Goal: Communication & Community: Participate in discussion

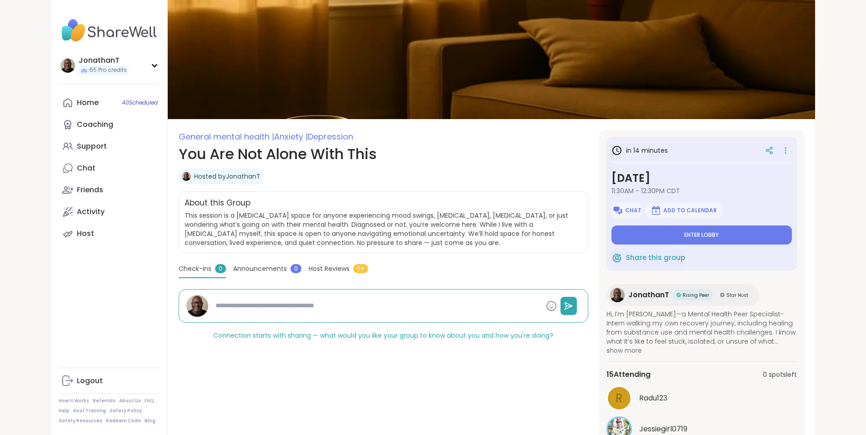
type textarea "*"
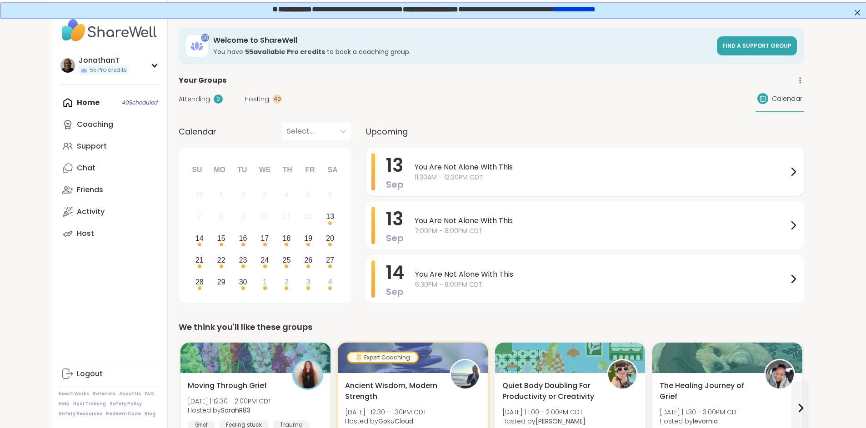
click at [442, 169] on span "You Are Not Alone With This" at bounding box center [601, 167] width 373 height 11
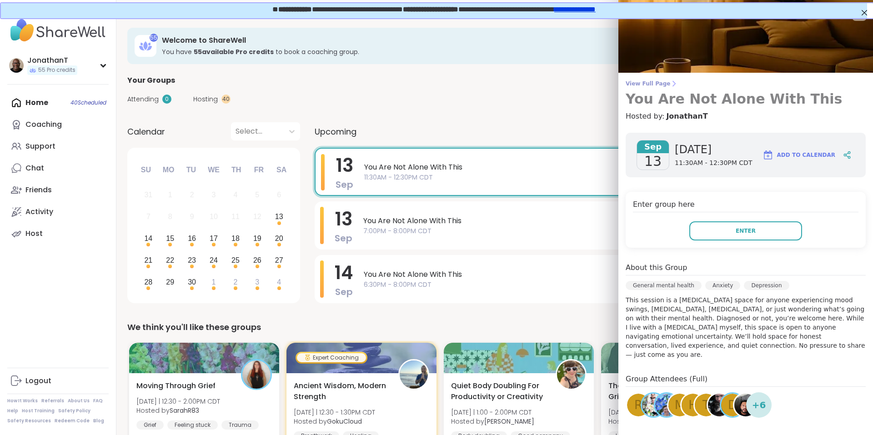
click at [649, 83] on span "View Full Page" at bounding box center [745, 83] width 240 height 7
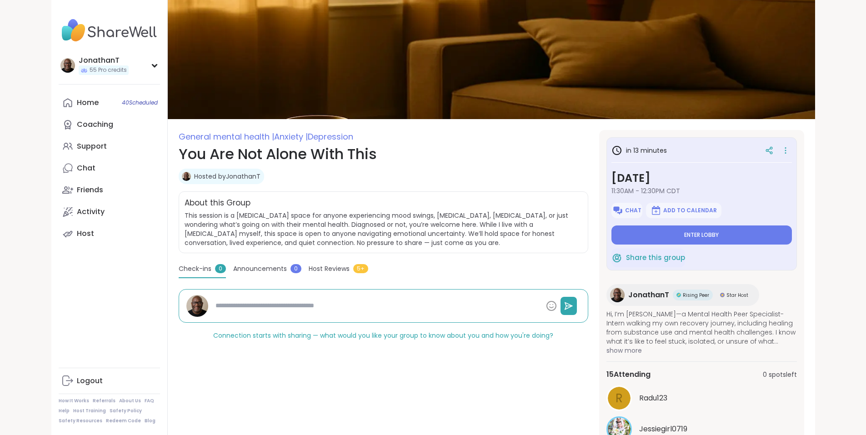
type textarea "*"
click at [641, 207] on span "Chat" at bounding box center [633, 210] width 16 height 7
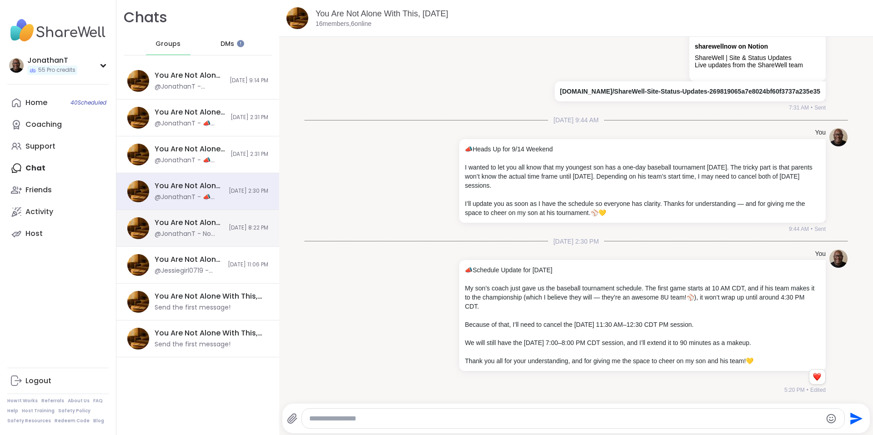
click at [216, 211] on div "You Are Not Alone With This, Sep 11 @JonathanT - No worries. It's the thought t…" at bounding box center [197, 228] width 163 height 37
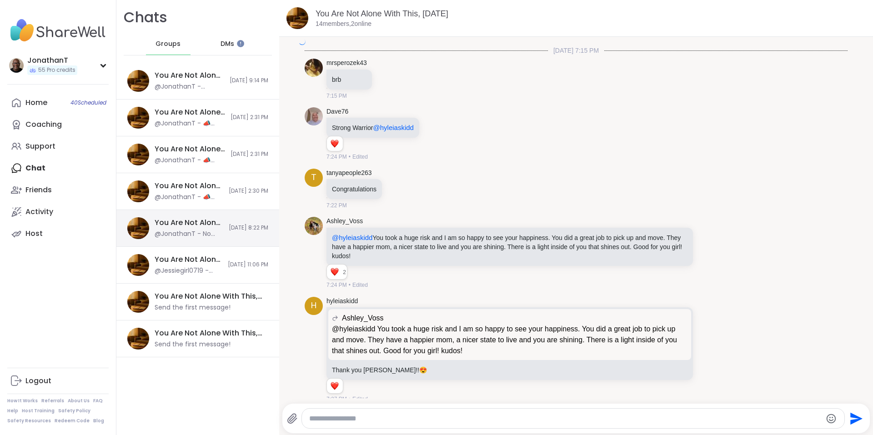
scroll to position [3089, 0]
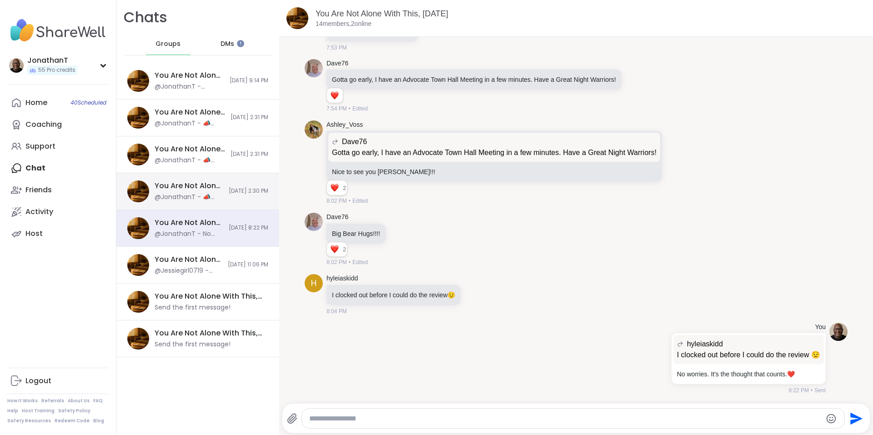
click at [229, 190] on span "[DATE] 2:30 PM" at bounding box center [249, 191] width 40 height 8
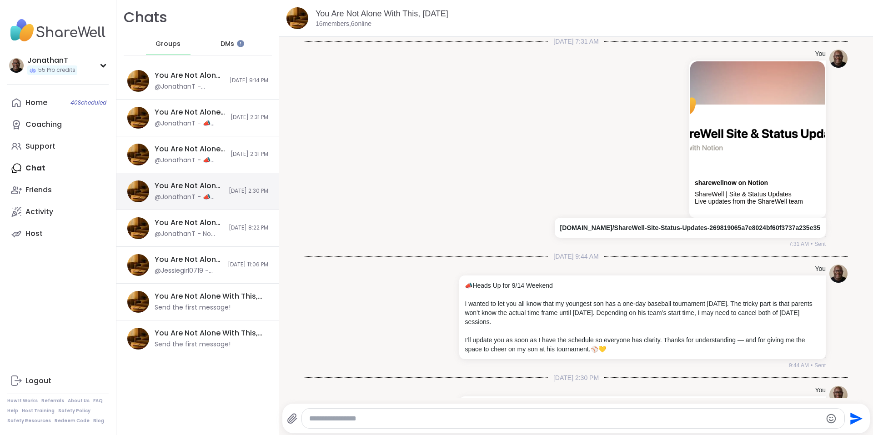
scroll to position [136, 0]
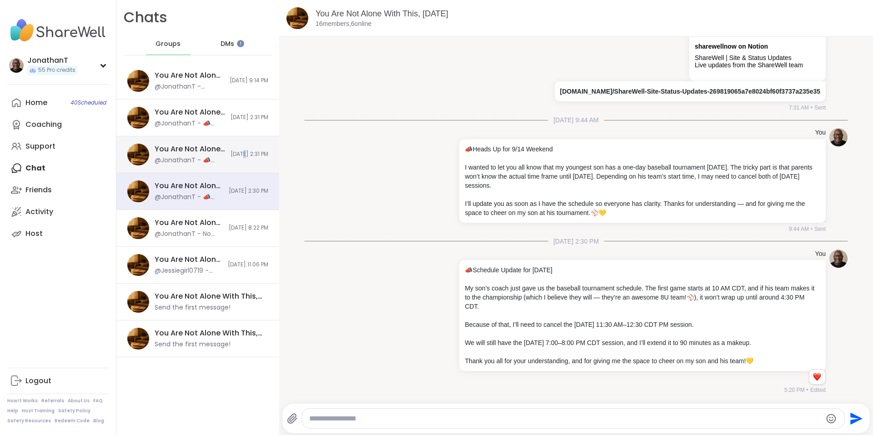
click at [225, 150] on div "You Are Not Alone With This, Sep 13 @JonathanT - 📣 Schedule Update for Sunday, …" at bounding box center [197, 154] width 163 height 37
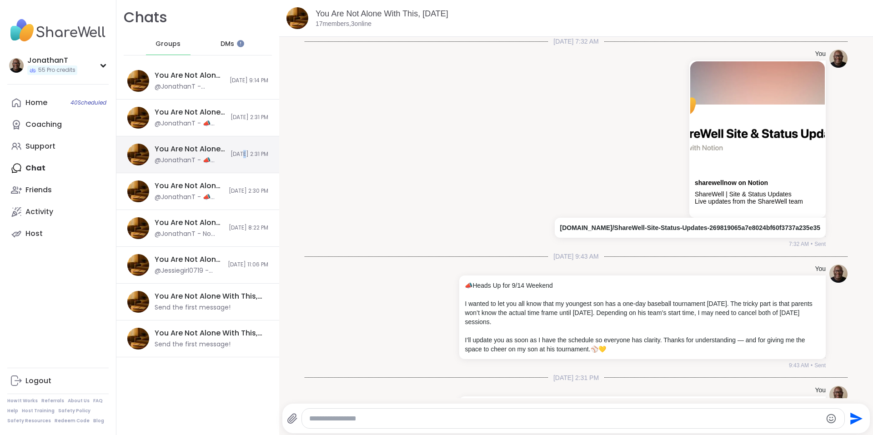
scroll to position [123, 0]
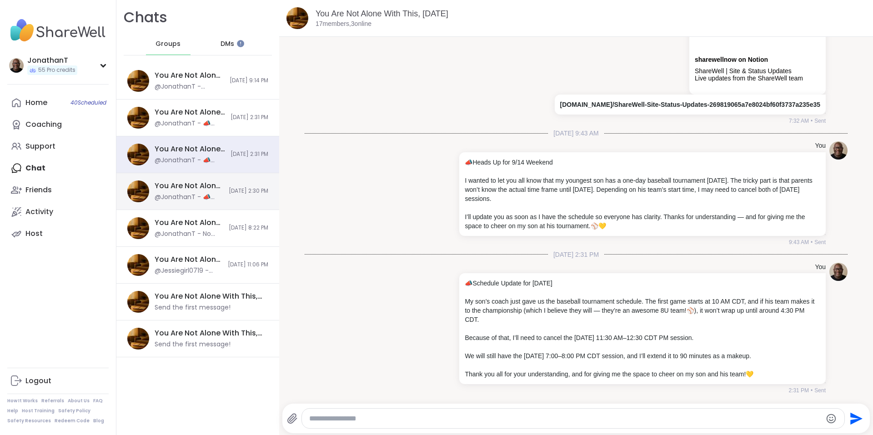
click at [191, 192] on div "You Are Not Alone With This, Sep 13 @JonathanT - 📣 Schedule Update for Sunday, …" at bounding box center [189, 191] width 69 height 21
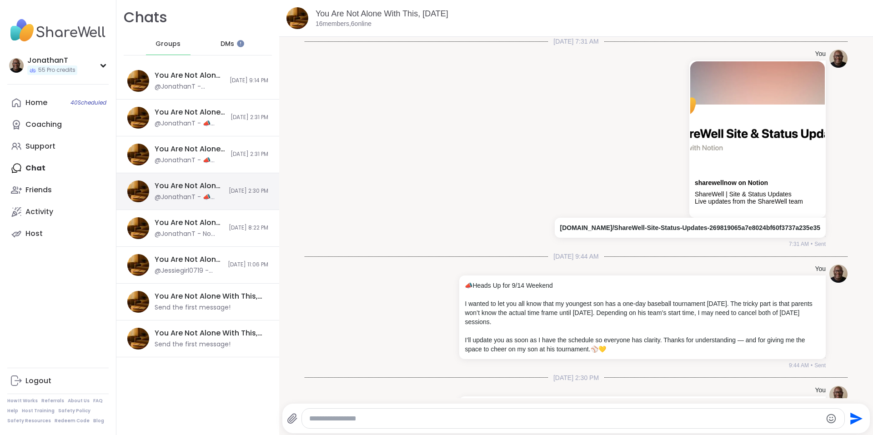
scroll to position [136, 0]
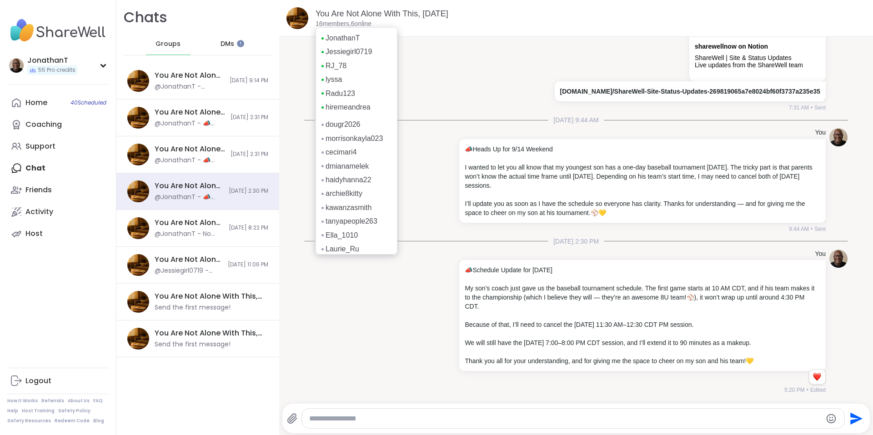
click at [339, 26] on p "16 members, 6 online" at bounding box center [343, 24] width 56 height 9
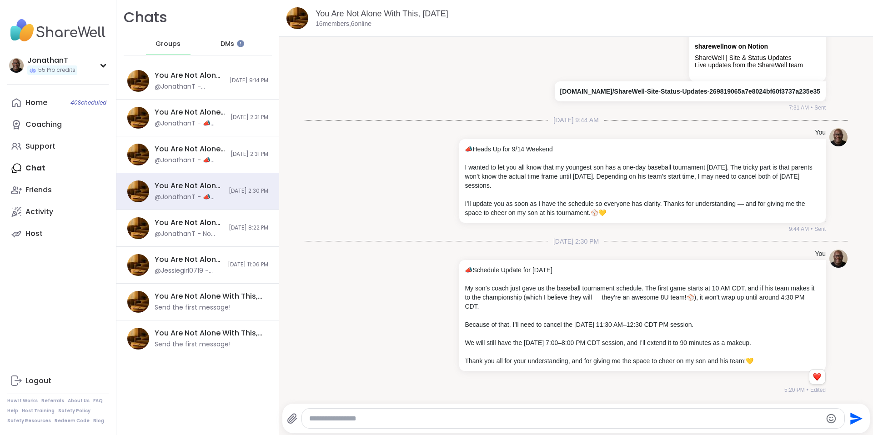
click at [533, 419] on textarea "Type your message" at bounding box center [565, 418] width 513 height 9
paste textarea "**********"
type textarea "**********"
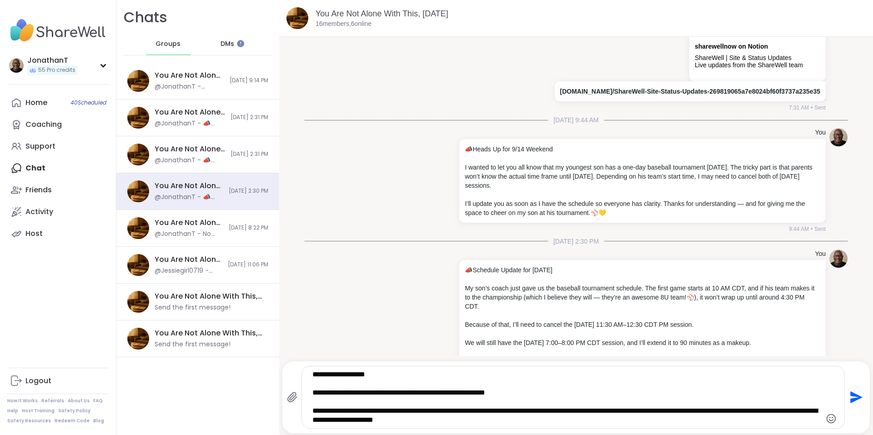
click at [851, 393] on icon "Send" at bounding box center [855, 397] width 15 height 15
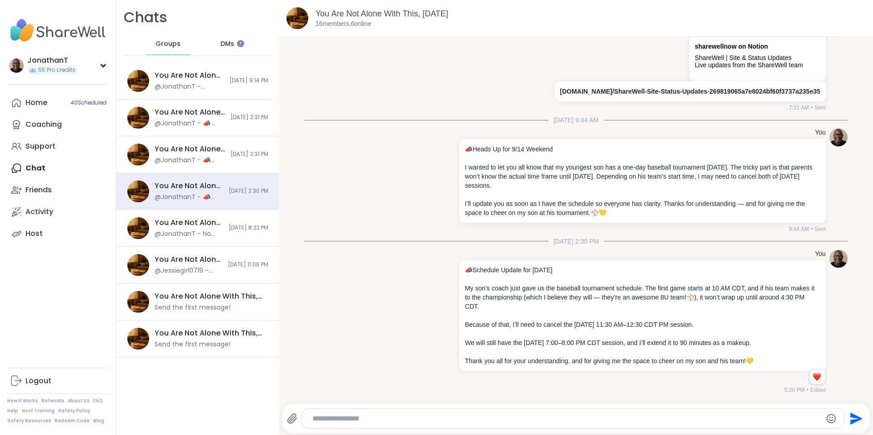
scroll to position [240, 0]
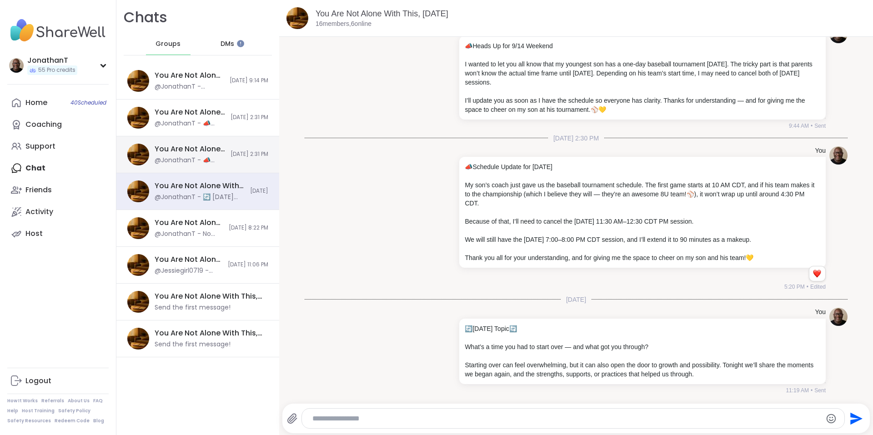
click at [230, 151] on span "[DATE] 2:31 PM" at bounding box center [249, 154] width 38 height 8
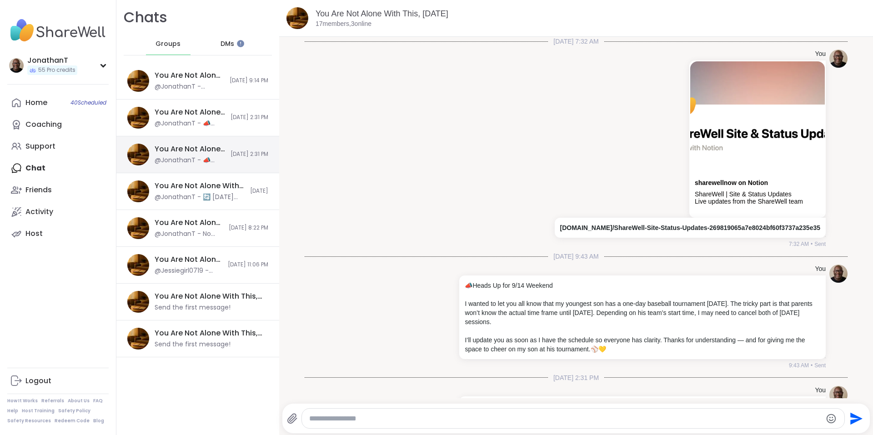
scroll to position [123, 0]
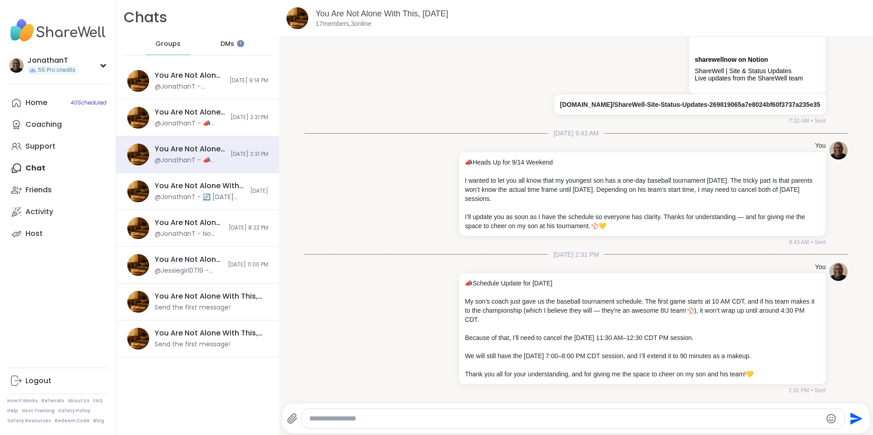
click at [375, 413] on div at bounding box center [573, 419] width 543 height 20
click at [372, 416] on textarea "Type your message" at bounding box center [565, 418] width 513 height 9
paste textarea "**********"
type textarea "**********"
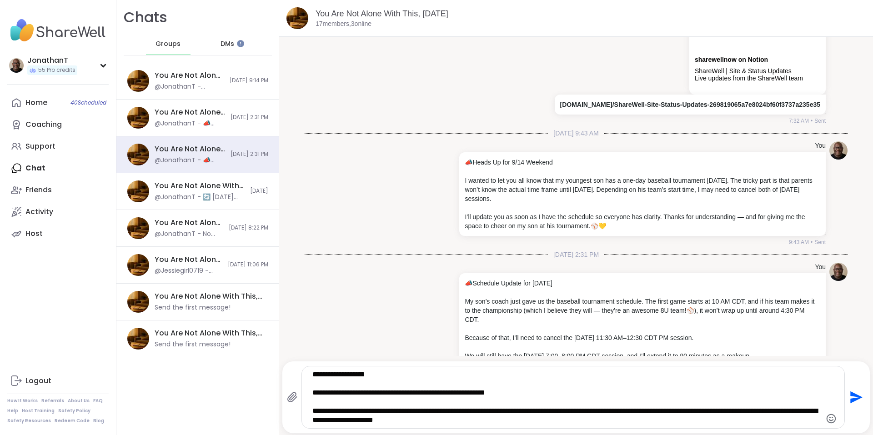
click at [848, 397] on icon "Send" at bounding box center [855, 397] width 15 height 15
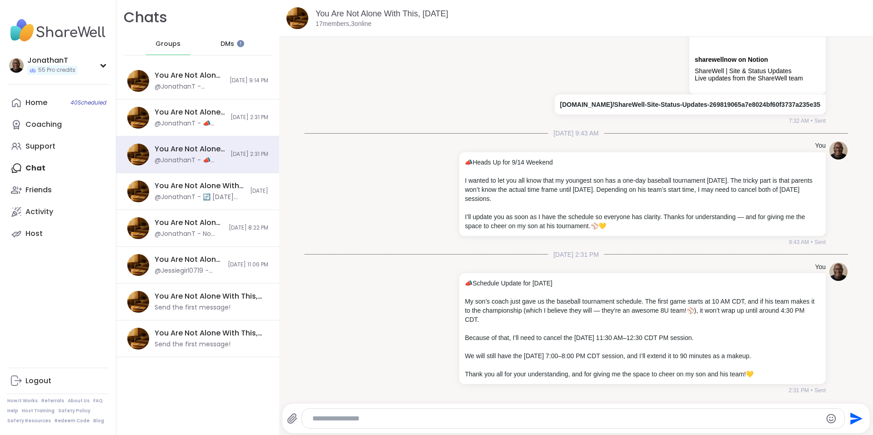
scroll to position [226, 0]
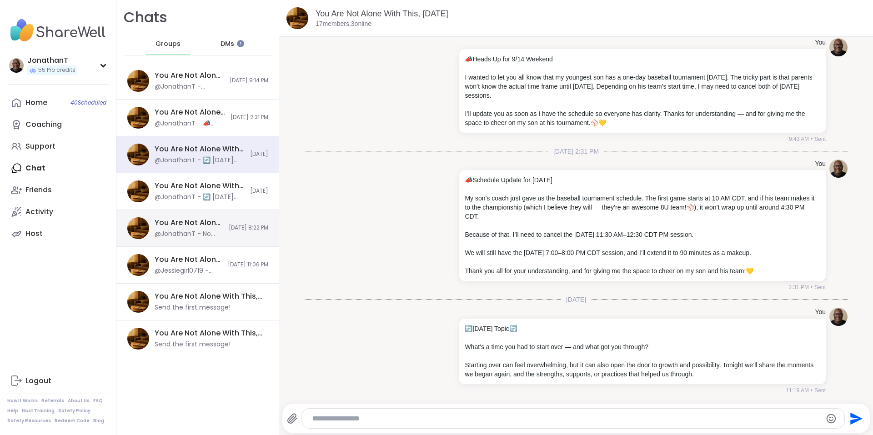
click at [205, 219] on div "You Are Not Alone With This, [DATE]" at bounding box center [189, 223] width 69 height 10
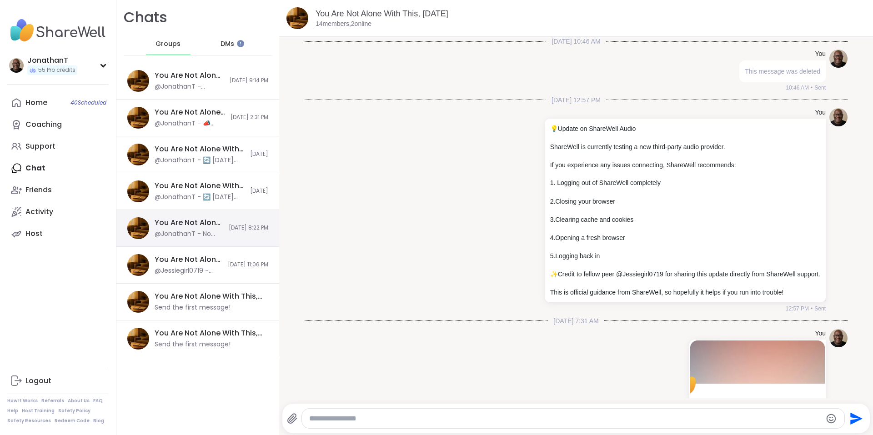
scroll to position [3089, 0]
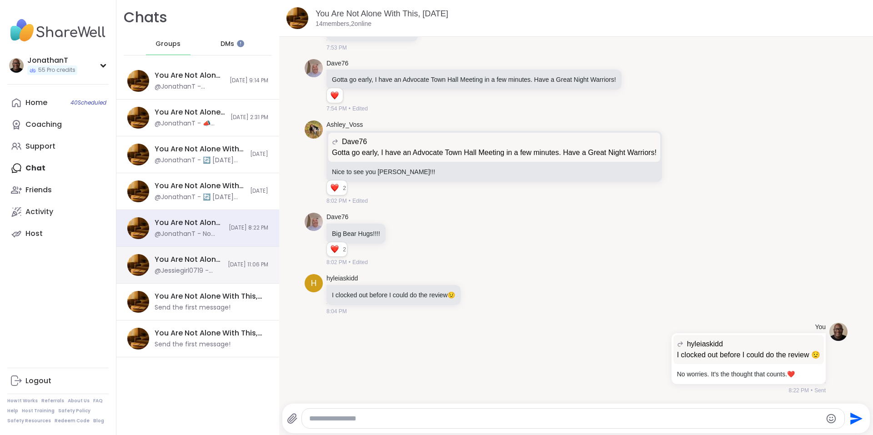
click at [228, 263] on span "[DATE] 11:06 PM" at bounding box center [248, 265] width 40 height 8
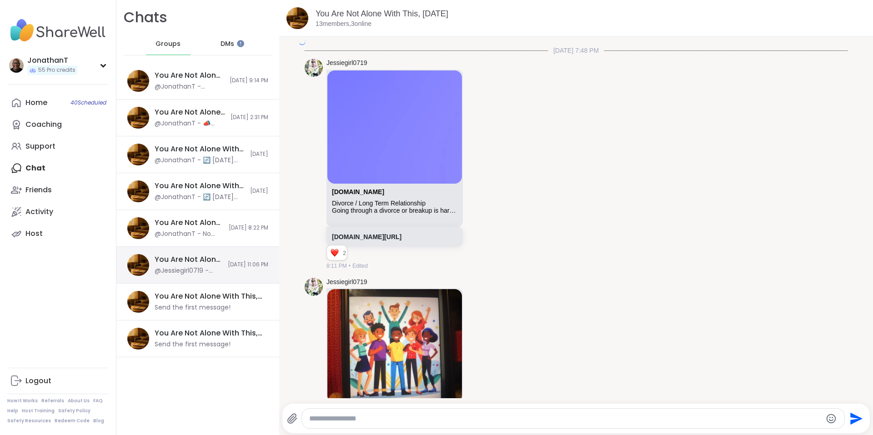
scroll to position [2429, 0]
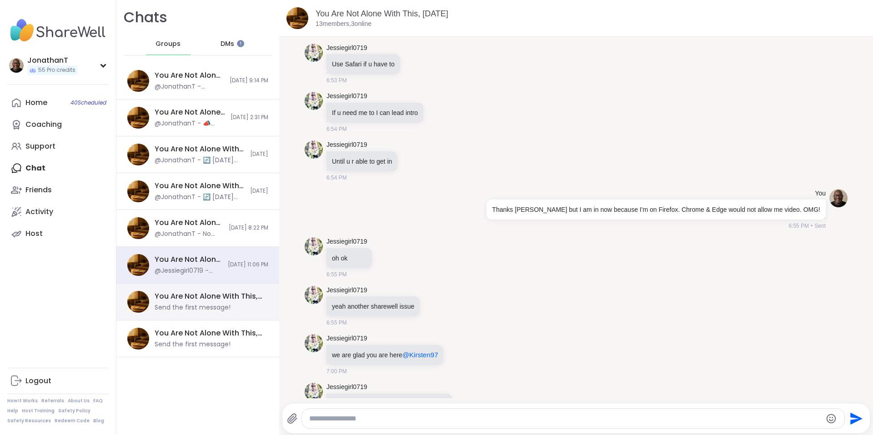
click at [222, 288] on div "You Are Not Alone With This, Sep 15 Send the first message!" at bounding box center [197, 302] width 163 height 37
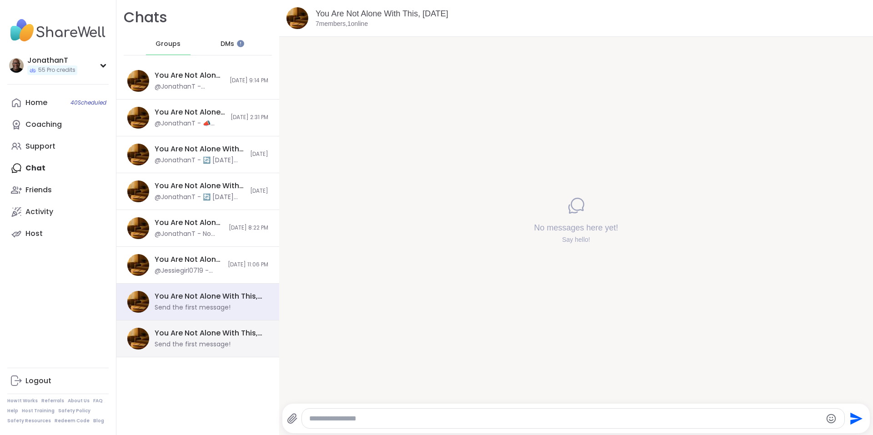
click at [217, 329] on div "You Are Not Alone With This, [DATE]" at bounding box center [209, 333] width 108 height 10
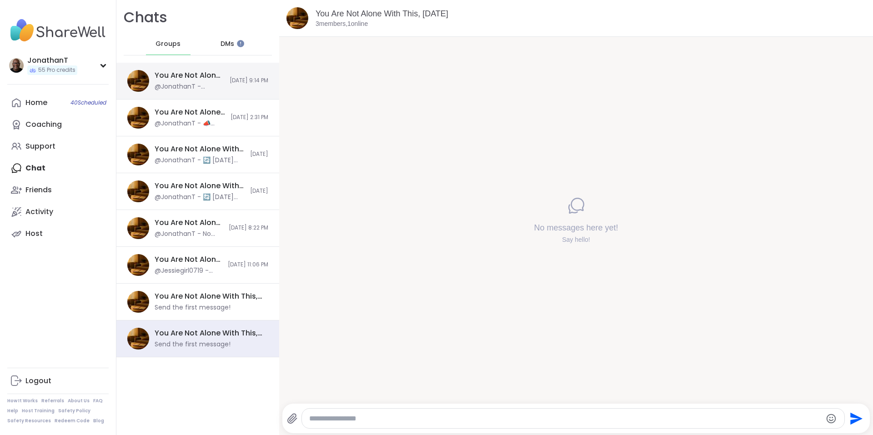
click at [230, 80] on span "[DATE] 9:14 PM" at bounding box center [249, 81] width 39 height 8
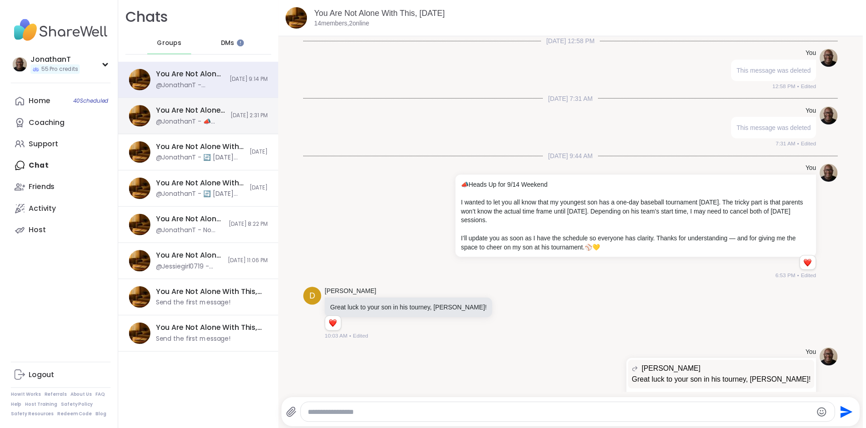
scroll to position [2349, 0]
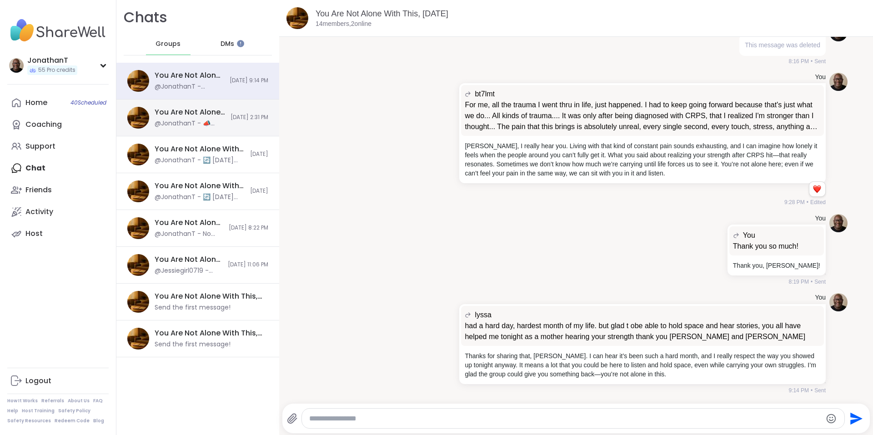
click at [228, 109] on div "You Are Not Alone With This, Sep 14 @JonathanT - 📣 Schedule Update for Sunday, …" at bounding box center [197, 118] width 163 height 37
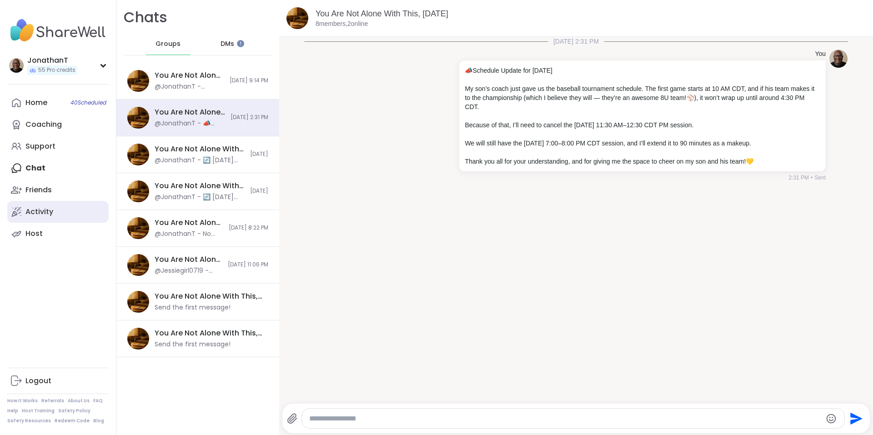
click at [33, 212] on div "Activity" at bounding box center [39, 212] width 28 height 10
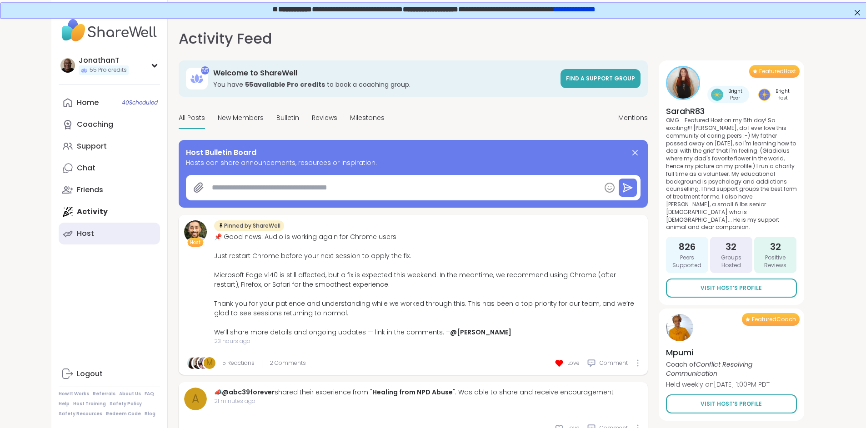
click at [77, 232] on div "Host" at bounding box center [85, 234] width 17 height 10
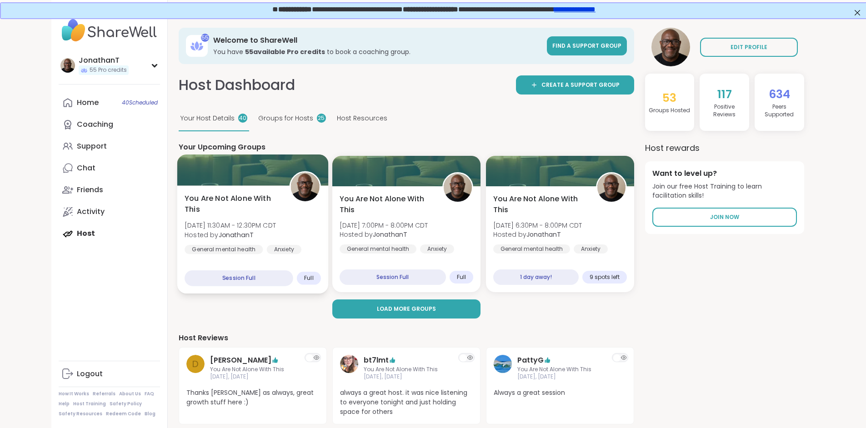
click at [185, 221] on span "Sat, Sep 13 | 11:30AM - 12:30PM CDT" at bounding box center [230, 225] width 91 height 9
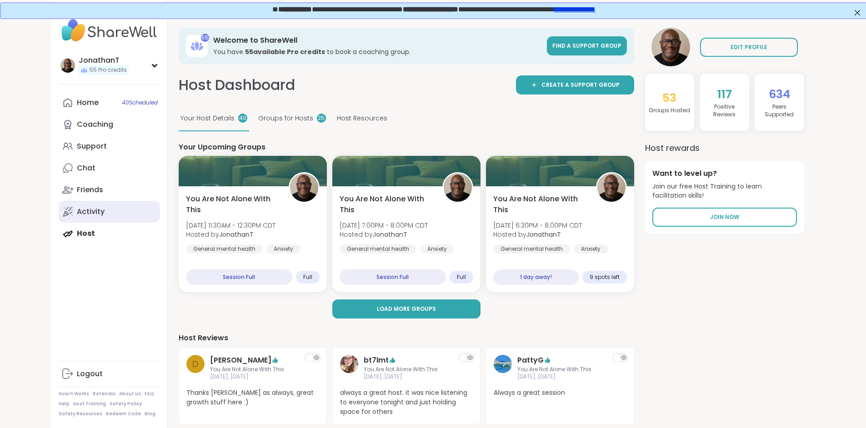
click at [77, 210] on div "Activity" at bounding box center [91, 212] width 28 height 10
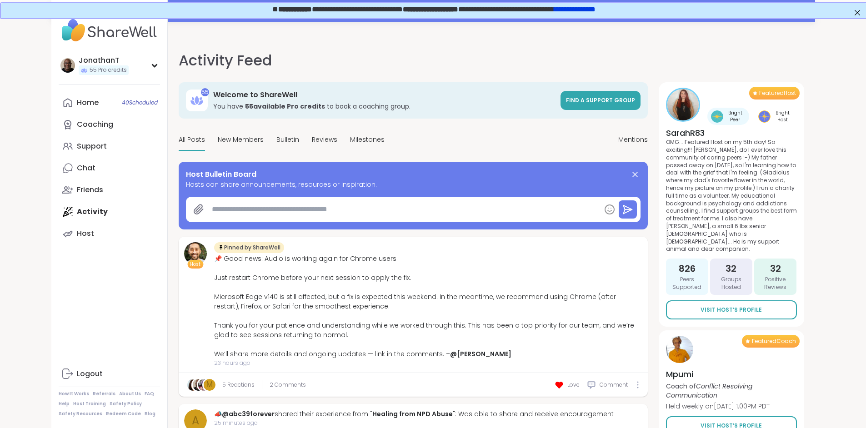
drag, startPoint x: 217, startPoint y: 204, endPoint x: 209, endPoint y: 204, distance: 8.2
click at [209, 204] on textarea at bounding box center [404, 209] width 392 height 18
paste textarea "**********"
type textarea "*"
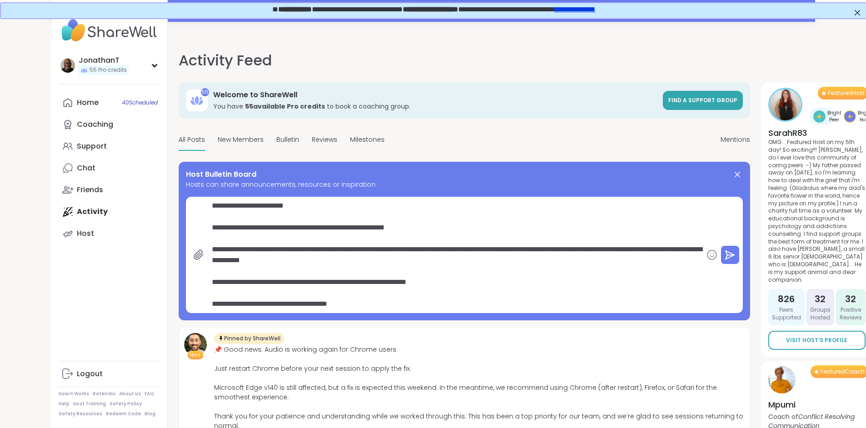
click at [208, 203] on textarea "**********" at bounding box center [455, 255] width 495 height 116
click at [208, 202] on textarea "**********" at bounding box center [455, 255] width 495 height 116
type textarea "**********"
click at [193, 256] on icon at bounding box center [198, 255] width 11 height 11
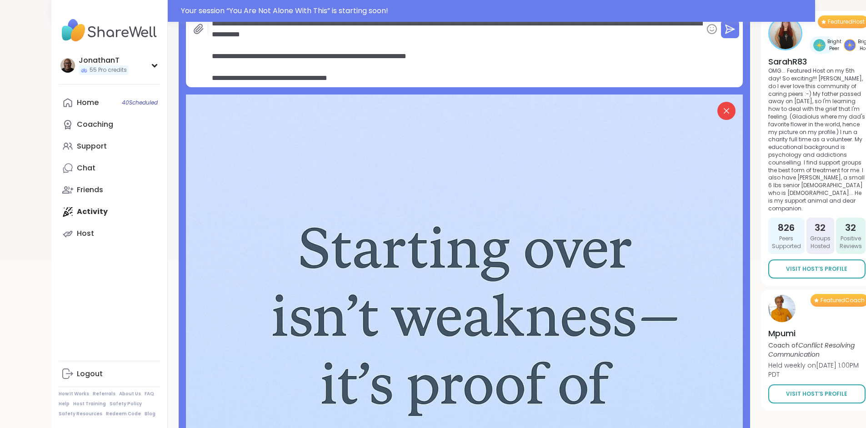
scroll to position [31, 0]
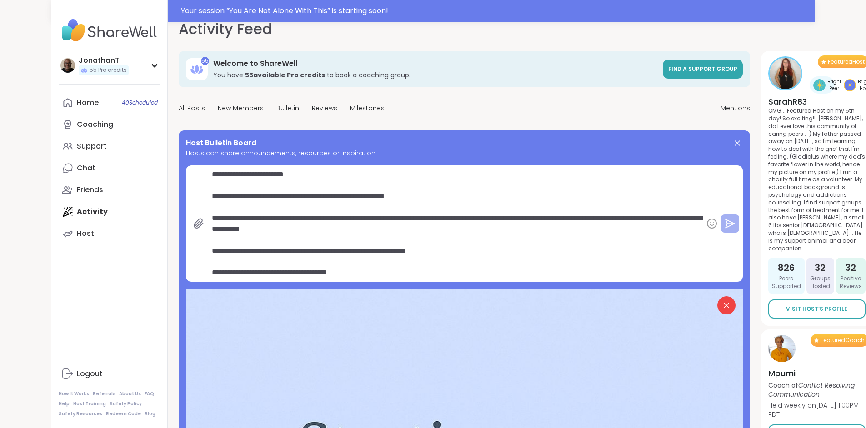
click at [725, 220] on icon at bounding box center [730, 223] width 11 height 11
type textarea "*"
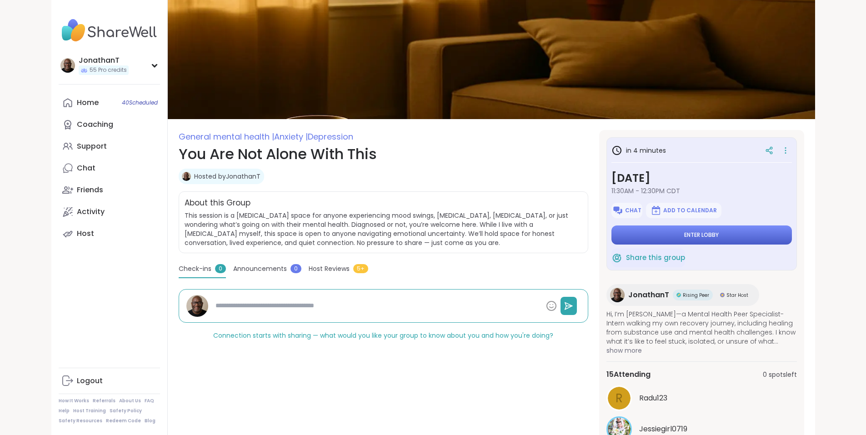
click at [701, 226] on button "Enter lobby" at bounding box center [701, 234] width 180 height 19
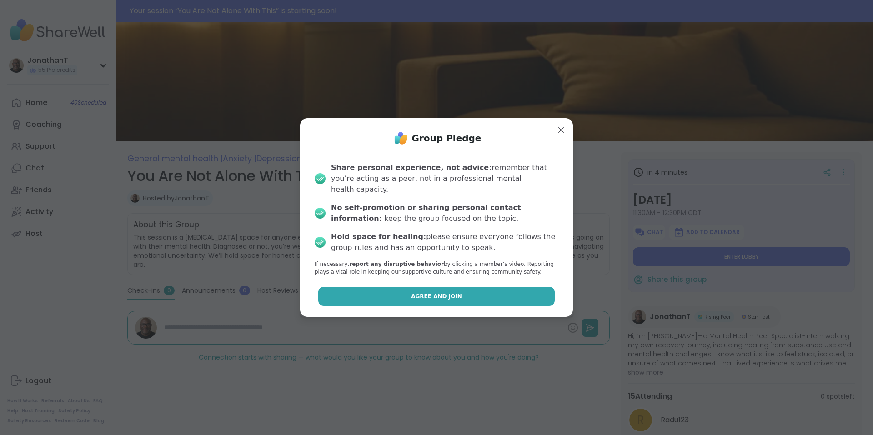
click at [406, 290] on button "Agree and Join" at bounding box center [436, 296] width 237 height 19
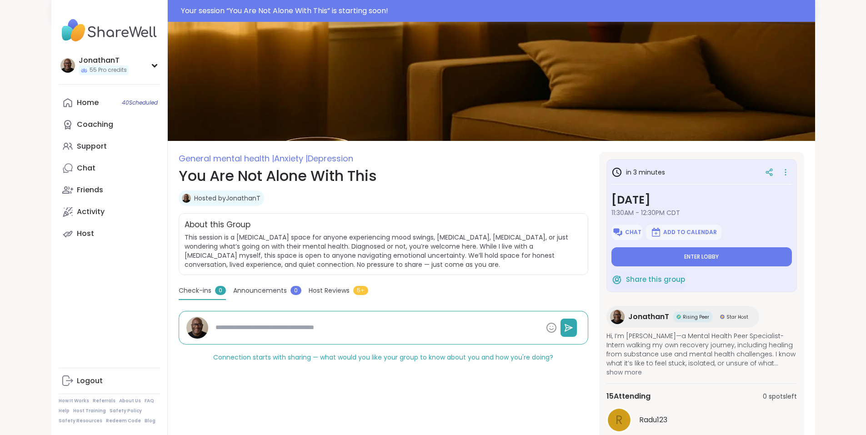
type textarea "*"
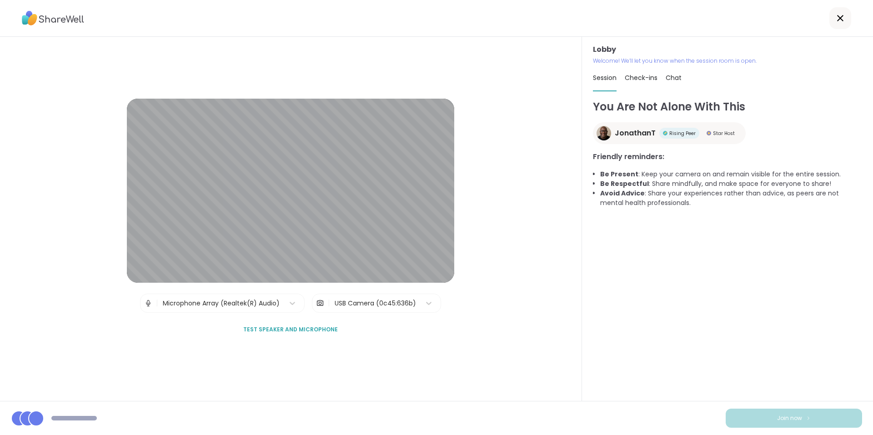
click at [325, 329] on span "Test speaker and microphone" at bounding box center [290, 329] width 95 height 8
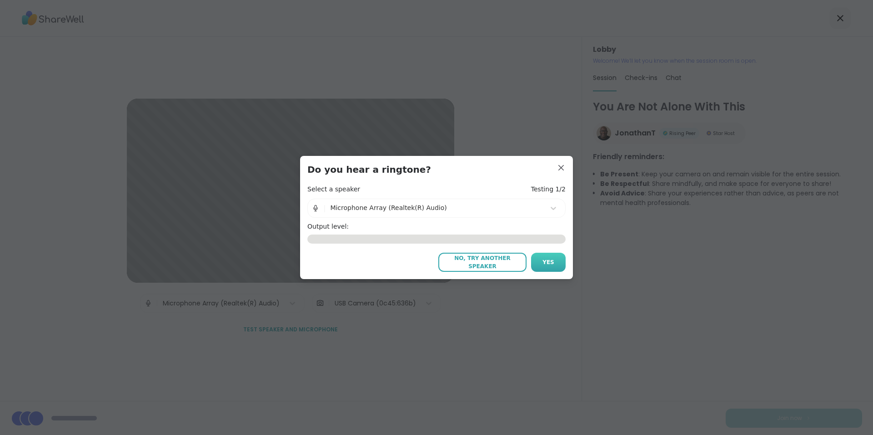
click at [558, 259] on button "Yes" at bounding box center [548, 262] width 35 height 19
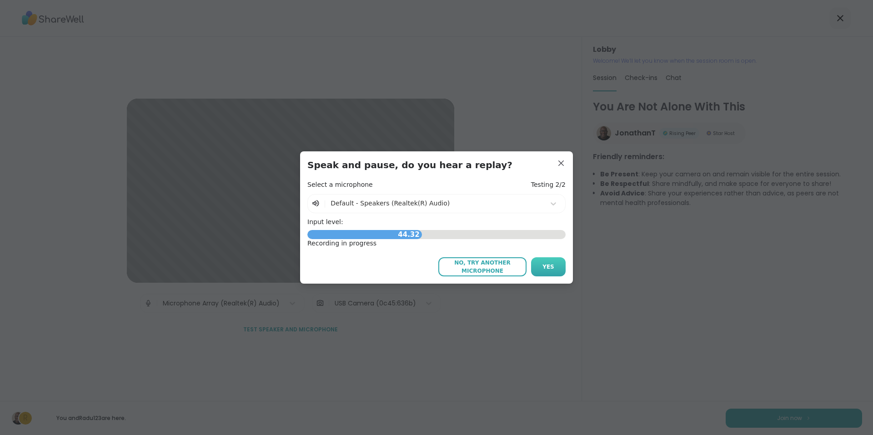
click at [548, 261] on button "Yes" at bounding box center [548, 266] width 35 height 19
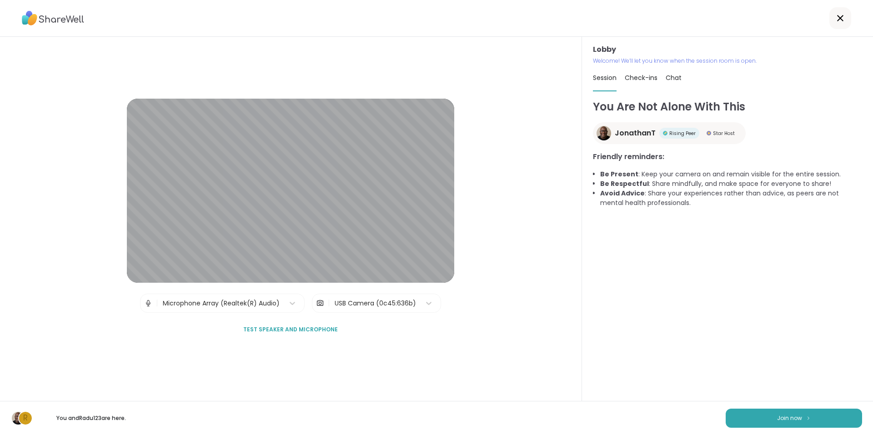
click at [322, 325] on span "Test speaker and microphone" at bounding box center [290, 329] width 95 height 8
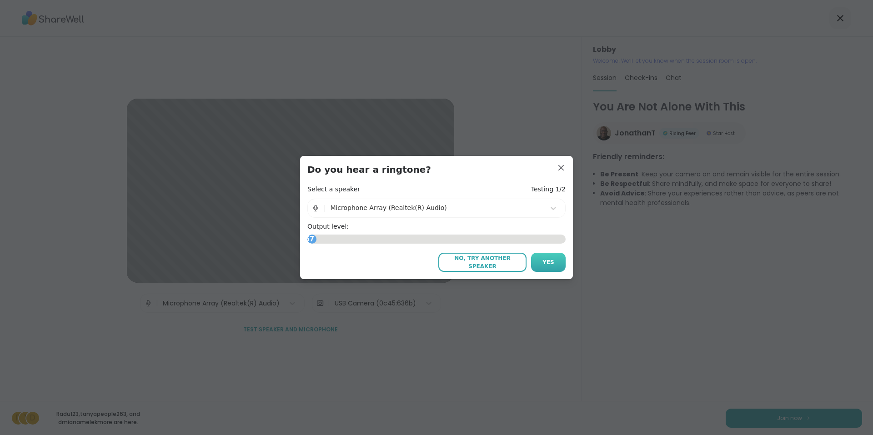
click at [550, 259] on button "Yes" at bounding box center [548, 262] width 35 height 19
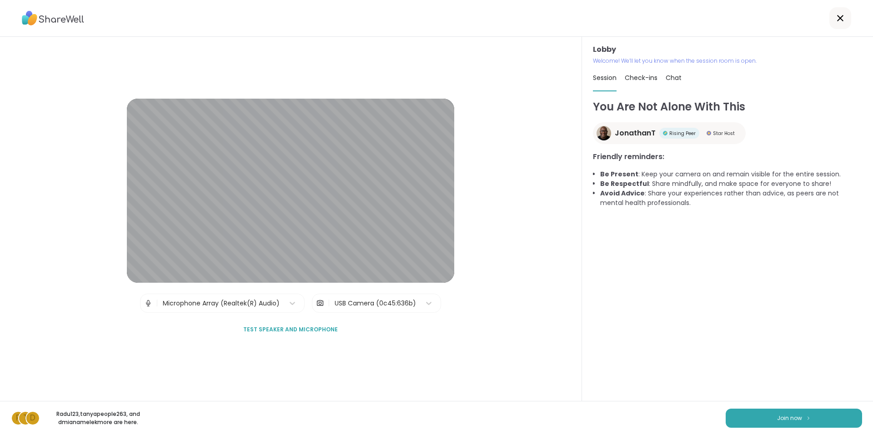
click at [349, 300] on div "USB Camera (0c45:636b)" at bounding box center [375, 304] width 81 height 10
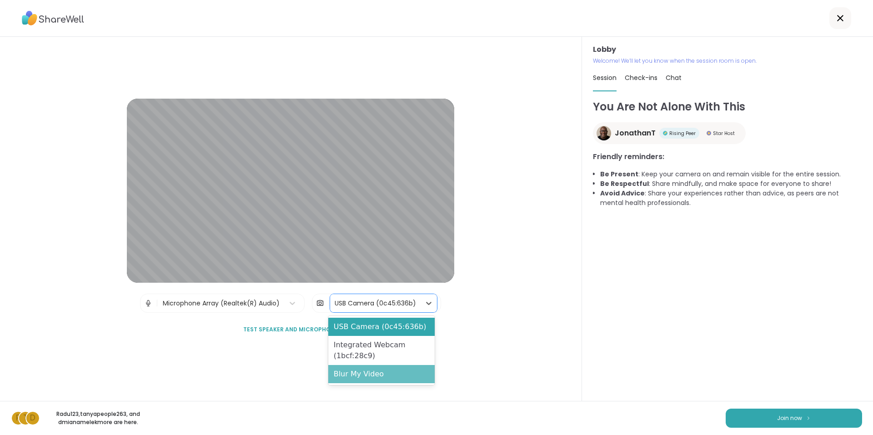
click at [366, 374] on div "Blur My Video" at bounding box center [381, 374] width 106 height 18
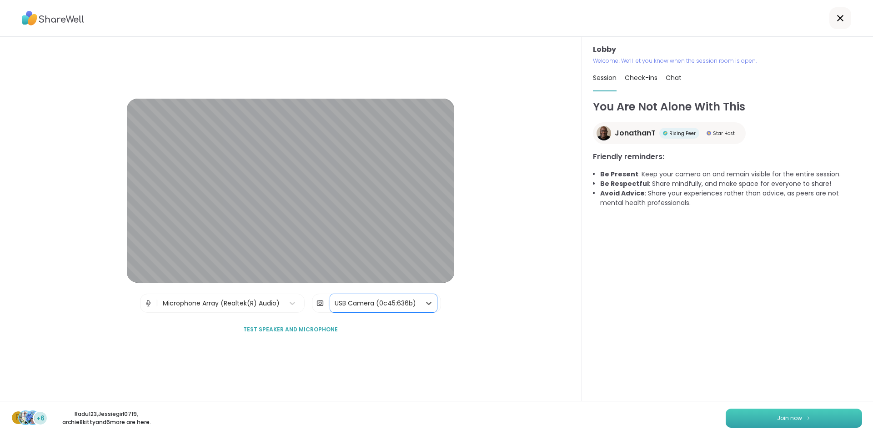
click at [777, 417] on span "Join now" at bounding box center [789, 418] width 25 height 8
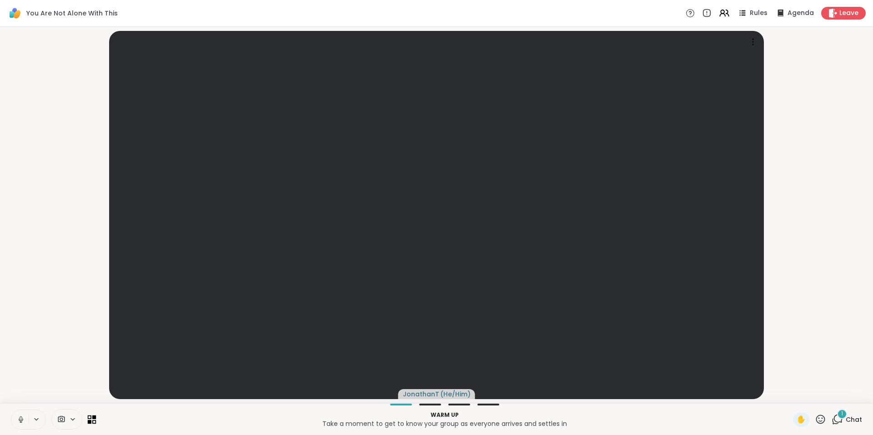
click at [91, 417] on icon at bounding box center [90, 417] width 4 height 4
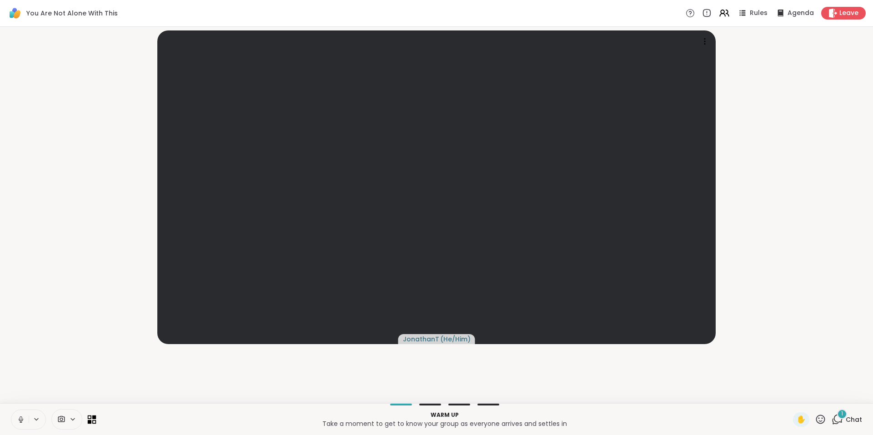
click at [91, 417] on icon at bounding box center [90, 417] width 4 height 4
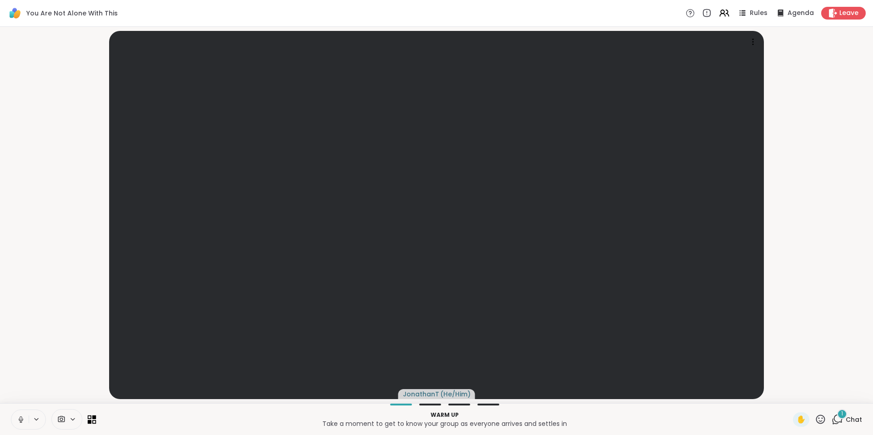
click at [92, 419] on icon at bounding box center [92, 419] width 9 height 9
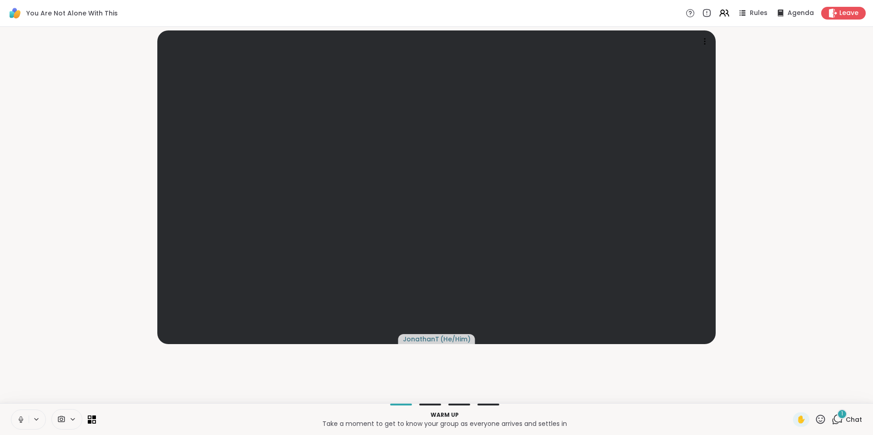
click at [832, 407] on div "Warm up Take a moment to get to know your group as everyone arrives and settles…" at bounding box center [436, 419] width 873 height 32
click at [839, 412] on div "1" at bounding box center [842, 414] width 10 height 10
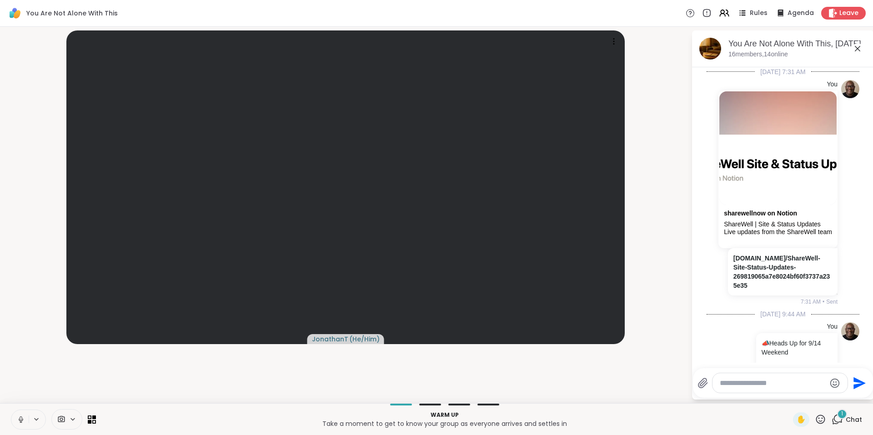
scroll to position [1666, 0]
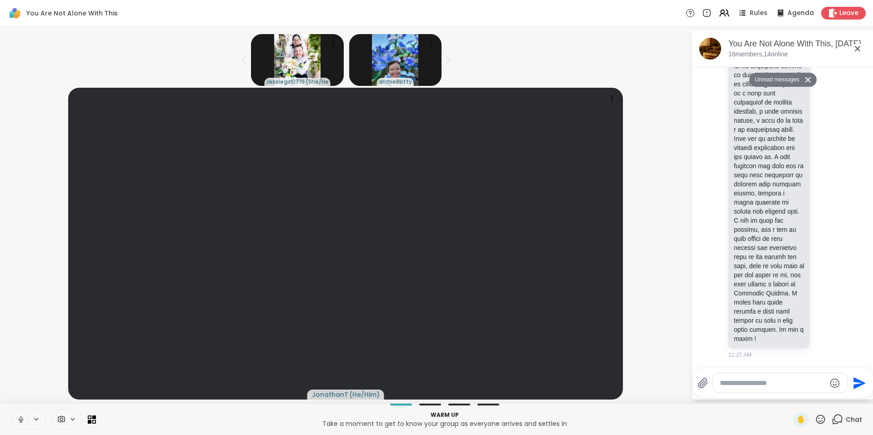
click at [771, 80] on button "Unread messages" at bounding box center [775, 80] width 52 height 15
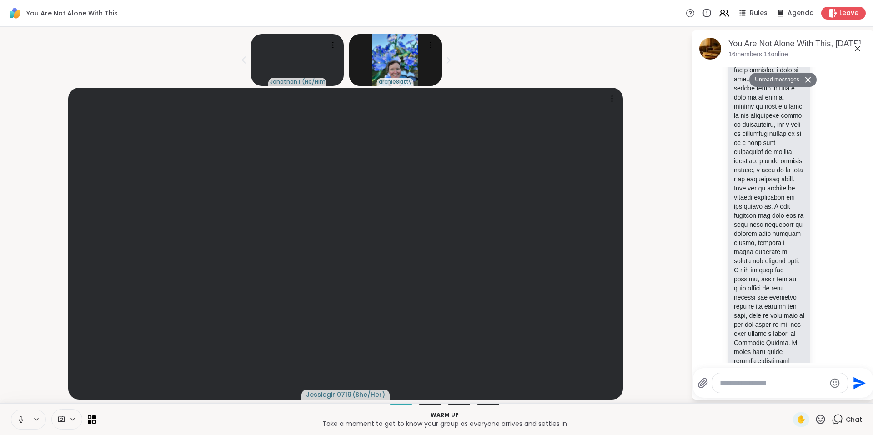
click at [771, 80] on button "Unread messages" at bounding box center [775, 80] width 52 height 15
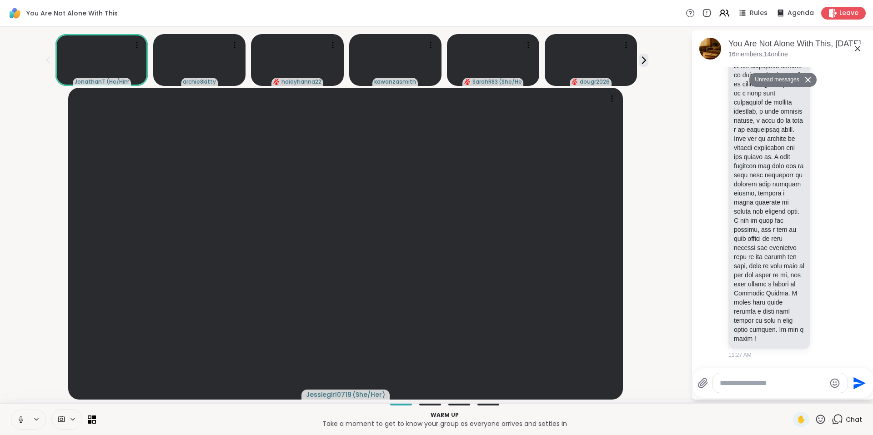
scroll to position [1666, 0]
click at [768, 80] on button "Unread messages" at bounding box center [775, 80] width 52 height 15
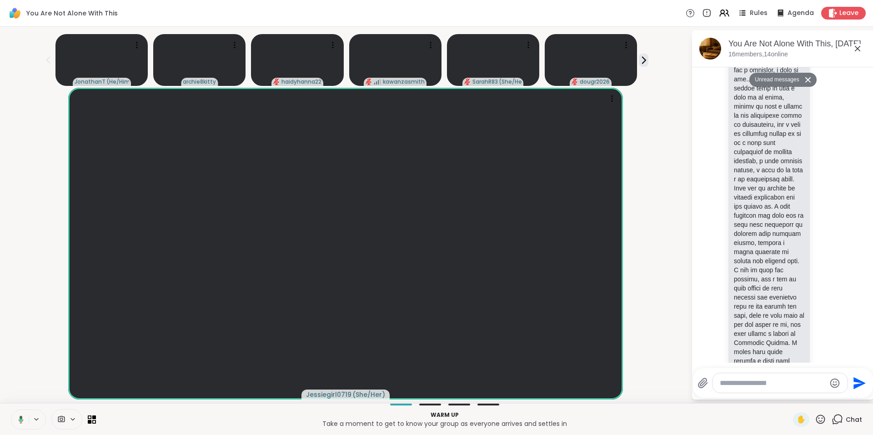
click at [768, 80] on button "Unread messages" at bounding box center [775, 80] width 52 height 15
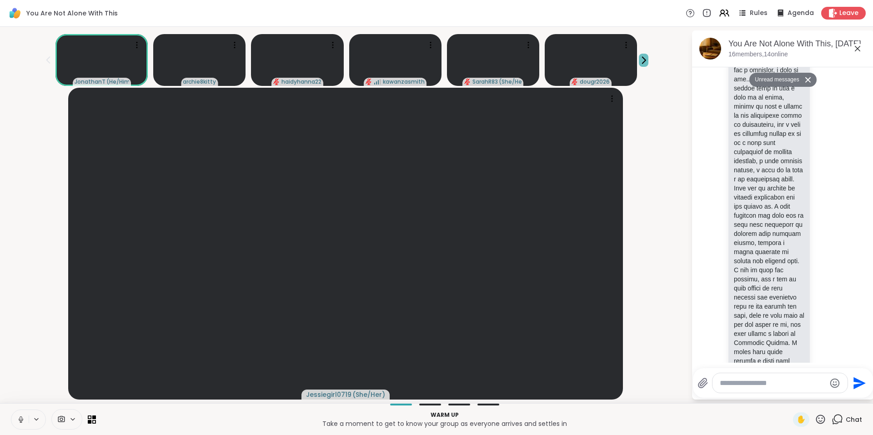
click at [639, 60] on icon at bounding box center [644, 60] width 10 height 10
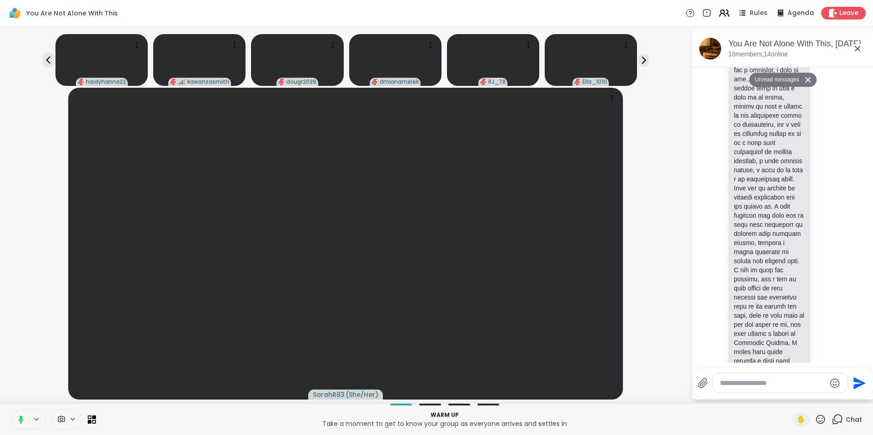
click at [726, 14] on icon at bounding box center [727, 13] width 3 height 6
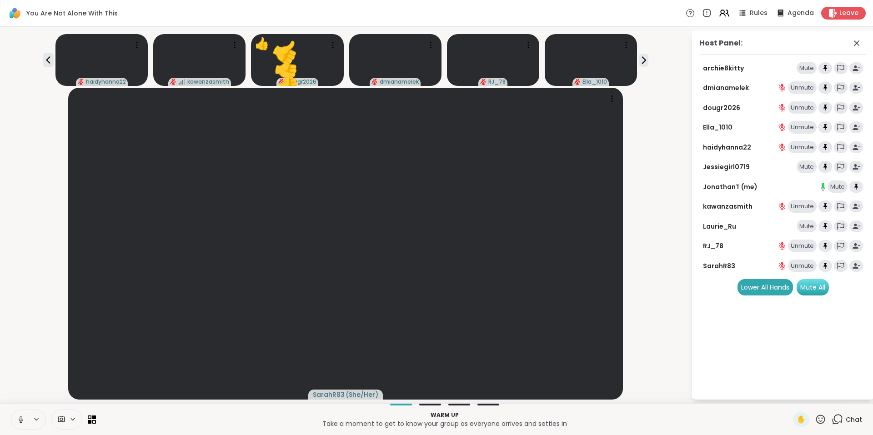
click at [813, 288] on div "Mute All" at bounding box center [812, 287] width 32 height 16
click at [856, 44] on icon at bounding box center [856, 43] width 11 height 11
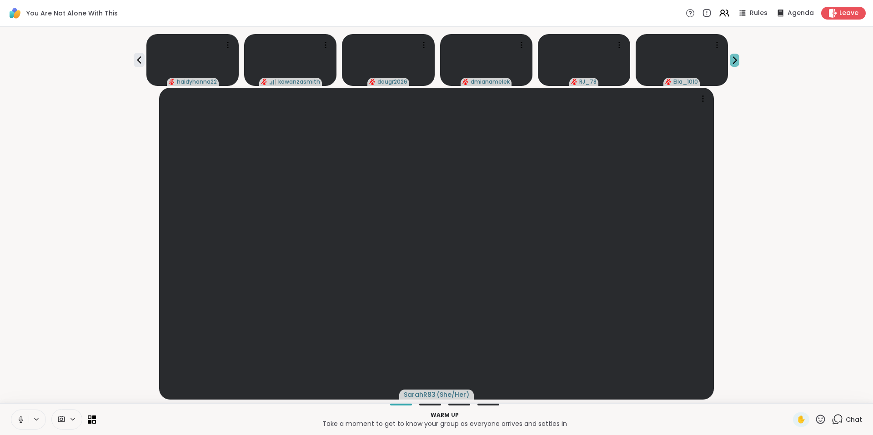
click at [731, 60] on icon at bounding box center [735, 60] width 10 height 10
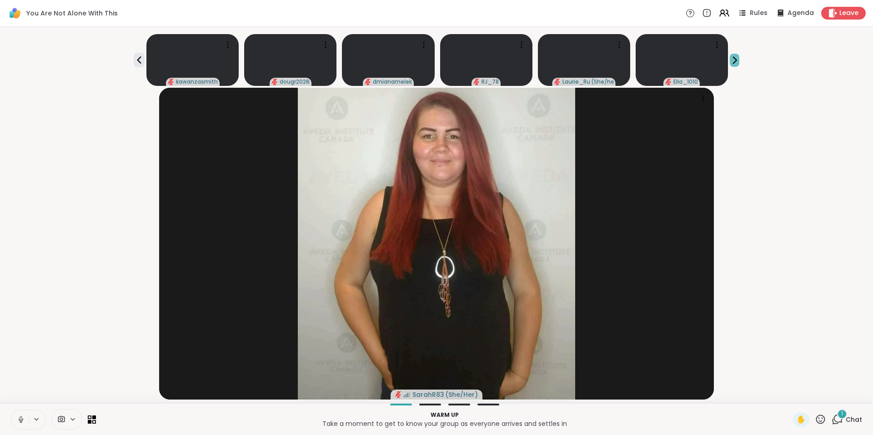
click at [732, 54] on button at bounding box center [735, 60] width 10 height 13
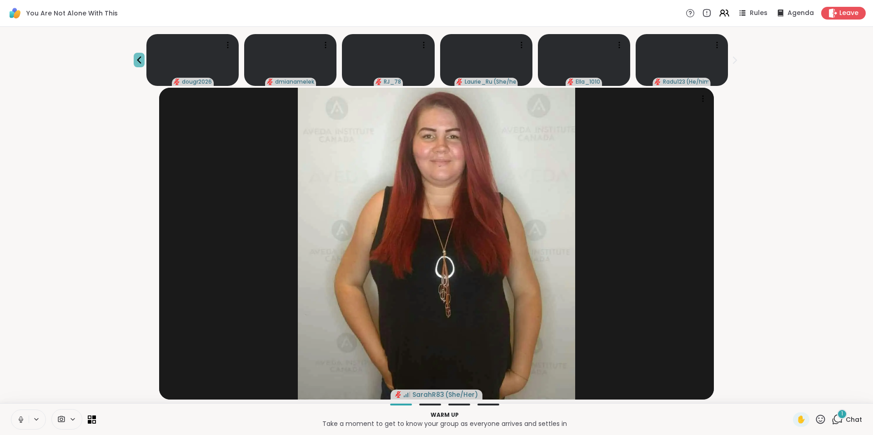
click at [141, 57] on icon at bounding box center [139, 60] width 11 height 11
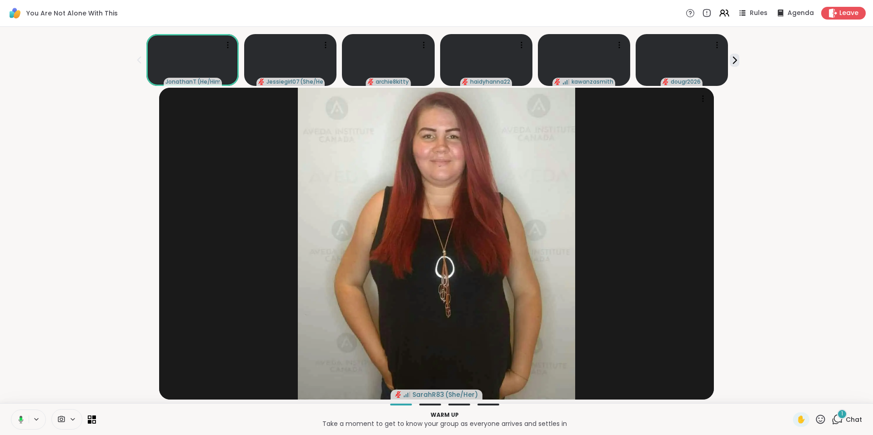
click at [141, 57] on icon at bounding box center [139, 60] width 11 height 11
click at [736, 63] on icon at bounding box center [735, 60] width 10 height 10
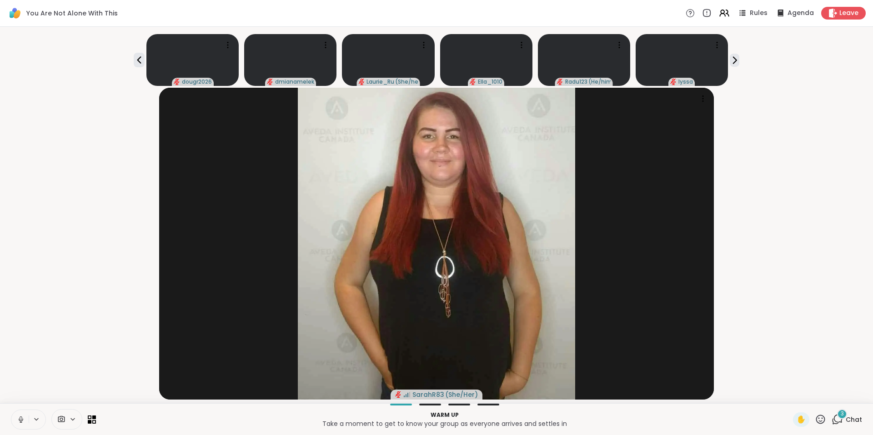
click at [837, 417] on div "3" at bounding box center [842, 414] width 10 height 10
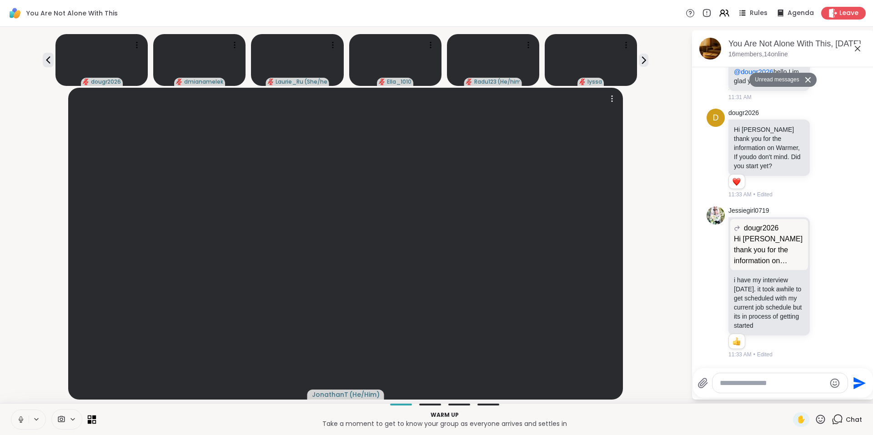
scroll to position [2054, 0]
click at [91, 416] on icon at bounding box center [90, 417] width 4 height 4
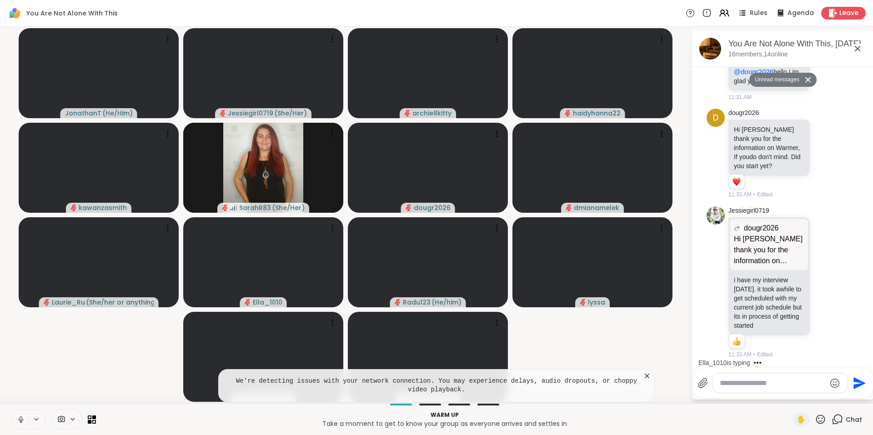
click at [649, 374] on icon at bounding box center [647, 376] width 5 height 5
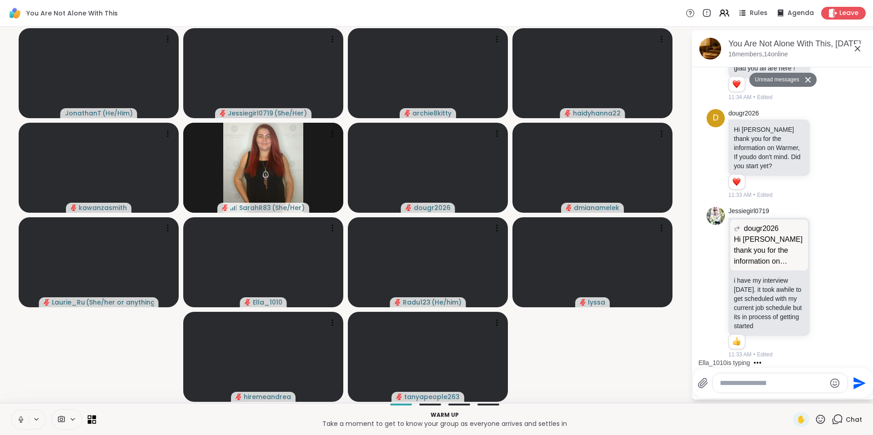
click at [91, 421] on icon at bounding box center [90, 422] width 4 height 4
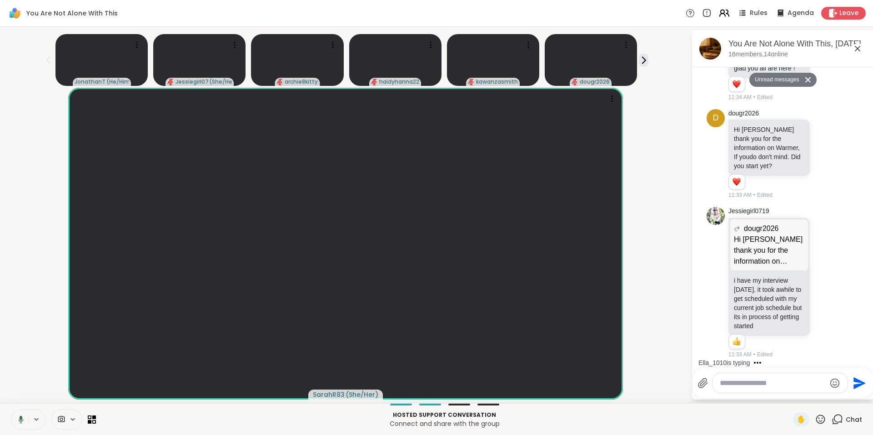
click at [718, 15] on icon at bounding box center [723, 12] width 11 height 11
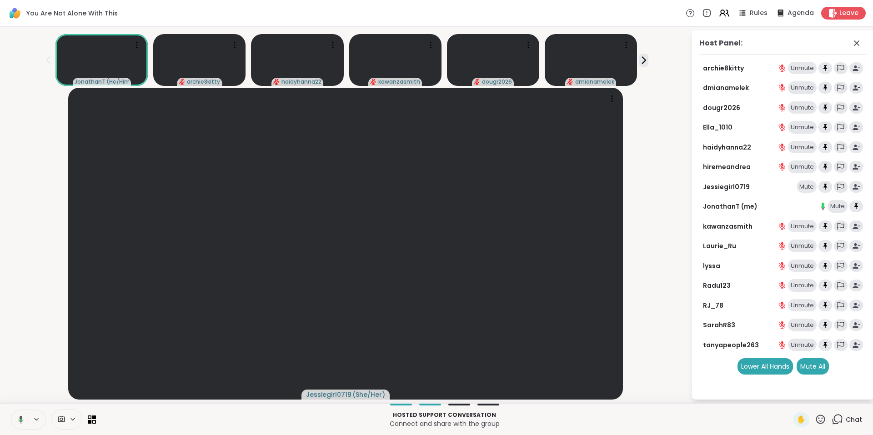
click at [725, 324] on link "SarahR83" at bounding box center [719, 324] width 32 height 9
click at [819, 365] on div "Mute All" at bounding box center [812, 366] width 32 height 16
click at [856, 42] on icon at bounding box center [856, 43] width 11 height 11
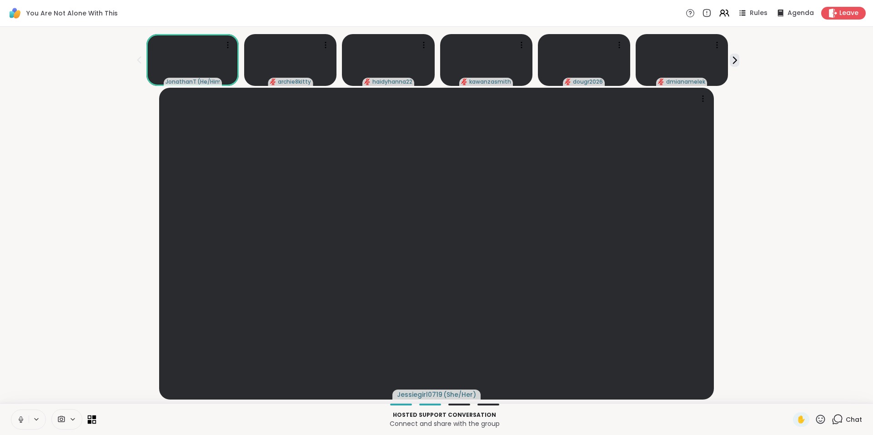
click at [91, 418] on icon at bounding box center [90, 417] width 4 height 4
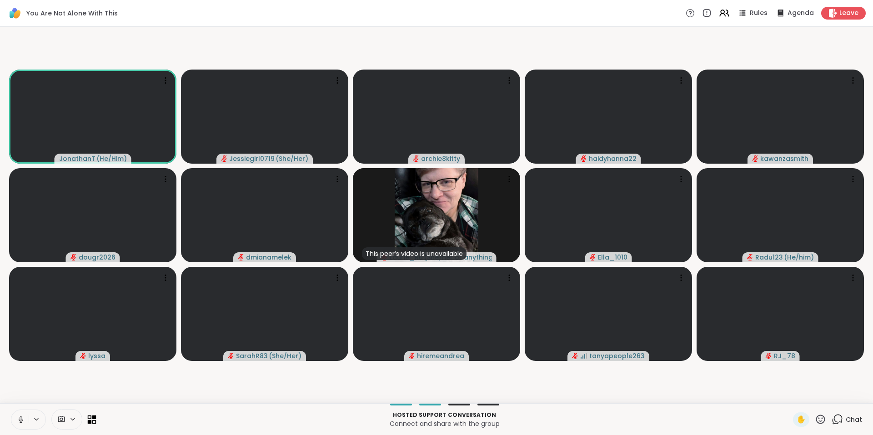
click at [91, 418] on icon at bounding box center [90, 417] width 4 height 4
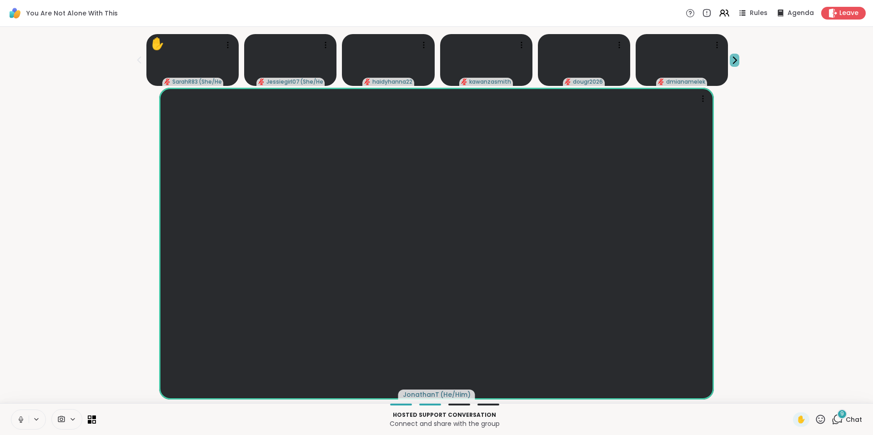
click at [733, 60] on icon at bounding box center [734, 60] width 3 height 6
click at [145, 57] on icon at bounding box center [139, 60] width 11 height 11
click at [837, 416] on div "9" at bounding box center [842, 414] width 10 height 10
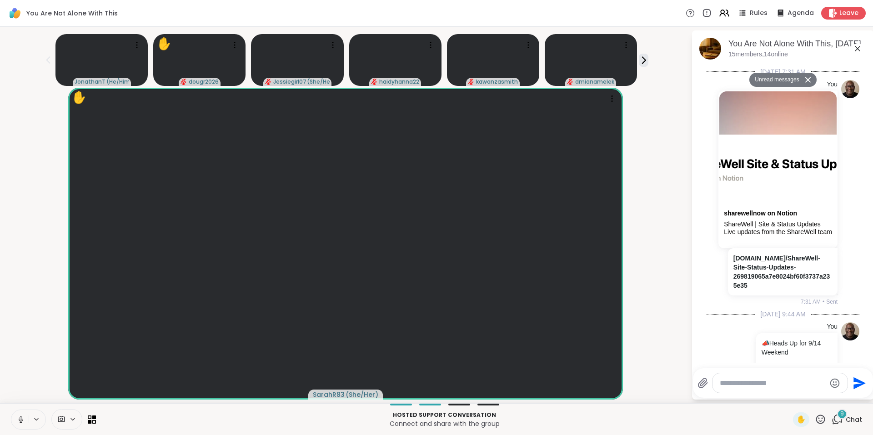
scroll to position [2795, 0]
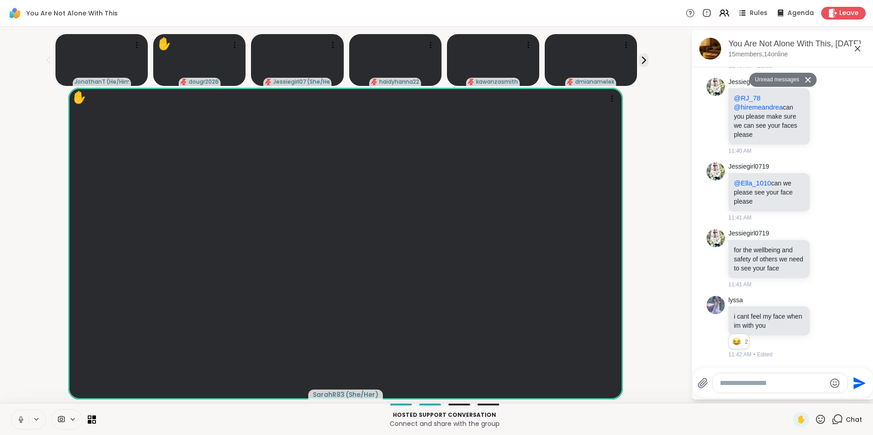
click at [769, 79] on button "Unread messages" at bounding box center [775, 80] width 52 height 15
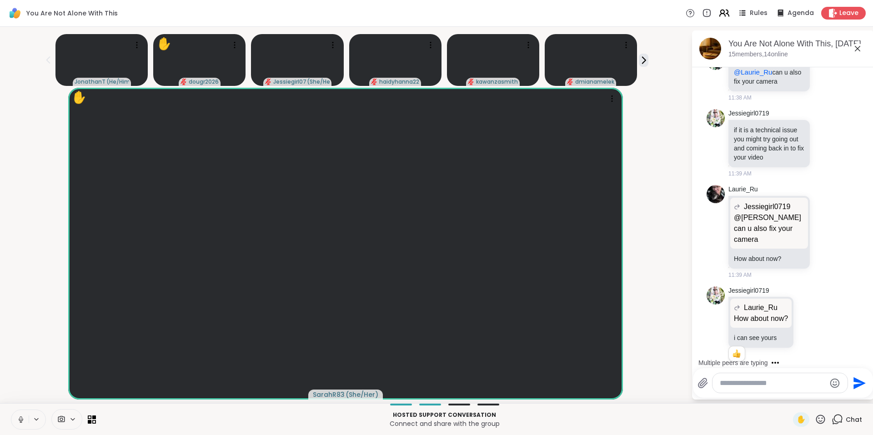
click at [718, 14] on icon at bounding box center [723, 12] width 11 height 11
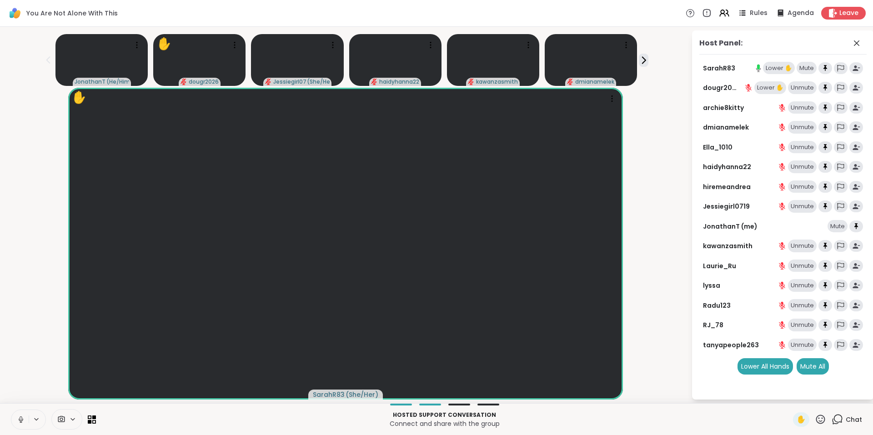
click at [769, 66] on div "Lower ✋" at bounding box center [779, 68] width 32 height 13
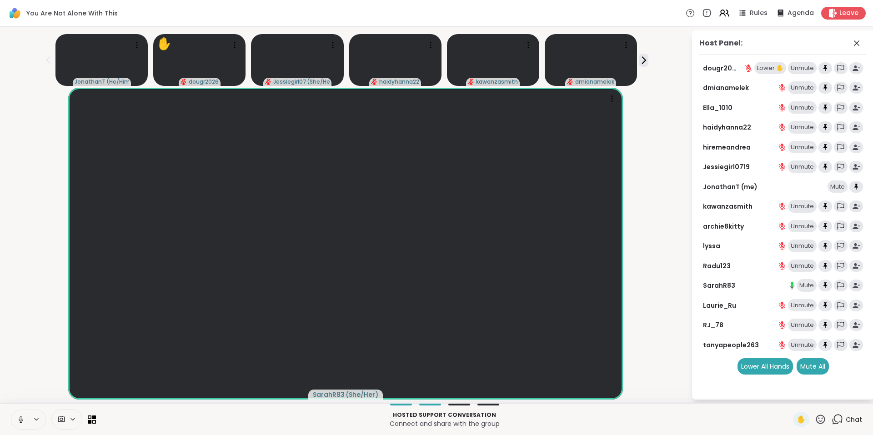
click at [834, 421] on icon at bounding box center [838, 419] width 9 height 8
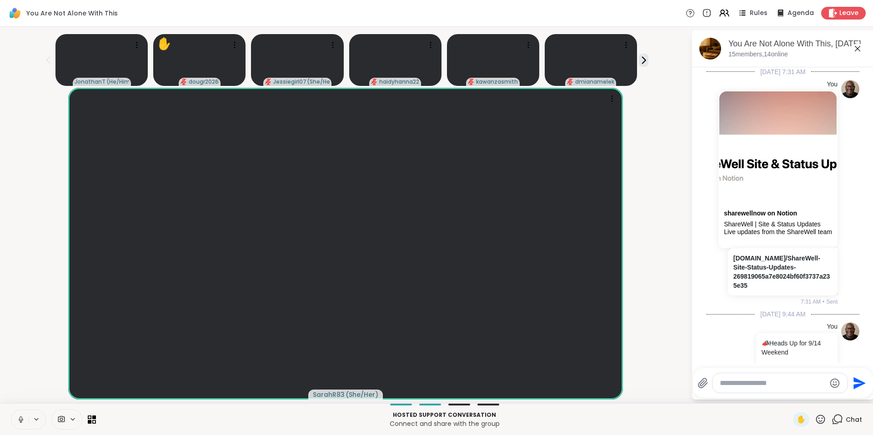
scroll to position [2764, 0]
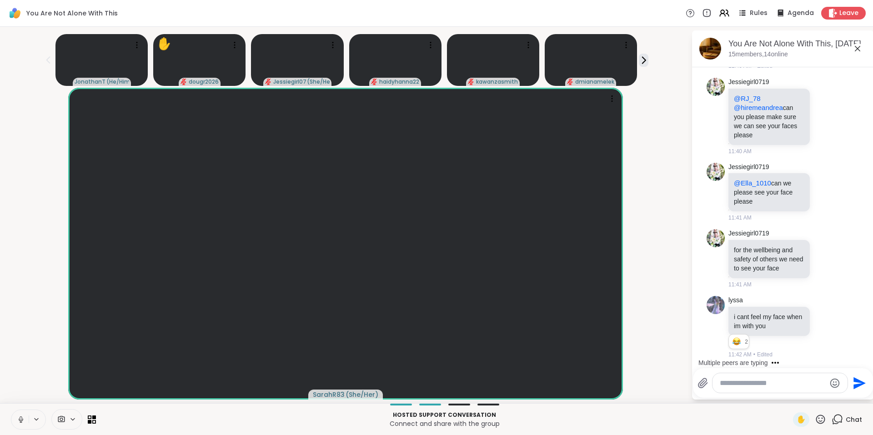
click at [767, 382] on textarea "Type your message" at bounding box center [773, 383] width 106 height 9
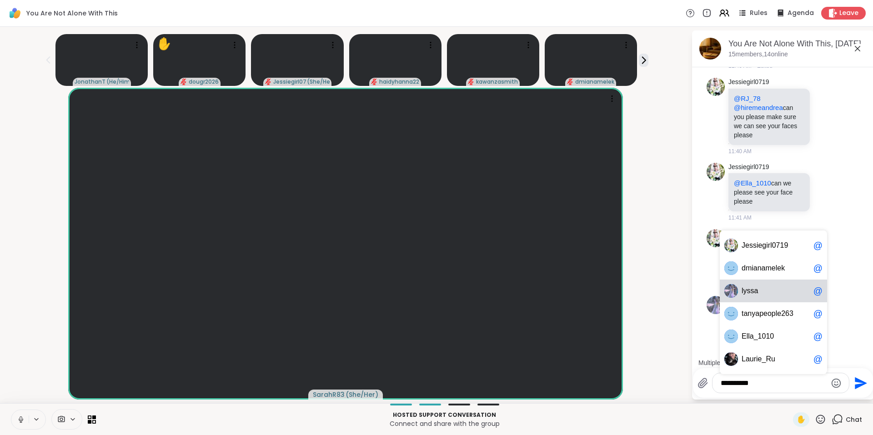
click at [756, 290] on span "yssa" at bounding box center [750, 290] width 15 height 9
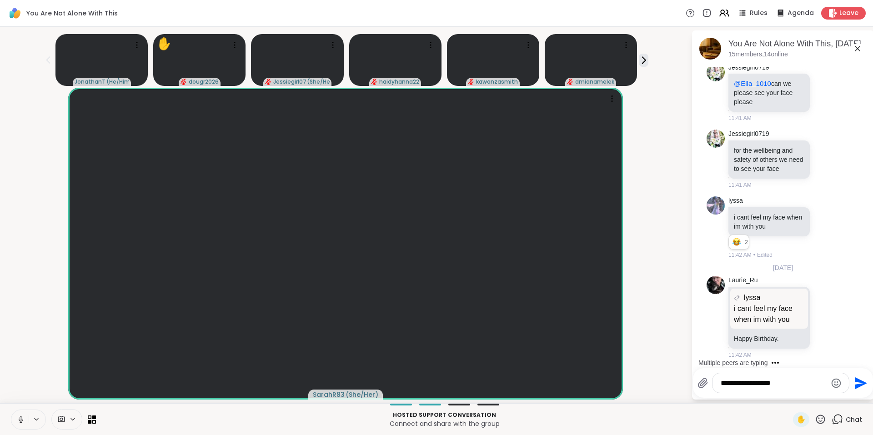
scroll to position [2863, 0]
type textarea "**********"
click at [856, 386] on icon "Send" at bounding box center [861, 383] width 12 height 12
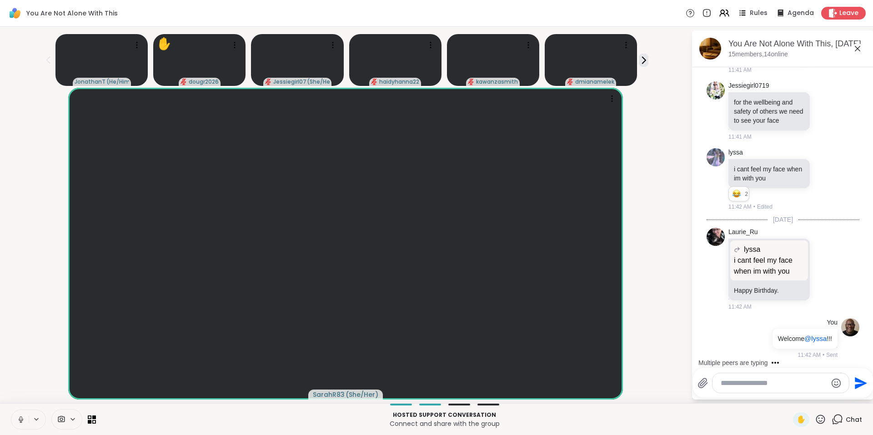
scroll to position [2912, 0]
click at [858, 49] on icon at bounding box center [857, 48] width 5 height 5
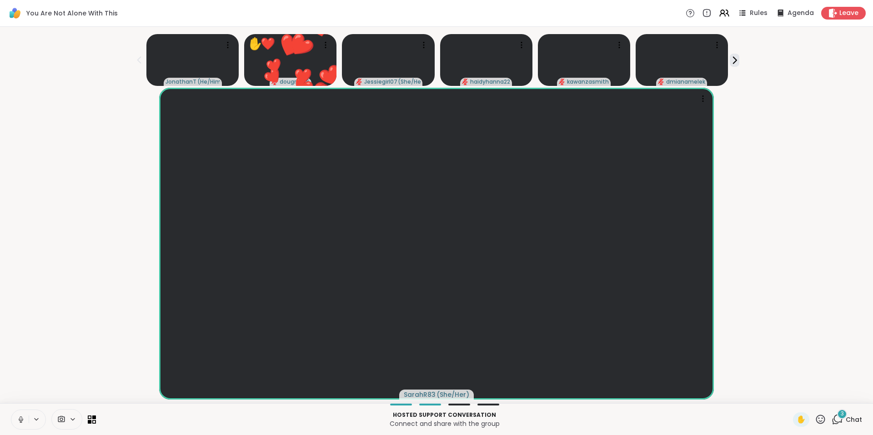
click at [815, 419] on icon at bounding box center [820, 419] width 11 height 11
click at [789, 390] on span "❤️" at bounding box center [793, 395] width 9 height 11
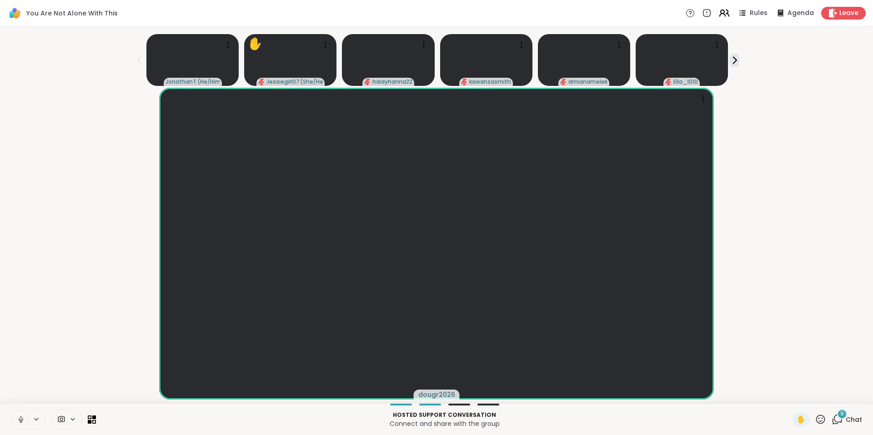
click at [721, 13] on icon at bounding box center [723, 12] width 4 height 4
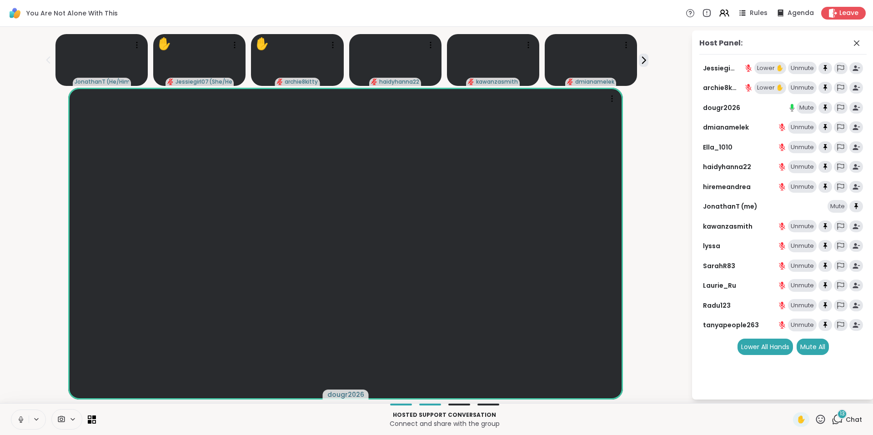
click at [815, 420] on icon at bounding box center [820, 419] width 11 height 11
click at [829, 395] on span "🌟" at bounding box center [833, 395] width 9 height 11
click at [780, 65] on div "Lower ✋" at bounding box center [779, 68] width 32 height 13
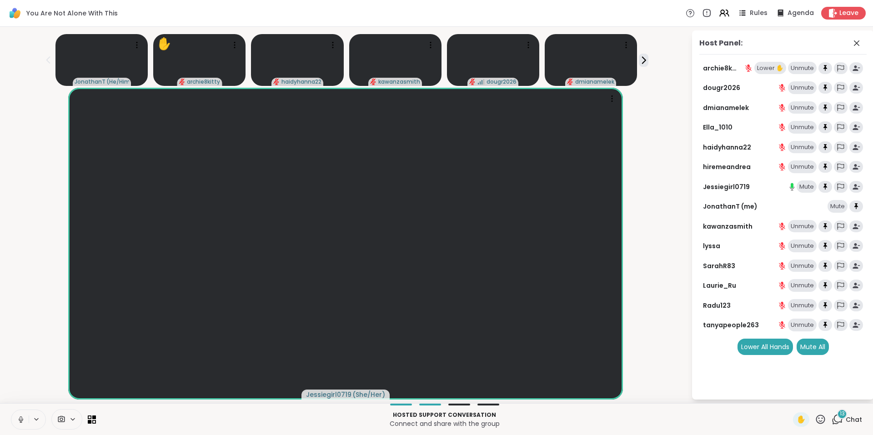
click at [815, 417] on icon at bounding box center [820, 419] width 11 height 11
click at [829, 393] on span "🌟" at bounding box center [833, 395] width 9 height 11
click at [815, 418] on icon at bounding box center [820, 419] width 11 height 11
click at [789, 391] on span "❤️" at bounding box center [793, 395] width 9 height 11
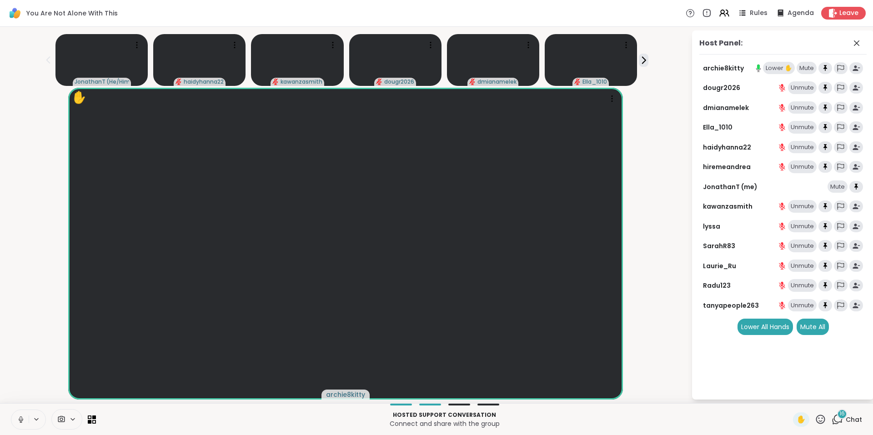
click at [768, 68] on div "Lower ✋" at bounding box center [779, 68] width 32 height 13
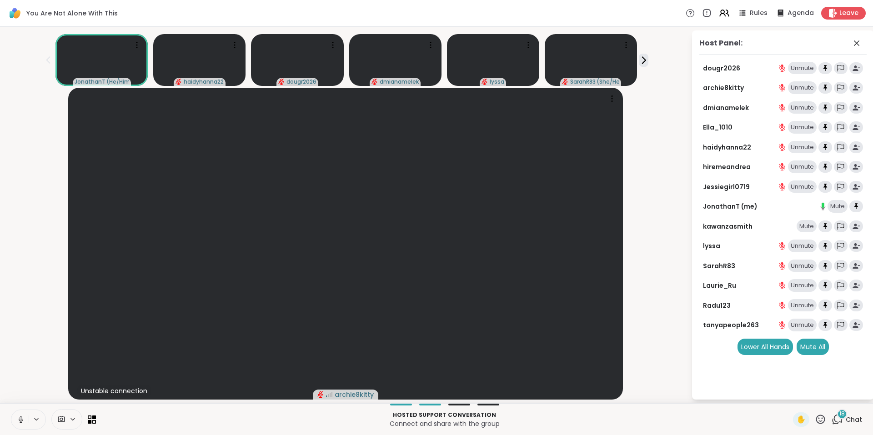
click at [837, 416] on div "18" at bounding box center [842, 414] width 10 height 10
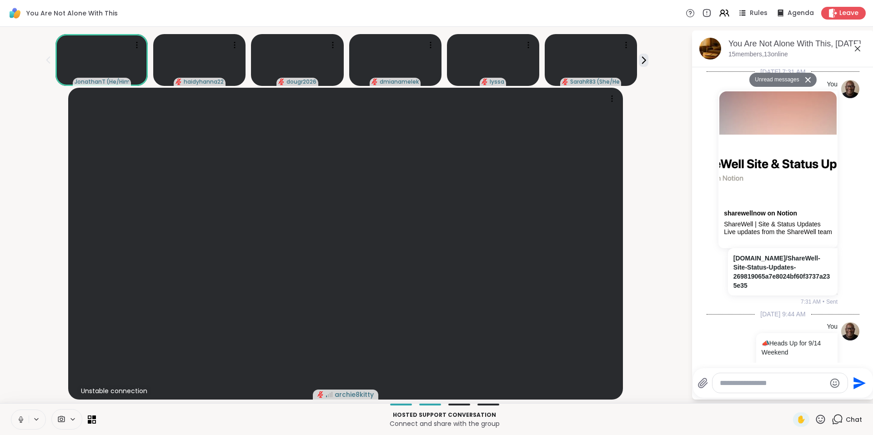
scroll to position [5847, 0]
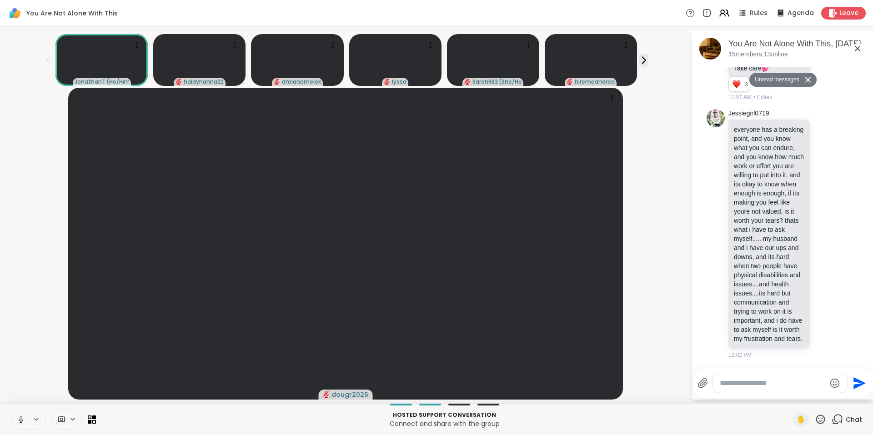
click at [779, 79] on button "Unread messages" at bounding box center [775, 80] width 52 height 15
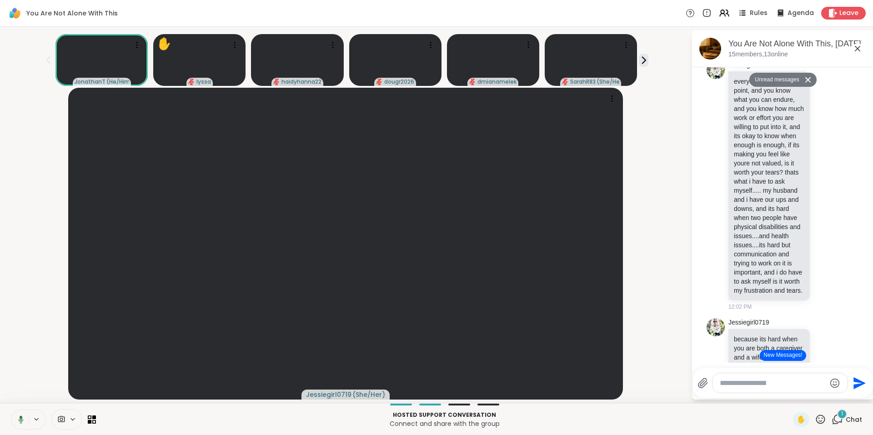
click at [858, 51] on icon at bounding box center [857, 48] width 11 height 11
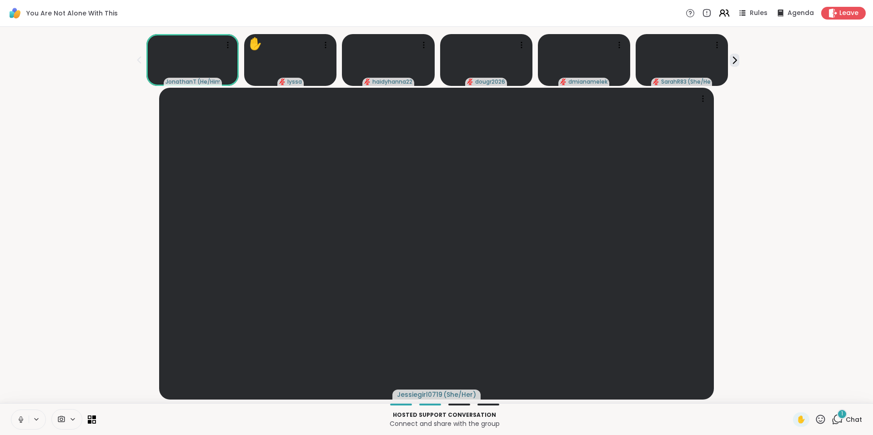
click at [720, 15] on icon at bounding box center [722, 15] width 5 height 3
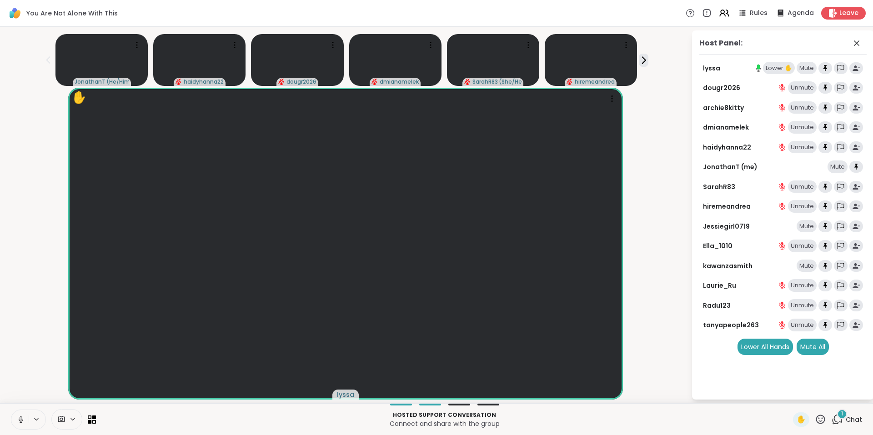
click at [769, 69] on div "Lower ✋" at bounding box center [779, 68] width 32 height 13
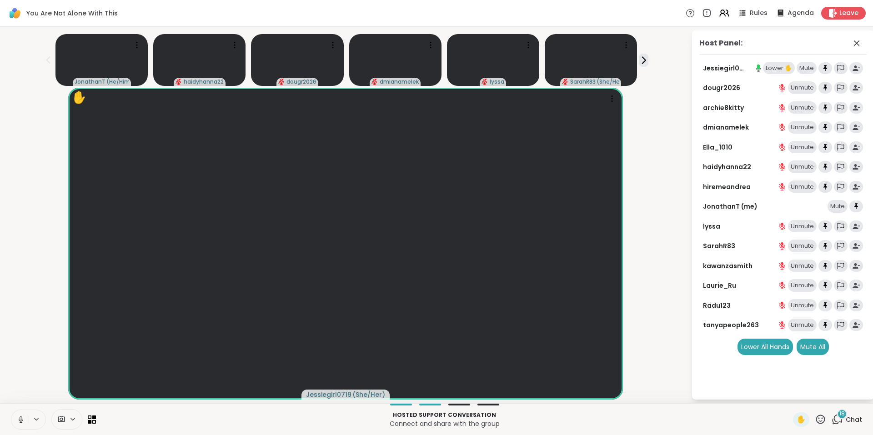
click at [774, 68] on div "Lower ✋" at bounding box center [779, 68] width 32 height 13
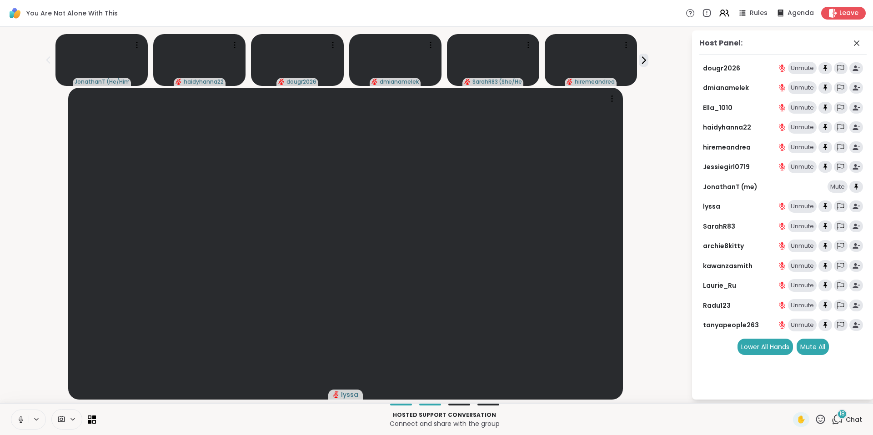
click at [837, 416] on div "18" at bounding box center [842, 414] width 10 height 10
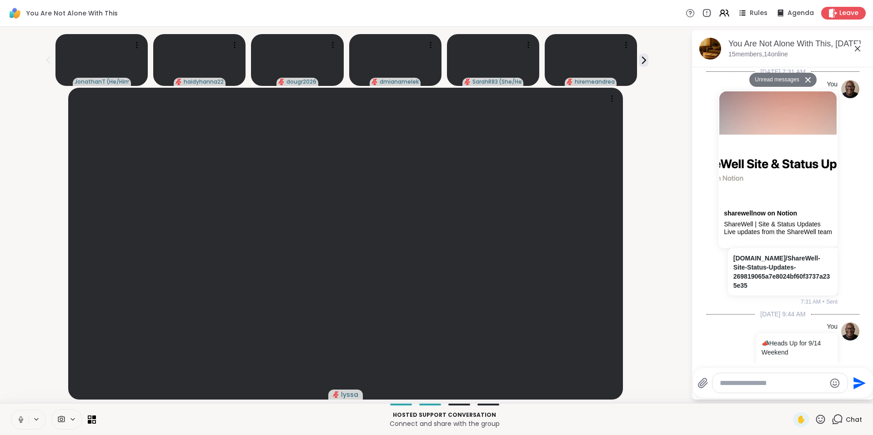
scroll to position [8196, 0]
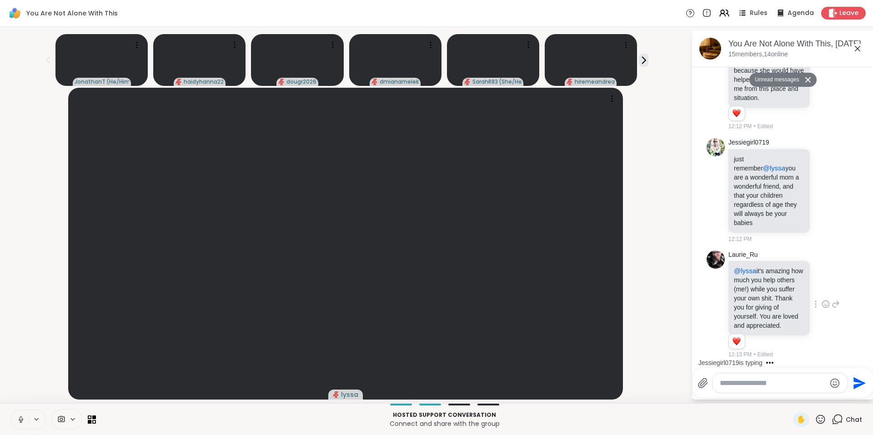
click at [821, 300] on icon at bounding box center [825, 304] width 8 height 9
click at [816, 285] on button "Select Reaction: Heart" at bounding box center [825, 289] width 18 height 18
click at [772, 83] on button "Unread messages" at bounding box center [775, 80] width 52 height 15
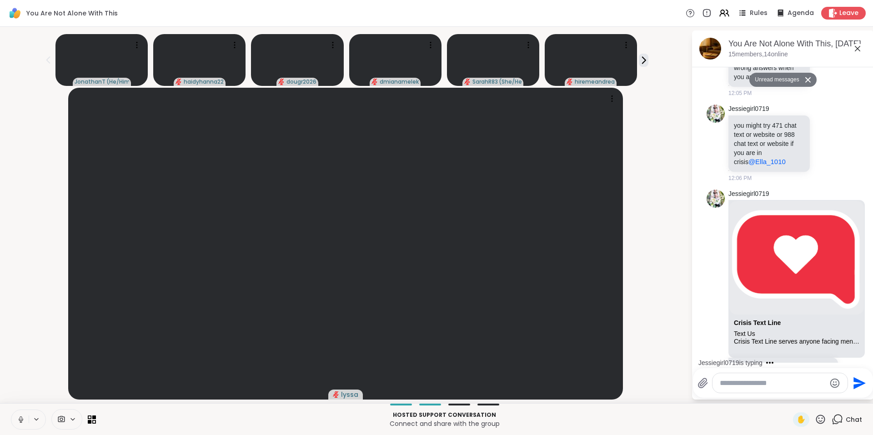
scroll to position [6266, 0]
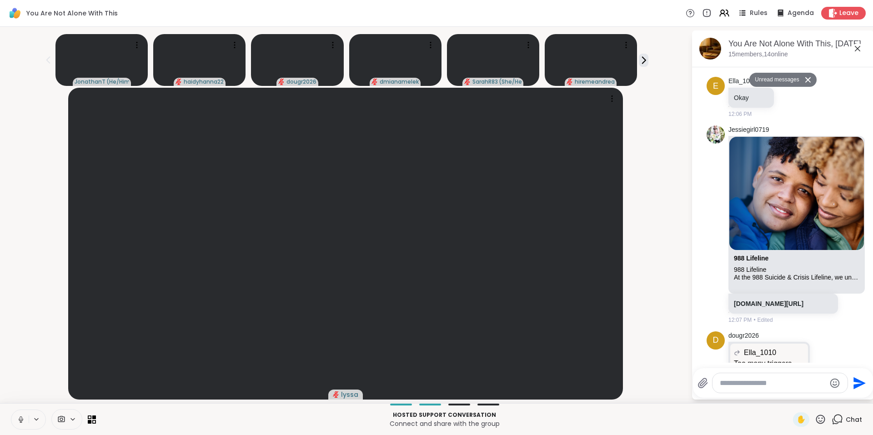
scroll to position [6599, 0]
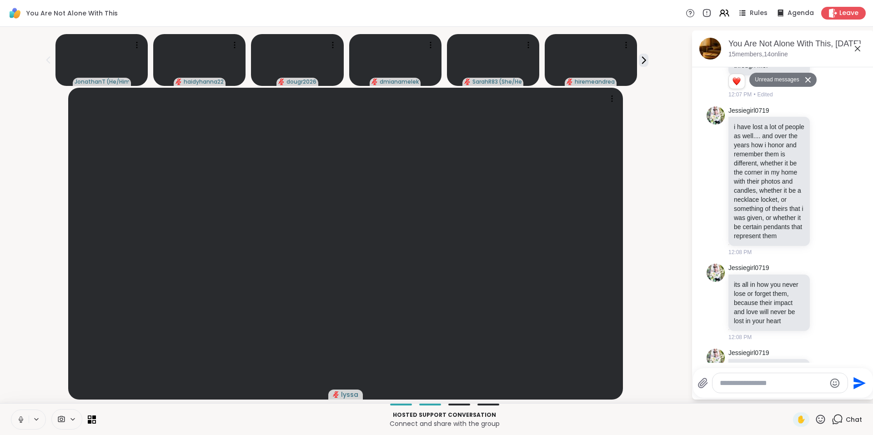
scroll to position [6987, 0]
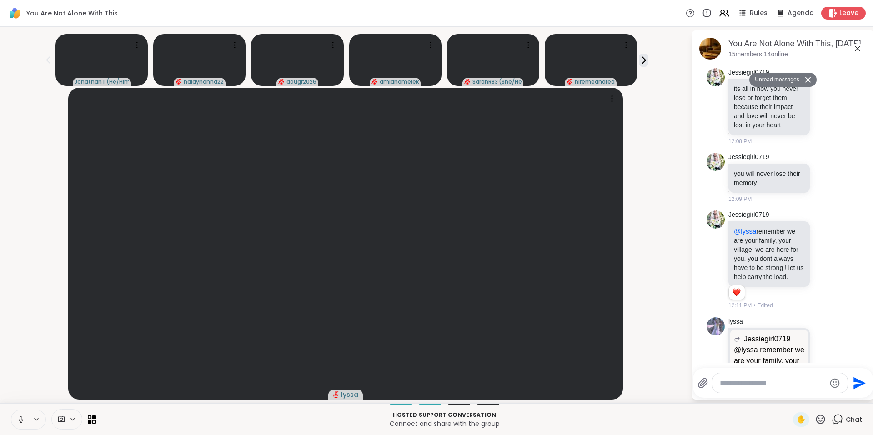
scroll to position [7182, 0]
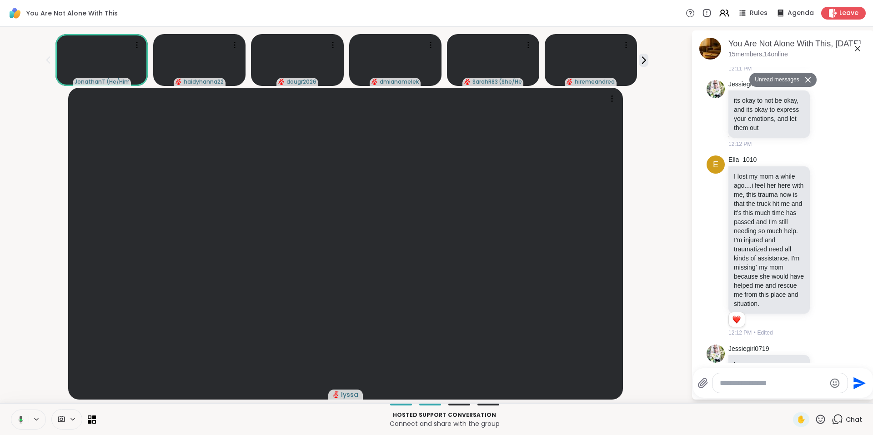
scroll to position [7530, 0]
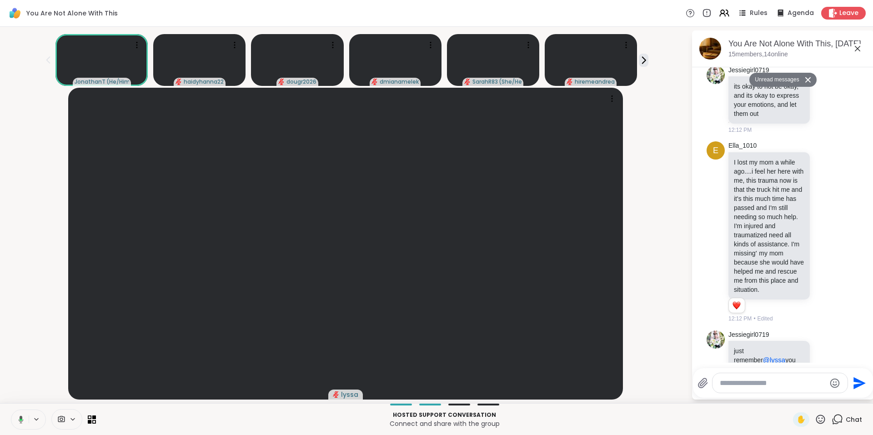
click at [765, 76] on button "Unread messages" at bounding box center [775, 80] width 52 height 15
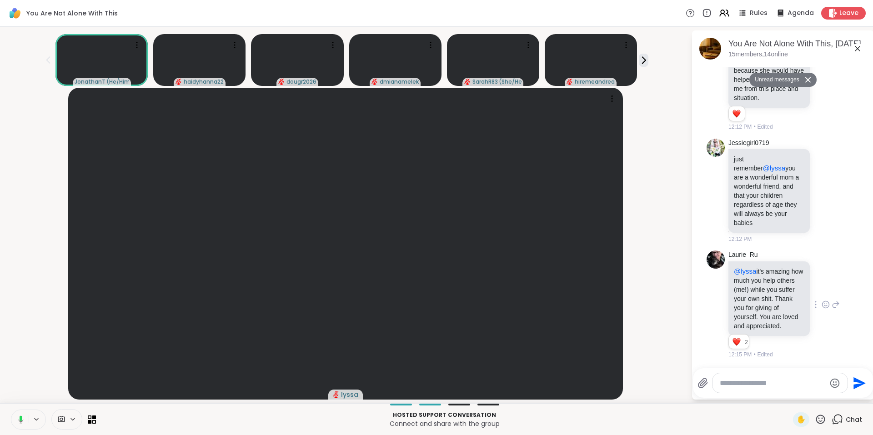
scroll to position [8247, 0]
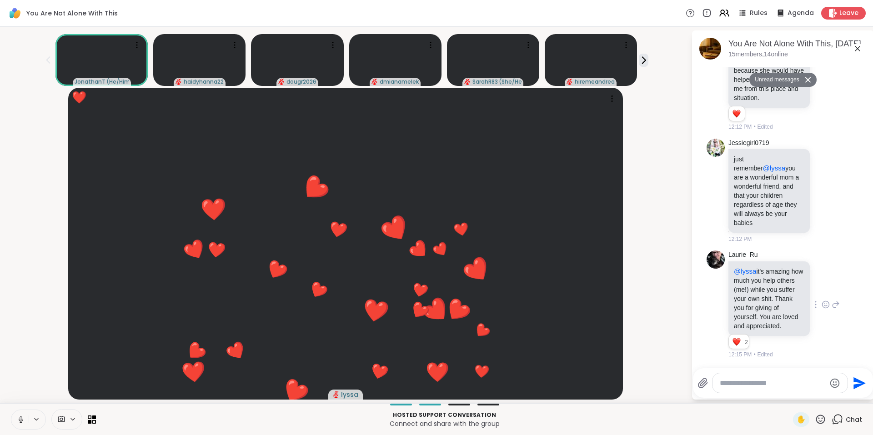
click at [821, 300] on icon at bounding box center [825, 304] width 8 height 9
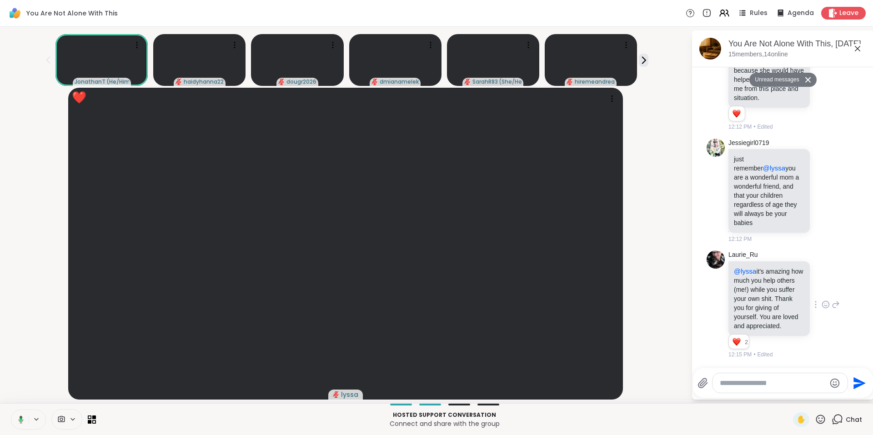
click at [818, 336] on div "[PERSON_NAME] @lyssa it's amazing how much you help others (me!) while you suff…" at bounding box center [783, 304] width 111 height 109
click at [642, 60] on icon at bounding box center [644, 60] width 10 height 10
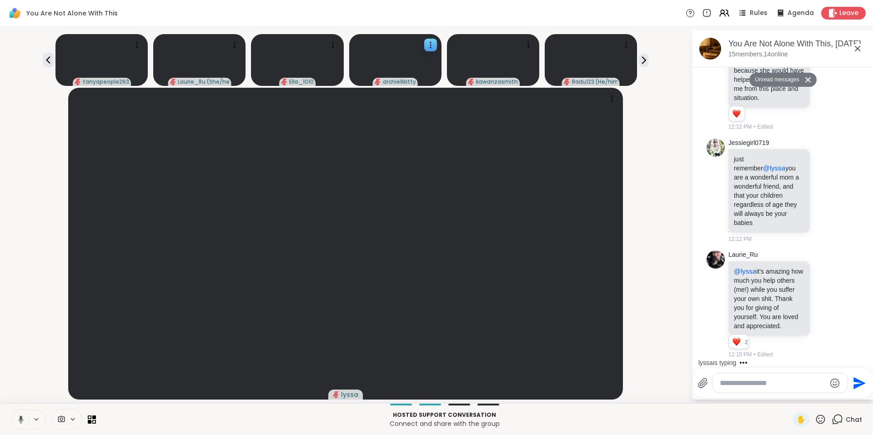
scroll to position [8367, 0]
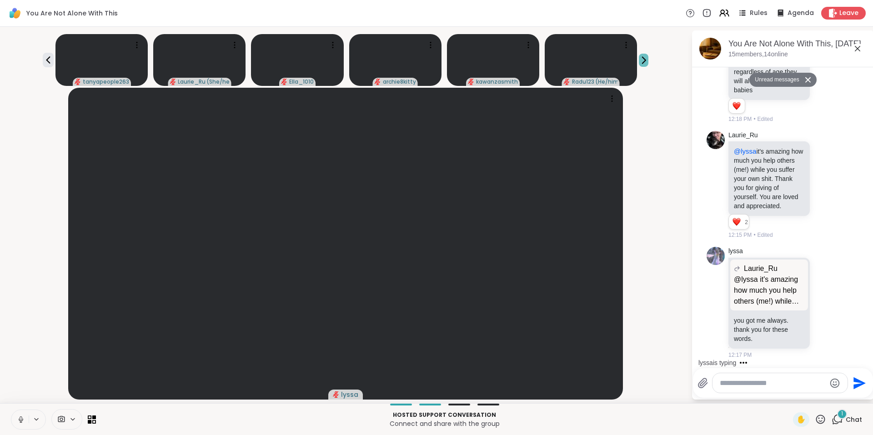
click at [640, 59] on icon at bounding box center [644, 60] width 10 height 10
click at [48, 60] on icon at bounding box center [48, 59] width 4 height 7
click at [642, 59] on icon at bounding box center [644, 60] width 10 height 10
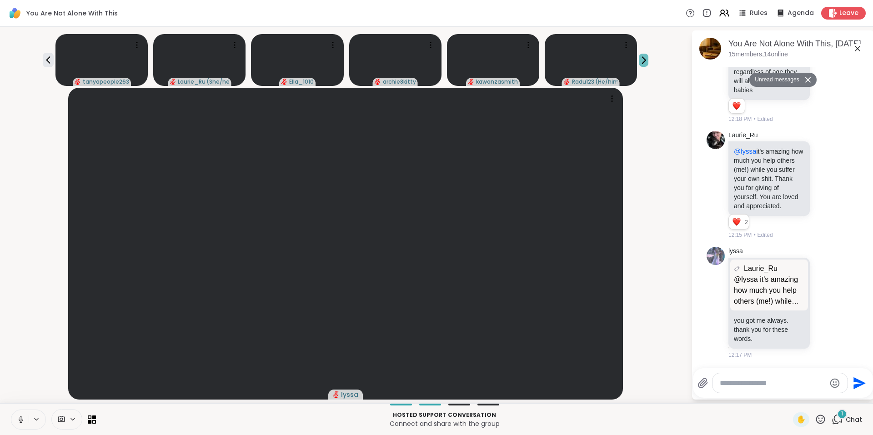
click at [642, 59] on icon at bounding box center [644, 60] width 10 height 10
click at [49, 56] on icon at bounding box center [48, 60] width 11 height 11
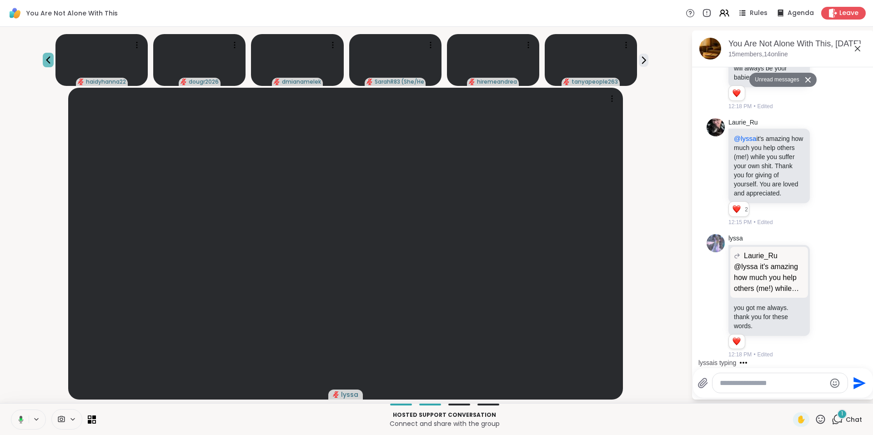
click at [47, 56] on icon at bounding box center [48, 60] width 11 height 11
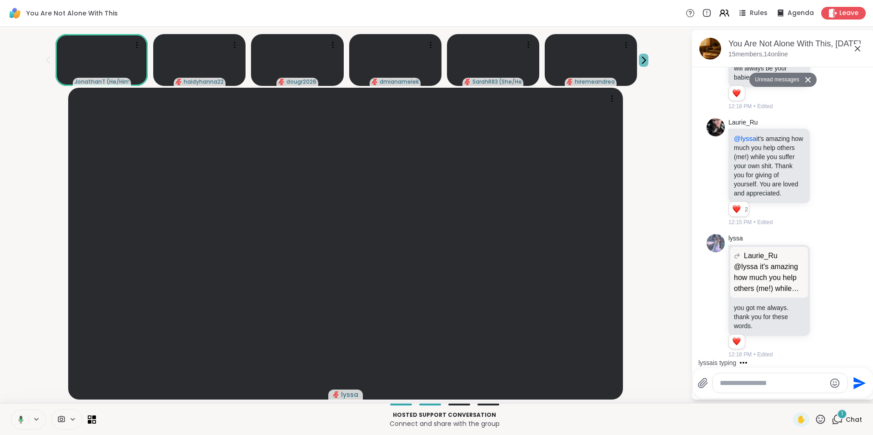
click at [646, 58] on icon at bounding box center [644, 60] width 10 height 10
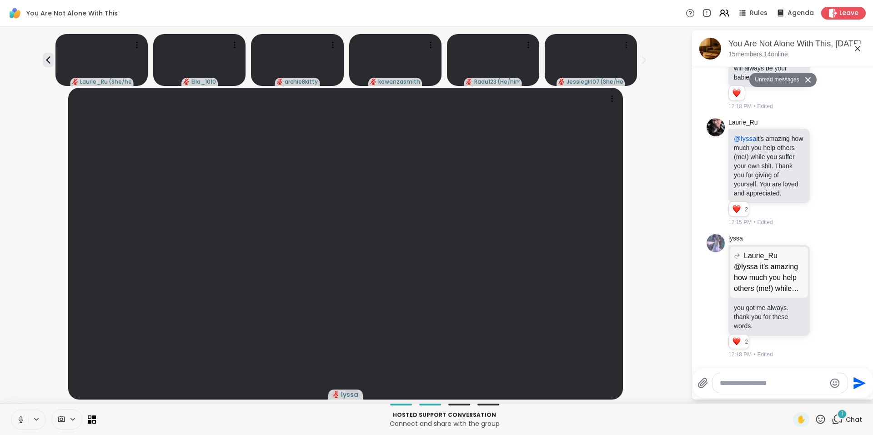
click at [858, 49] on icon at bounding box center [857, 48] width 11 height 11
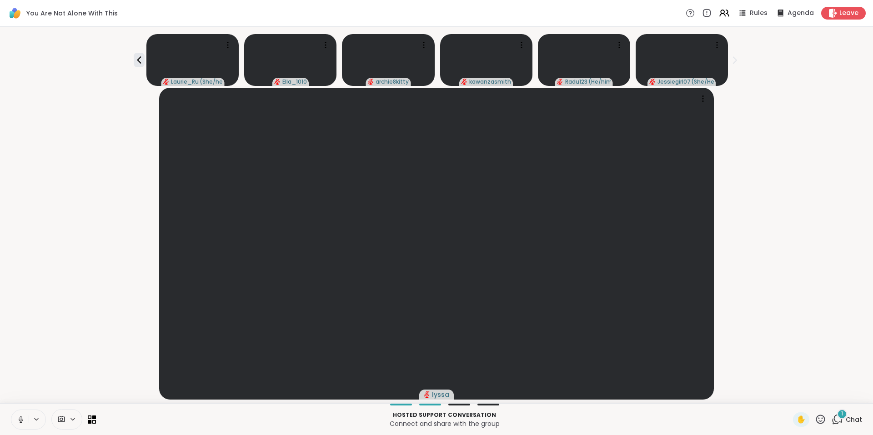
click at [833, 419] on icon at bounding box center [836, 419] width 11 height 11
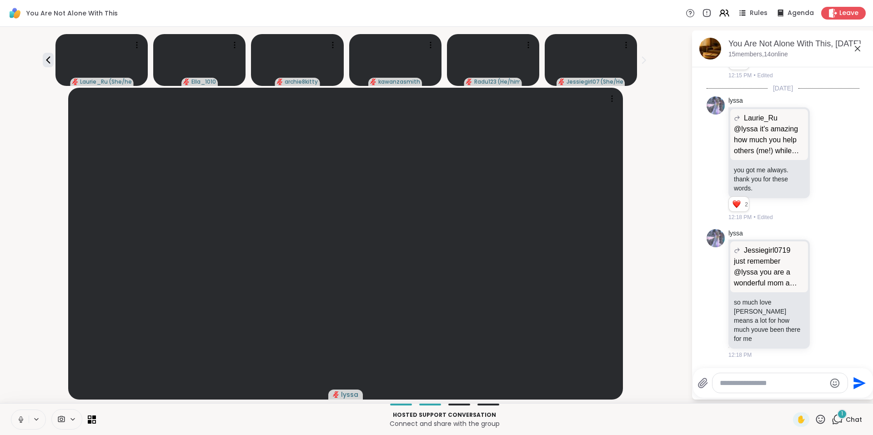
scroll to position [8500, 0]
click at [753, 384] on textarea "Type your message" at bounding box center [773, 383] width 106 height 9
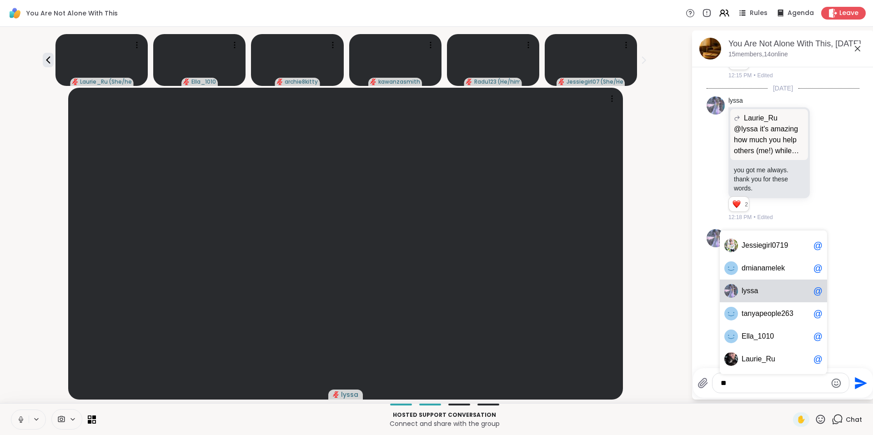
scroll to position [8601, 0]
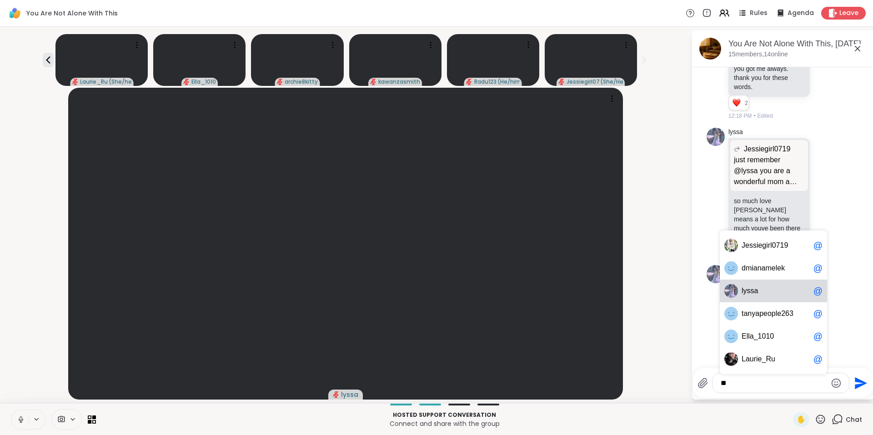
click at [764, 286] on span "l yssa" at bounding box center [775, 290] width 68 height 9
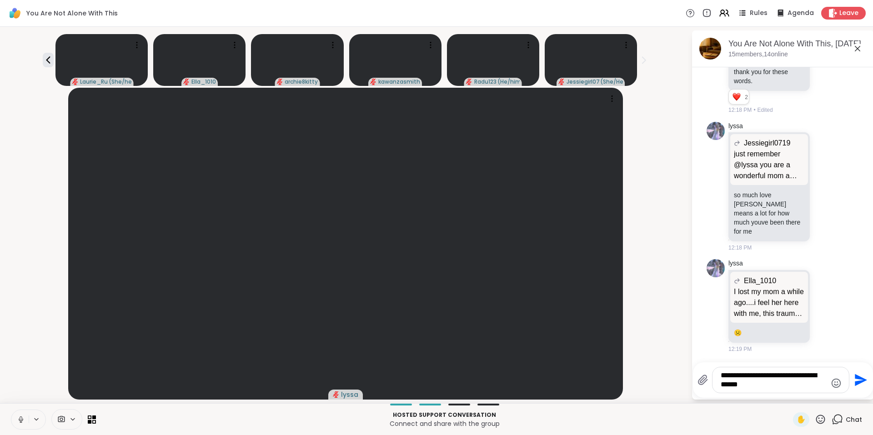
click at [25, 418] on button at bounding box center [19, 419] width 17 height 19
click at [756, 387] on textarea "**********" at bounding box center [774, 380] width 106 height 18
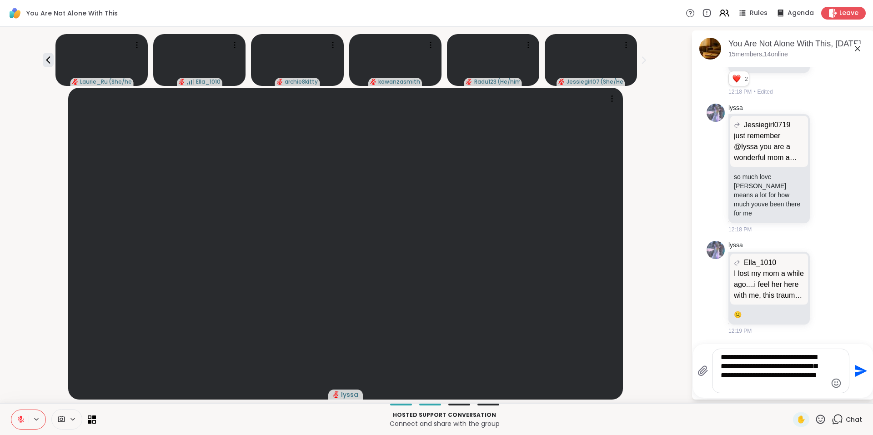
click at [786, 385] on textarea "**********" at bounding box center [774, 371] width 106 height 36
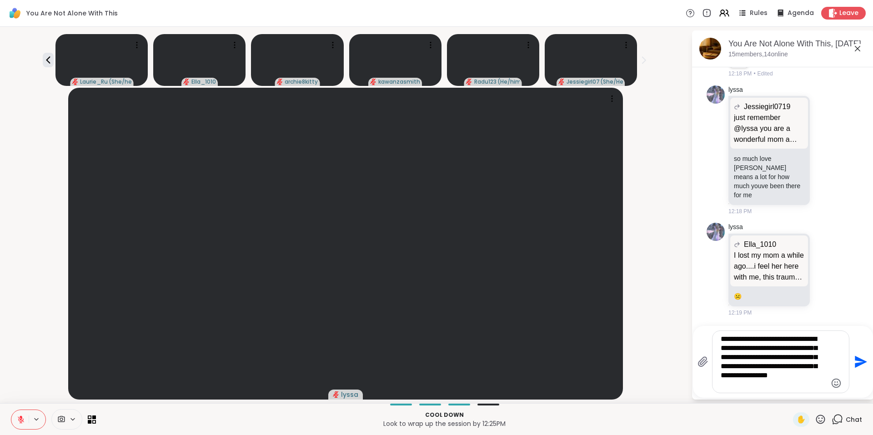
type textarea "**********"
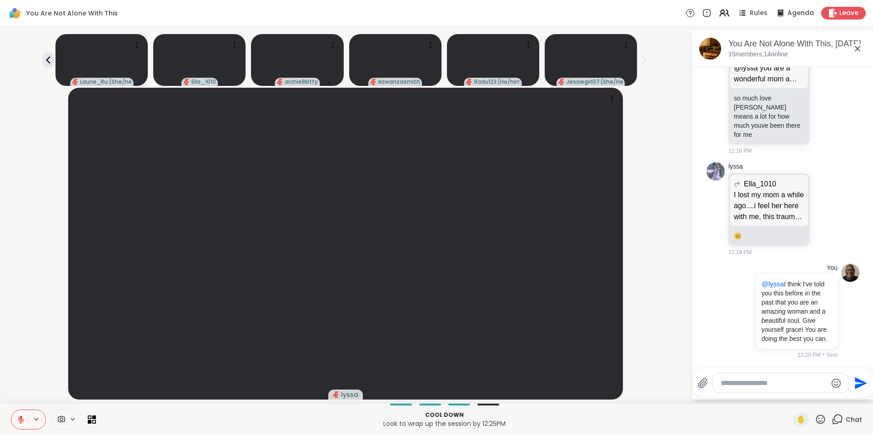
scroll to position [8722, 0]
click at [20, 420] on icon at bounding box center [21, 419] width 8 height 8
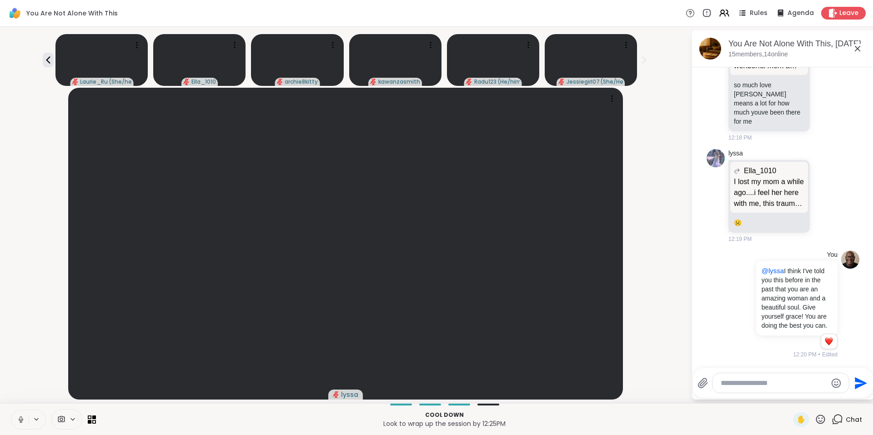
scroll to position [8735, 0]
click at [50, 62] on icon at bounding box center [48, 60] width 11 height 11
click at [45, 59] on icon at bounding box center [48, 60] width 11 height 11
click at [644, 60] on icon at bounding box center [644, 60] width 10 height 10
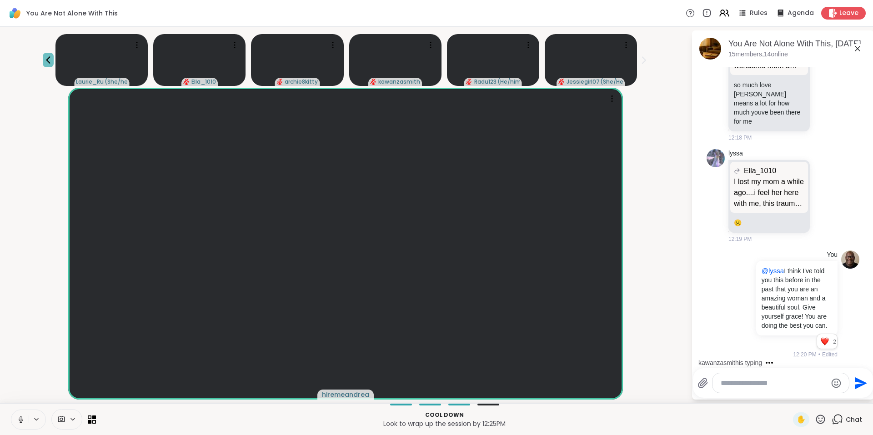
click at [47, 59] on icon at bounding box center [48, 60] width 11 height 11
click at [48, 59] on icon at bounding box center [48, 59] width 4 height 7
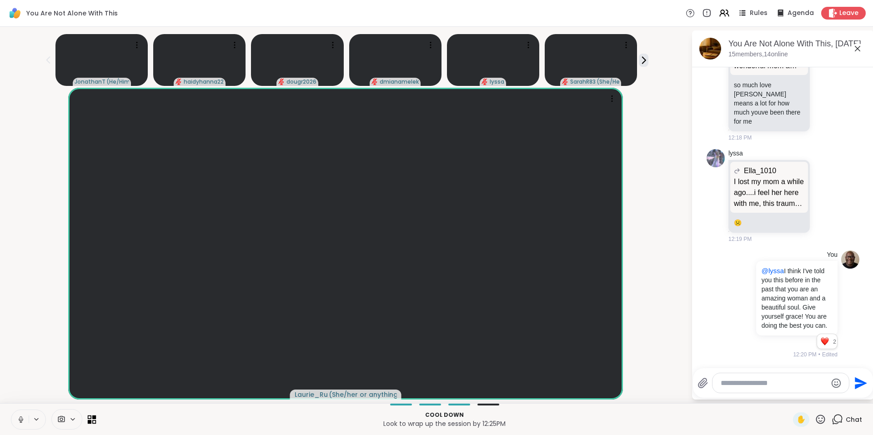
click at [88, 415] on icon at bounding box center [90, 417] width 4 height 4
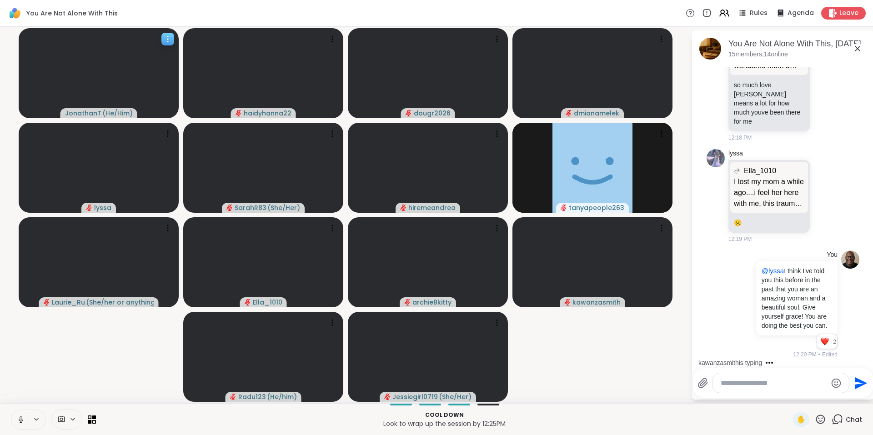
click at [165, 36] on icon at bounding box center [167, 39] width 9 height 9
click at [90, 419] on icon at bounding box center [90, 417] width 4 height 4
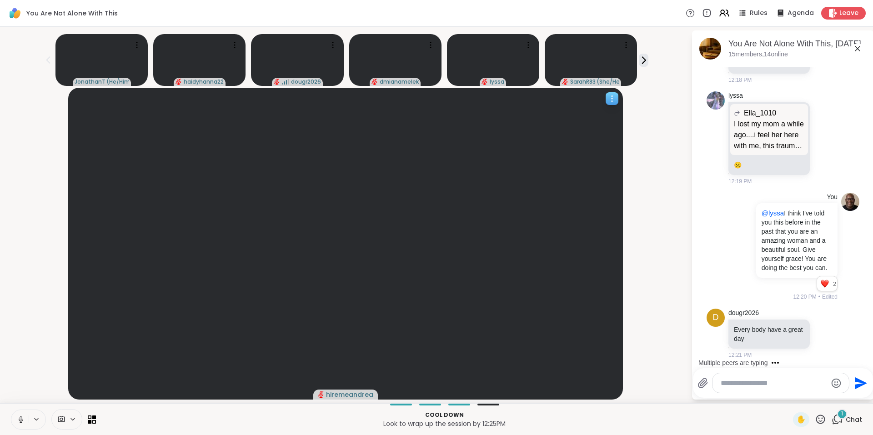
scroll to position [8793, 0]
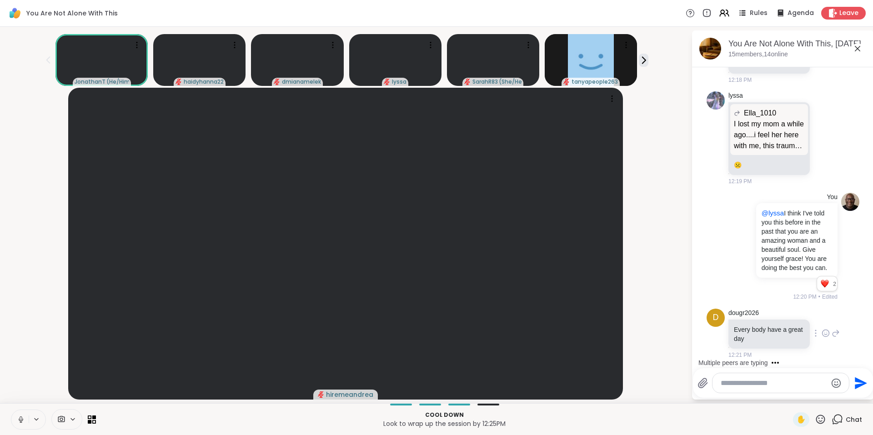
click at [821, 333] on icon at bounding box center [825, 333] width 8 height 9
click at [821, 321] on div "Select Reaction: Heart" at bounding box center [825, 319] width 8 height 8
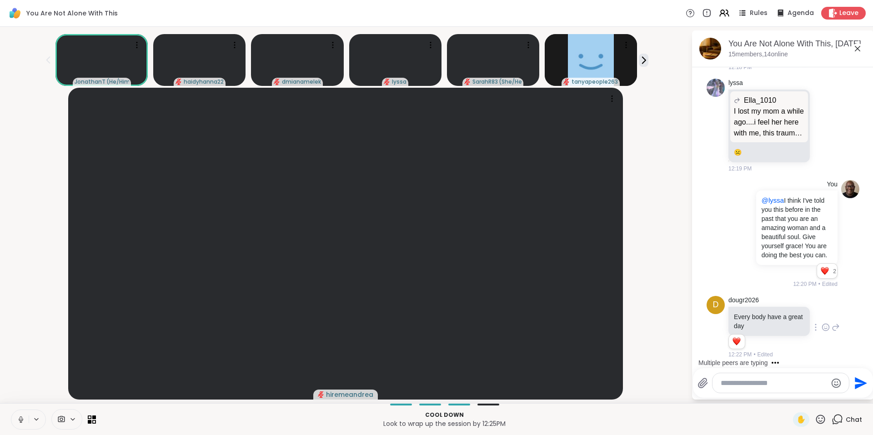
scroll to position [8806, 0]
click at [719, 17] on icon at bounding box center [723, 12] width 11 height 11
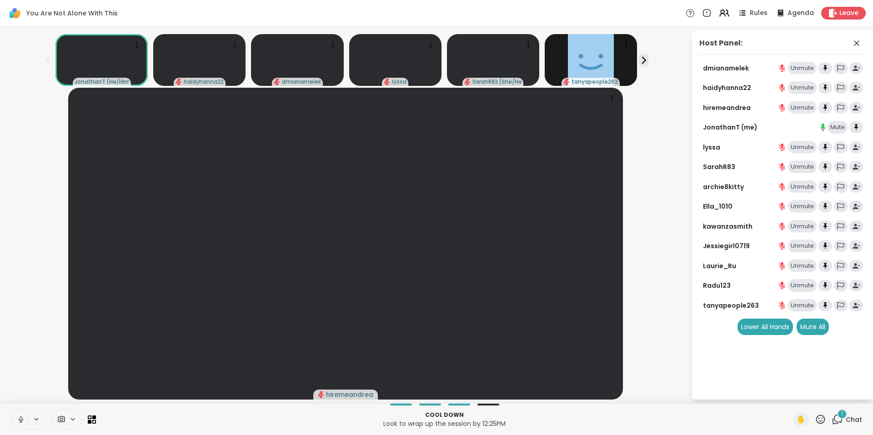
click at [841, 417] on span "1" at bounding box center [842, 414] width 2 height 8
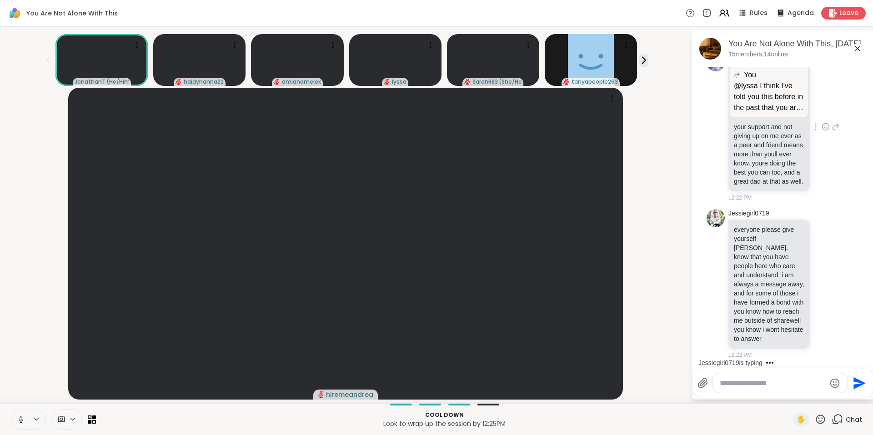
scroll to position [9146, 0]
click at [821, 279] on icon at bounding box center [825, 283] width 8 height 9
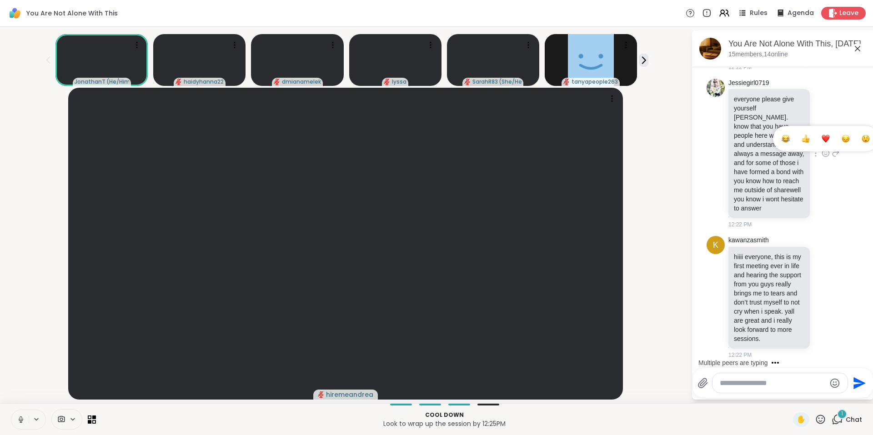
scroll to position [9286, 0]
click at [820, 262] on div "kawanzasmith hiiii everyone, this is my first meeting ever in life and hearing …" at bounding box center [783, 297] width 111 height 123
click at [821, 293] on icon at bounding box center [825, 297] width 8 height 9
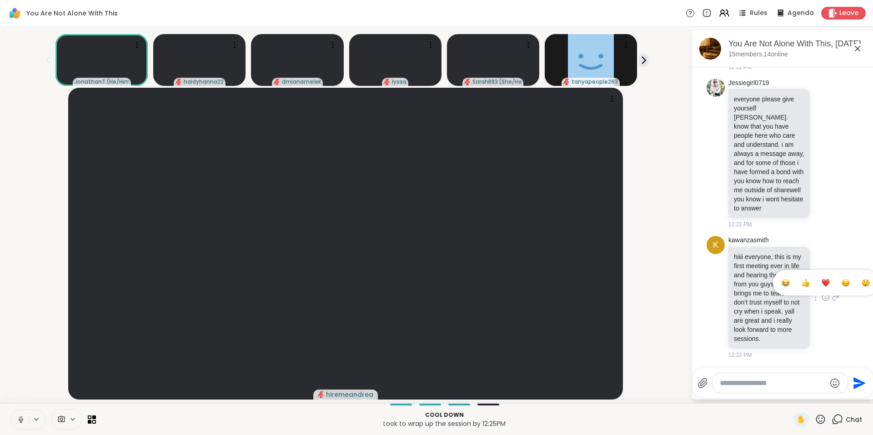
click at [803, 307] on div "kawanzasmith hiiii everyone, this is my first meeting ever in life and hearing …" at bounding box center [783, 297] width 111 height 123
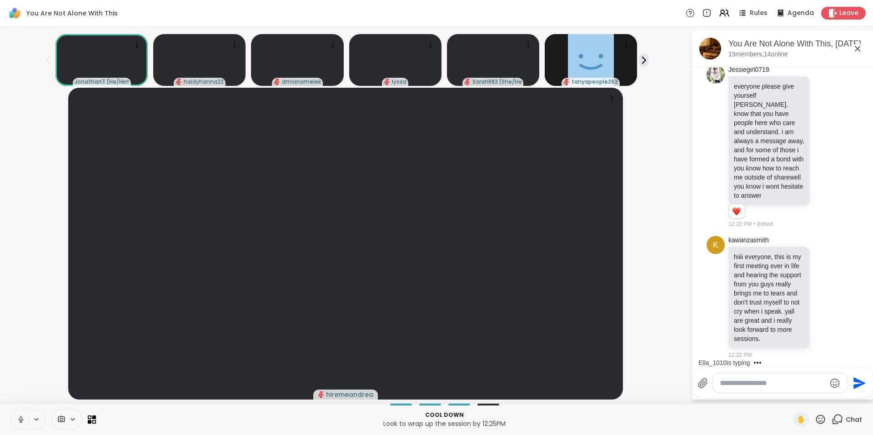
scroll to position [9312, 0]
click at [821, 293] on icon at bounding box center [825, 297] width 8 height 9
click at [820, 276] on button "Select Reaction: Heart" at bounding box center [825, 283] width 18 height 18
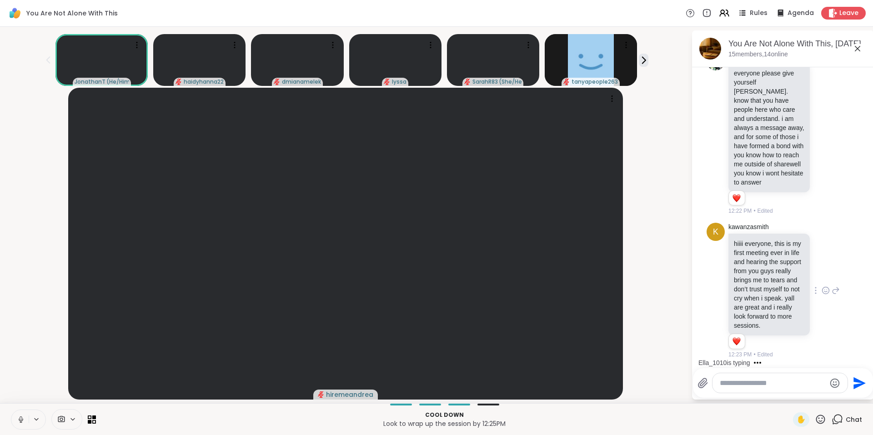
scroll to position [9325, 0]
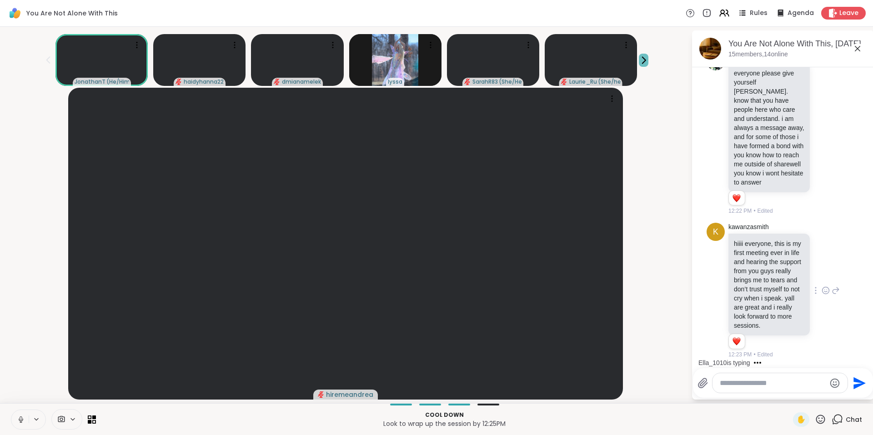
click at [643, 57] on icon at bounding box center [644, 60] width 10 height 10
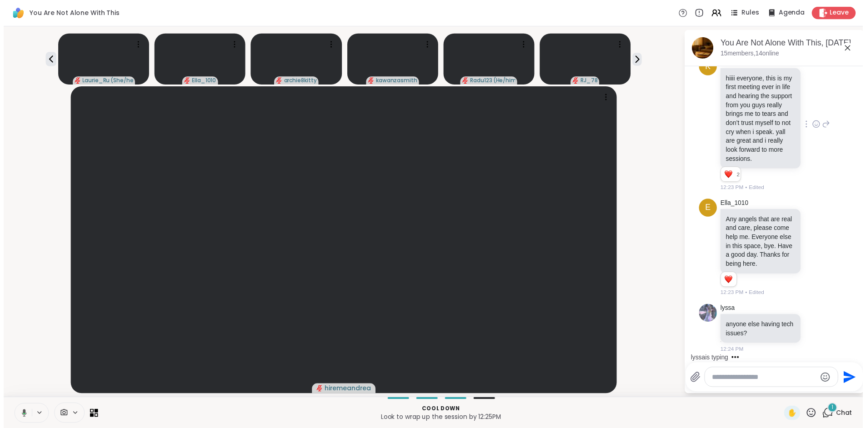
scroll to position [9498, 0]
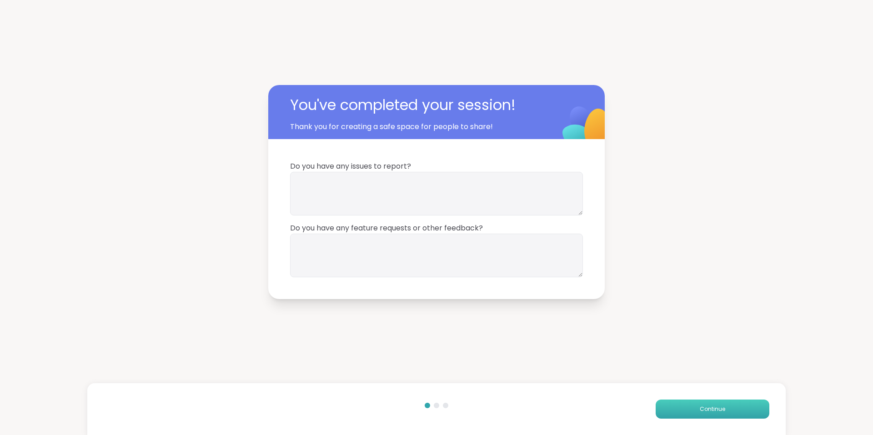
click at [748, 407] on button "Continue" at bounding box center [712, 409] width 114 height 19
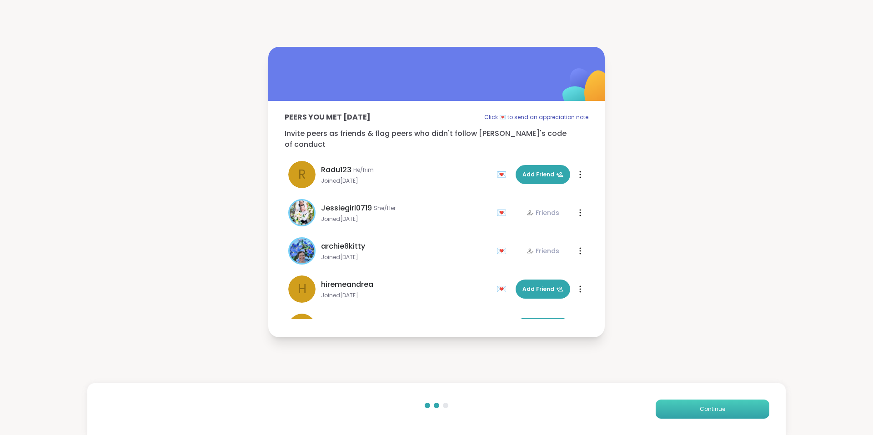
click at [700, 405] on span "Continue" at bounding box center [712, 409] width 25 height 8
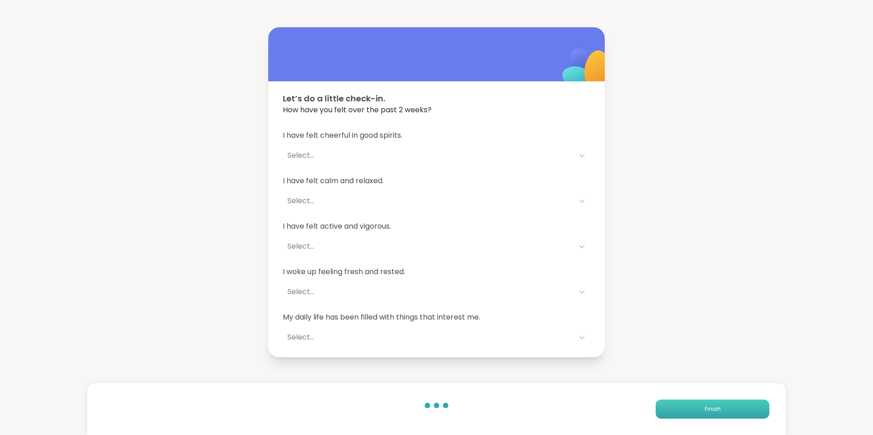
click at [705, 405] on span "Finish" at bounding box center [713, 409] width 16 height 8
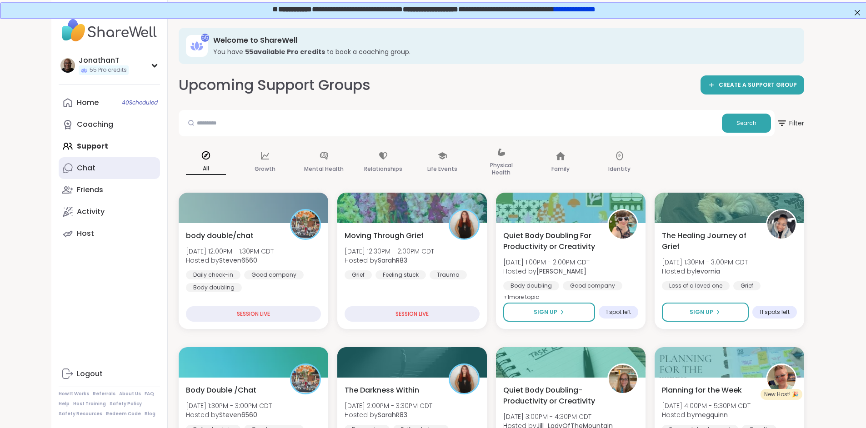
click at [77, 167] on div "Chat" at bounding box center [86, 168] width 19 height 10
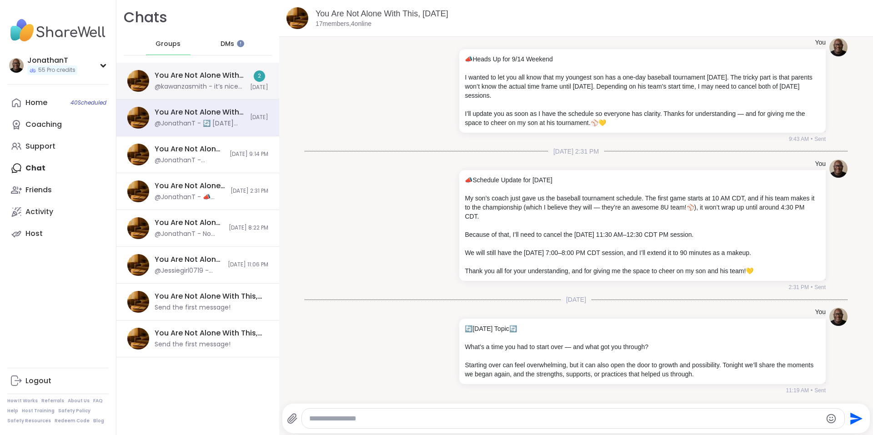
click at [224, 77] on div "You Are Not Alone With This, [DATE]" at bounding box center [200, 75] width 90 height 10
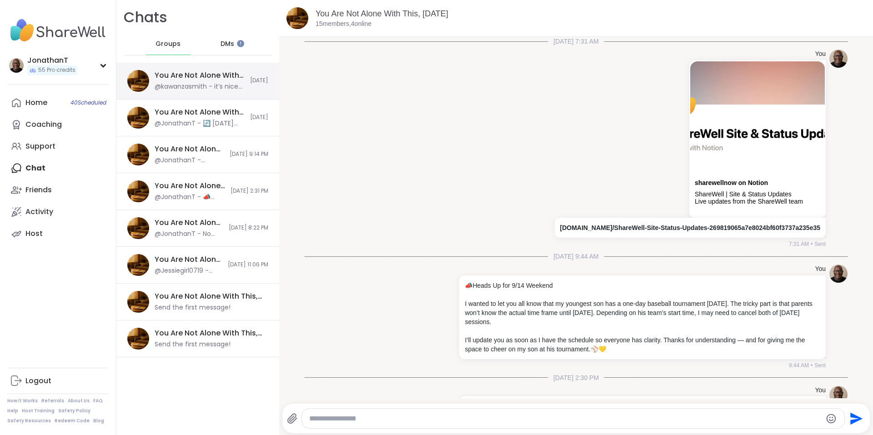
scroll to position [5327, 0]
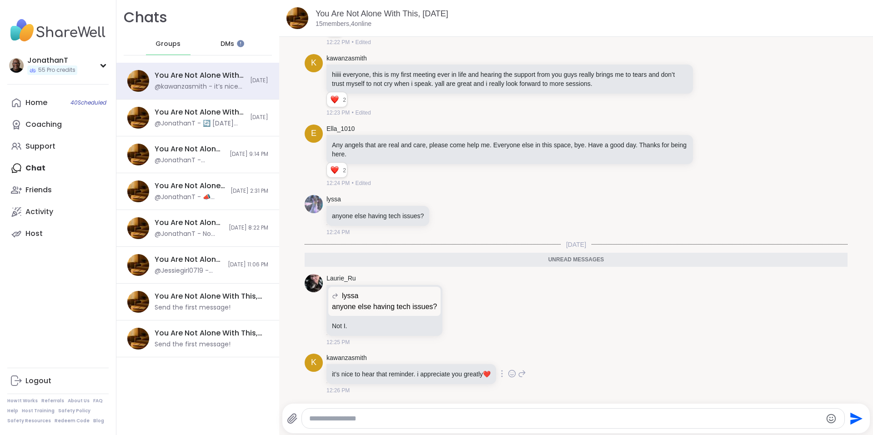
click at [514, 375] on icon at bounding box center [512, 373] width 8 height 9
click at [442, 355] on div "Select Reaction: Heart" at bounding box center [439, 359] width 8 height 8
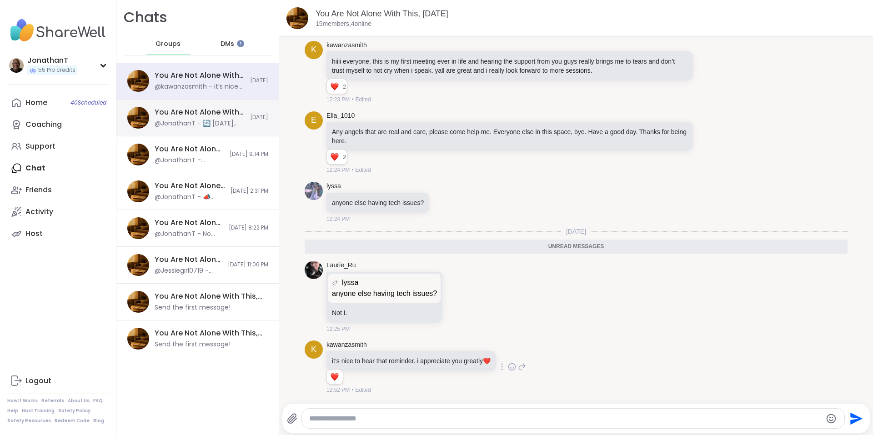
click at [220, 116] on div "You Are Not Alone With This, [DATE]" at bounding box center [200, 112] width 90 height 10
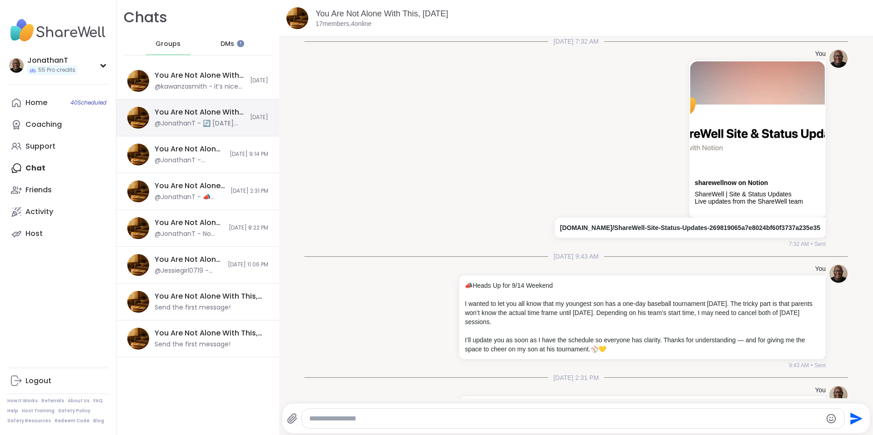
scroll to position [226, 0]
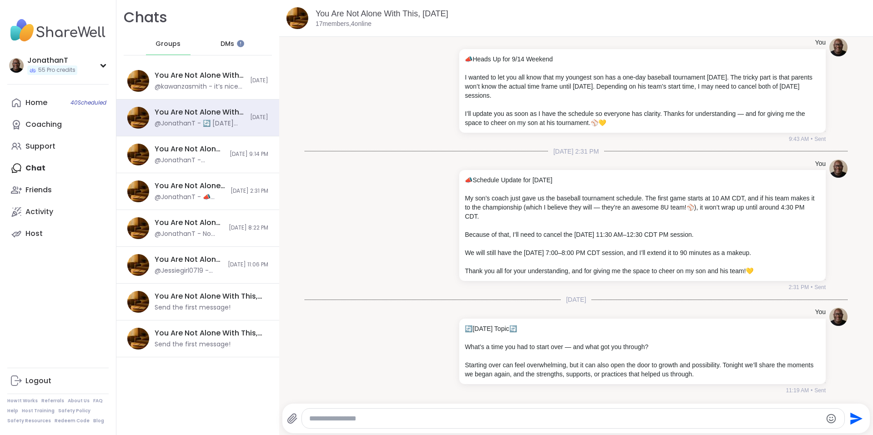
click at [225, 41] on span "DMs" at bounding box center [227, 44] width 14 height 9
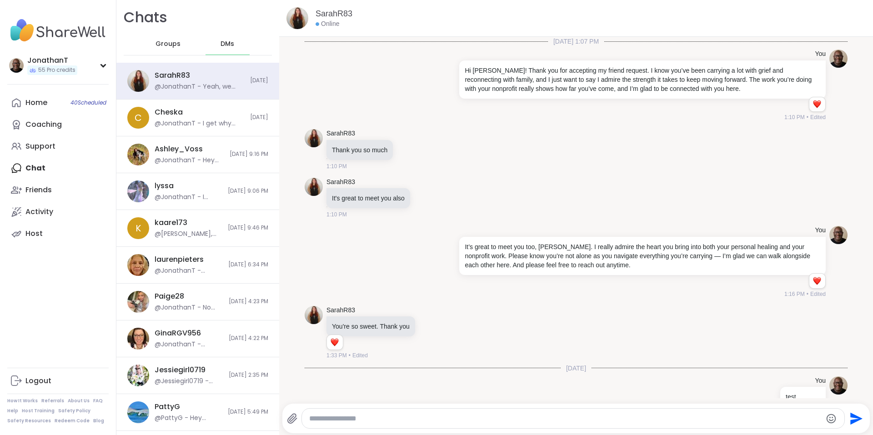
scroll to position [168, 0]
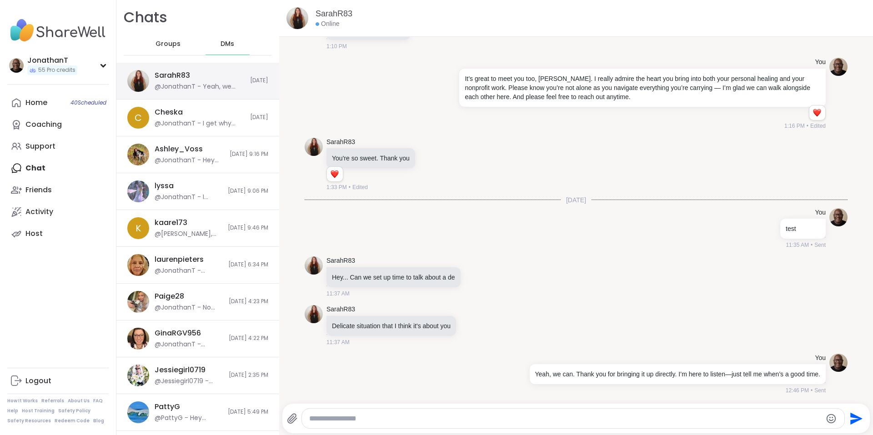
click at [206, 82] on div "@JonathanT - Yeah, we can. Thank you for bringing it up directly. I’m here to l…" at bounding box center [200, 86] width 90 height 9
click at [173, 150] on div "Ashley_Voss" at bounding box center [179, 149] width 48 height 10
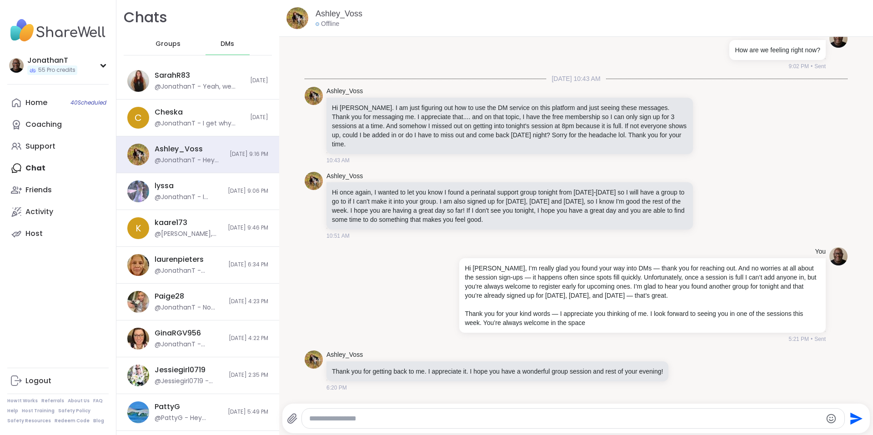
scroll to position [0, 0]
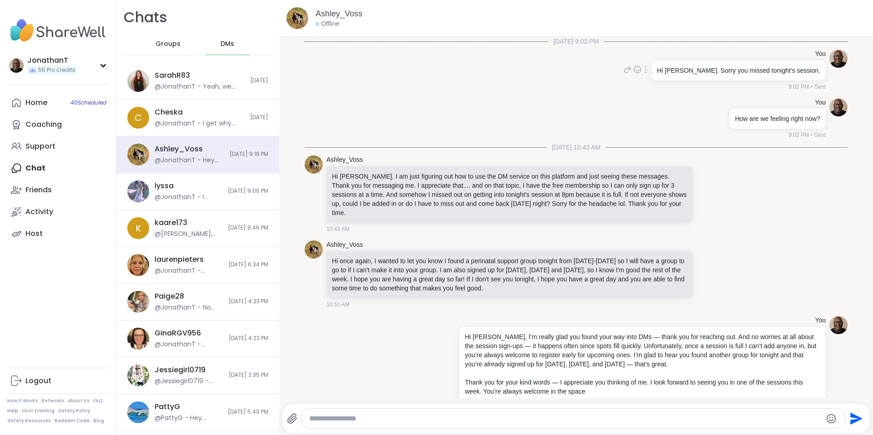
click at [595, 85] on div "You Hi [PERSON_NAME]. Sorry you missed tonight’s session. 9:02 PM • Sent" at bounding box center [576, 70] width 543 height 49
click at [788, 134] on span "9:02 PM" at bounding box center [798, 135] width 20 height 8
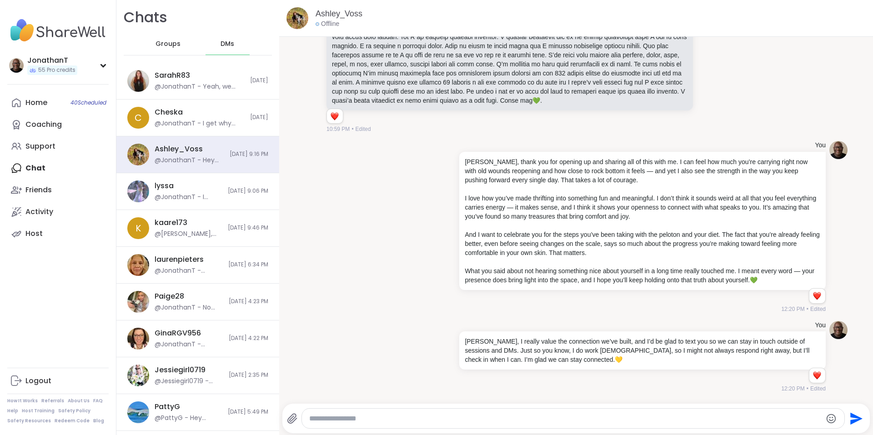
scroll to position [4627, 0]
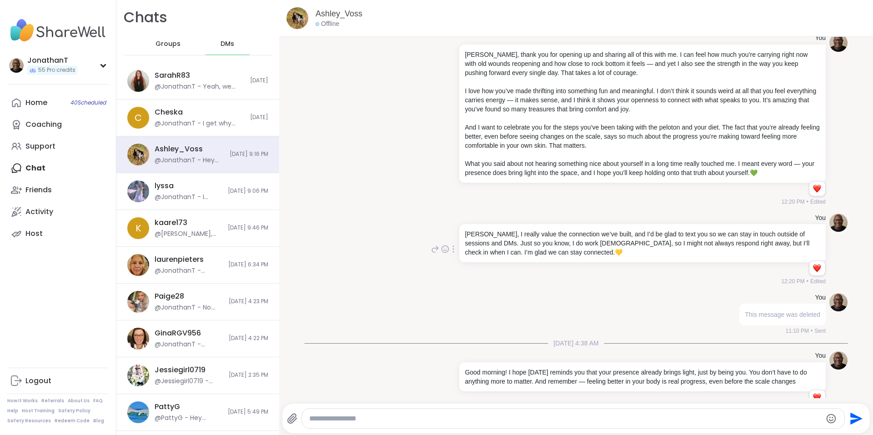
click at [449, 255] on div at bounding box center [453, 249] width 8 height 11
click at [454, 267] on icon at bounding box center [458, 262] width 9 height 9
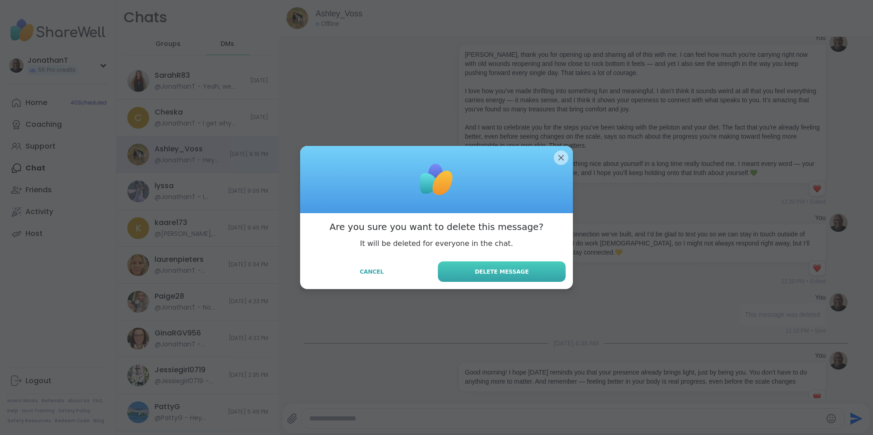
click at [475, 271] on button "Delete Message" at bounding box center [502, 271] width 128 height 20
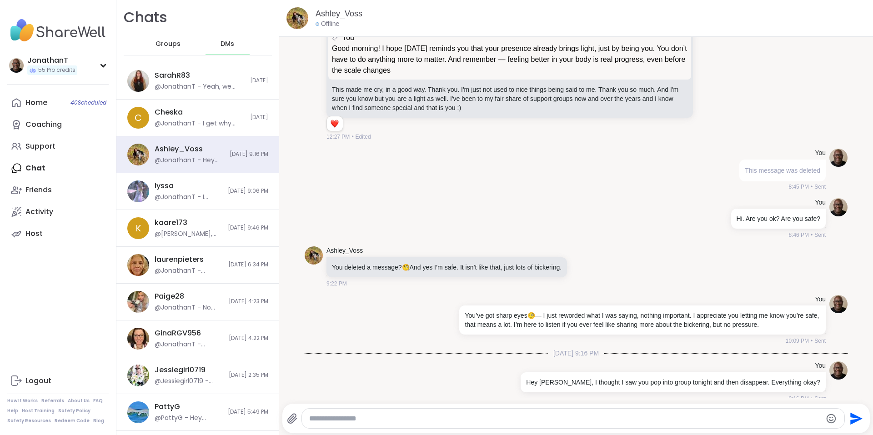
scroll to position [5432, 0]
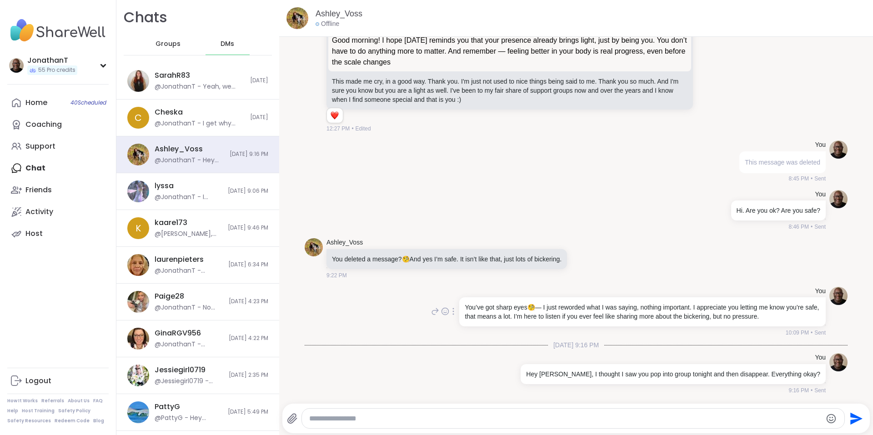
click at [452, 311] on icon at bounding box center [453, 311] width 2 height 7
click at [455, 322] on icon at bounding box center [458, 324] width 9 height 9
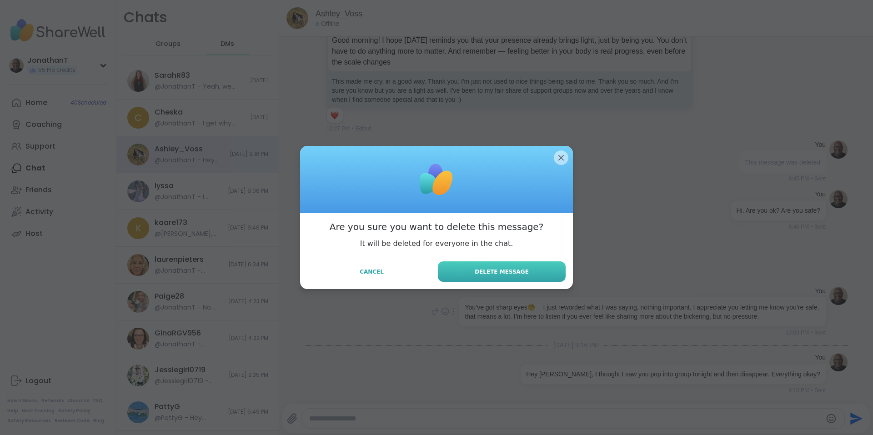
click at [544, 273] on button "Delete Message" at bounding box center [502, 271] width 128 height 20
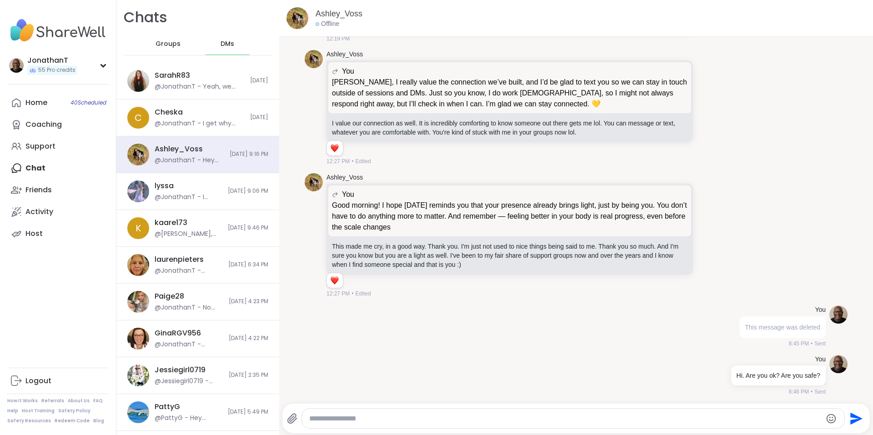
scroll to position [5424, 0]
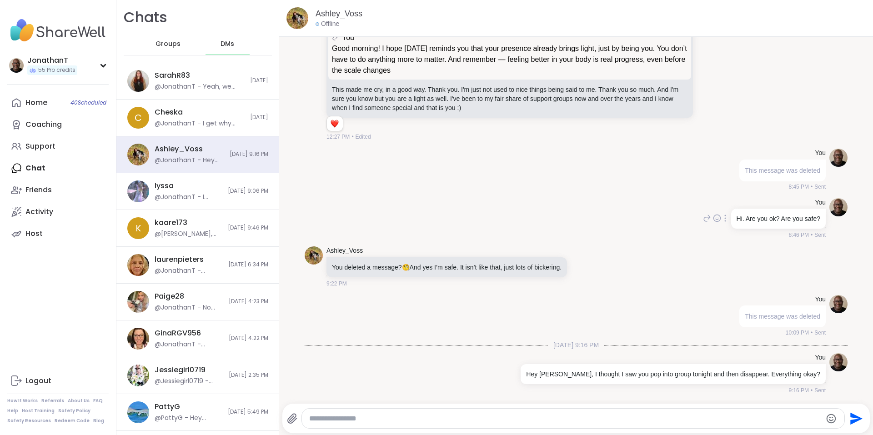
click at [721, 217] on div at bounding box center [725, 218] width 8 height 11
click at [727, 232] on icon at bounding box center [730, 231] width 6 height 7
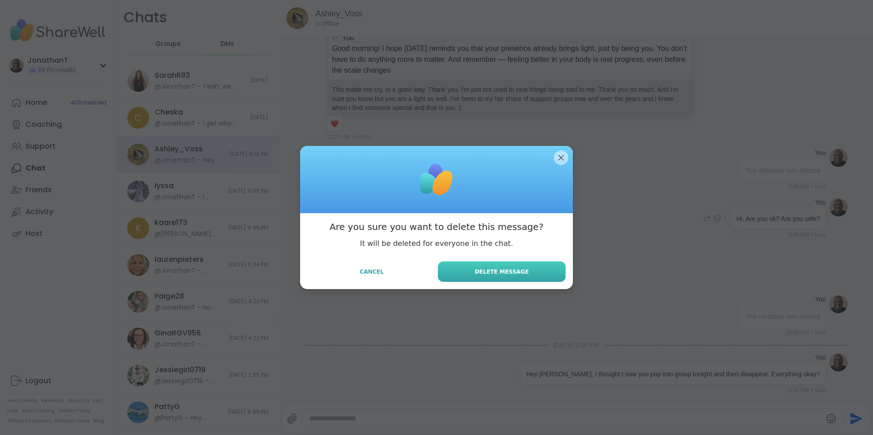
click at [532, 271] on button "Delete Message" at bounding box center [502, 271] width 128 height 20
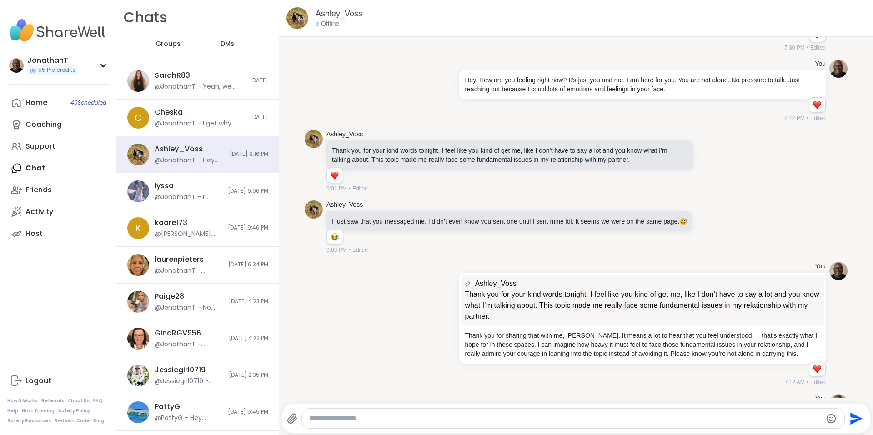
scroll to position [0, 0]
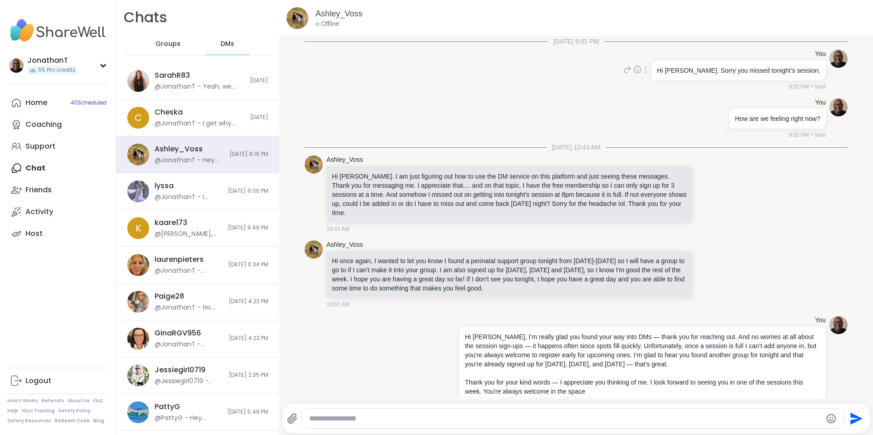
click at [646, 68] on icon at bounding box center [646, 69] width 2 height 7
click at [655, 81] on icon at bounding box center [650, 82] width 9 height 9
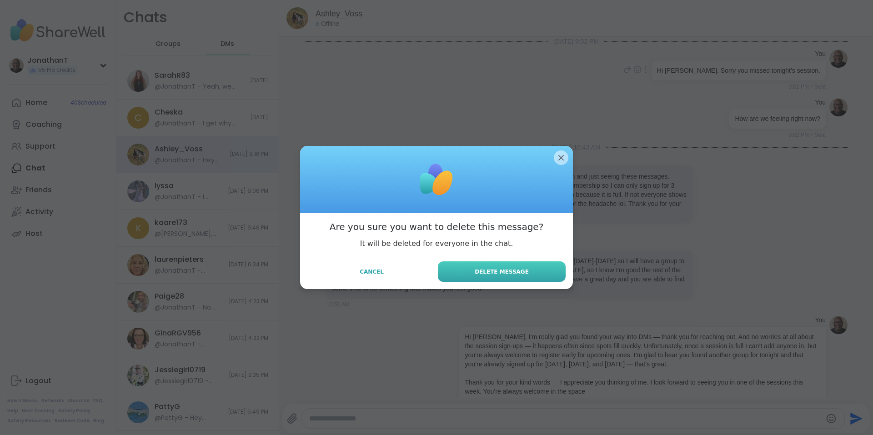
click at [542, 270] on button "Delete Message" at bounding box center [502, 271] width 128 height 20
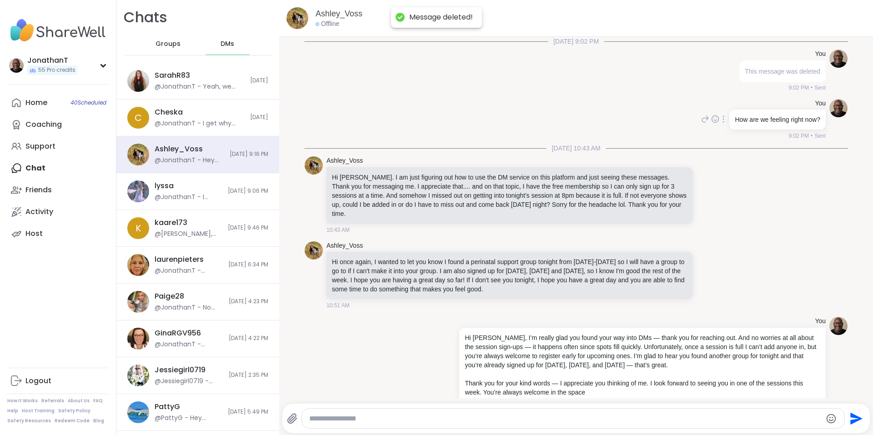
click at [719, 119] on div at bounding box center [723, 119] width 8 height 11
click at [724, 135] on icon at bounding box center [728, 132] width 9 height 9
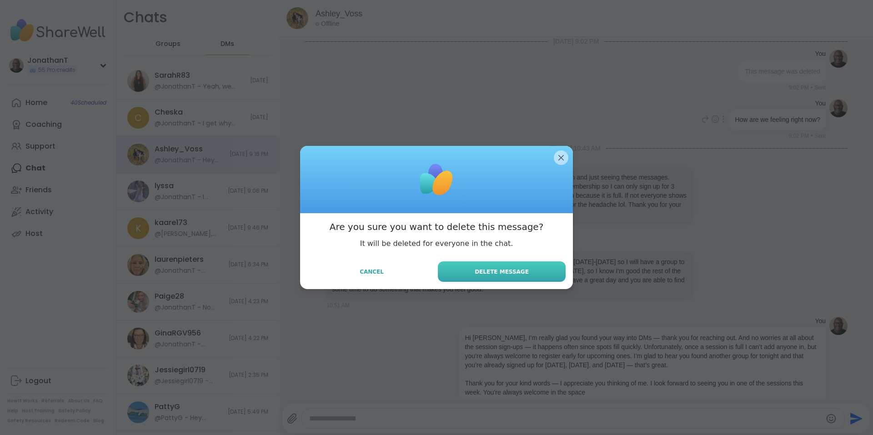
click at [506, 268] on span "Delete Message" at bounding box center [502, 272] width 54 height 8
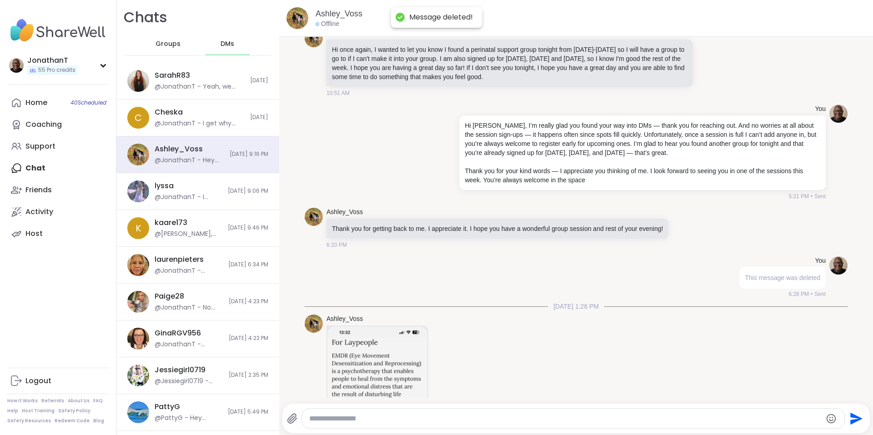
scroll to position [221, 0]
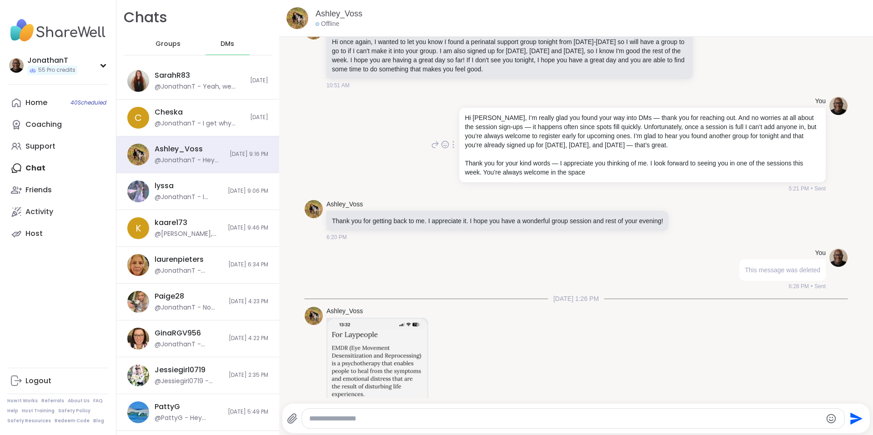
click at [452, 141] on icon at bounding box center [453, 144] width 2 height 7
click at [456, 160] on icon at bounding box center [459, 157] width 6 height 7
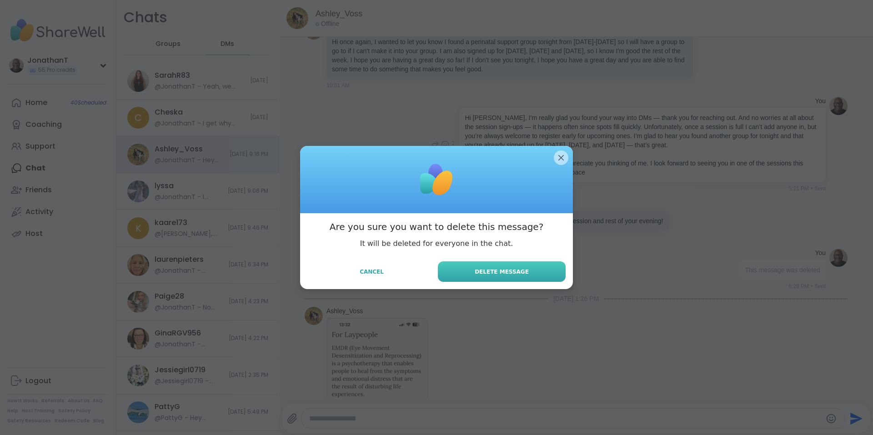
click at [502, 272] on span "Delete Message" at bounding box center [502, 272] width 54 height 8
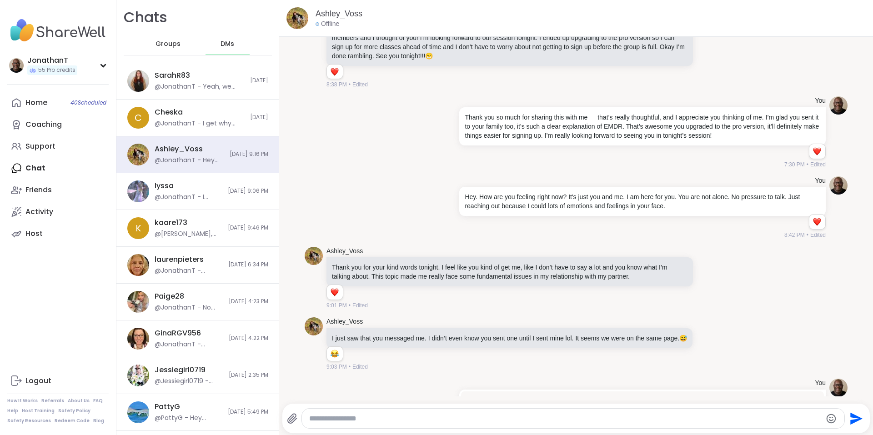
scroll to position [705, 0]
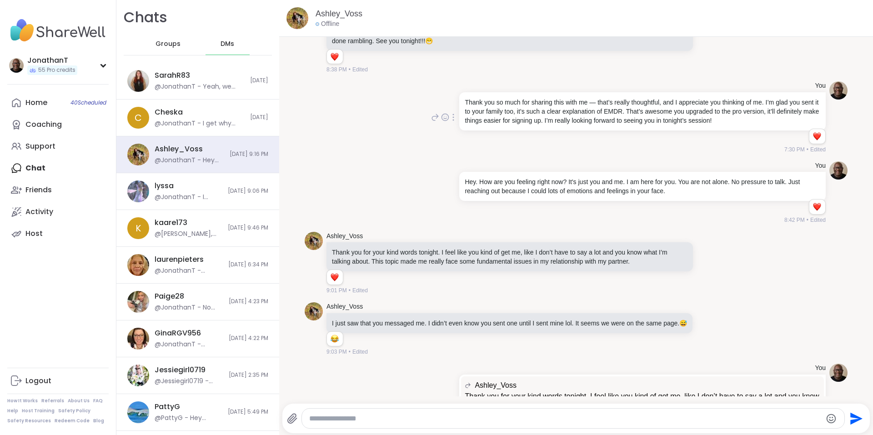
click at [452, 119] on icon at bounding box center [453, 117] width 2 height 7
click at [454, 132] on icon at bounding box center [458, 130] width 9 height 9
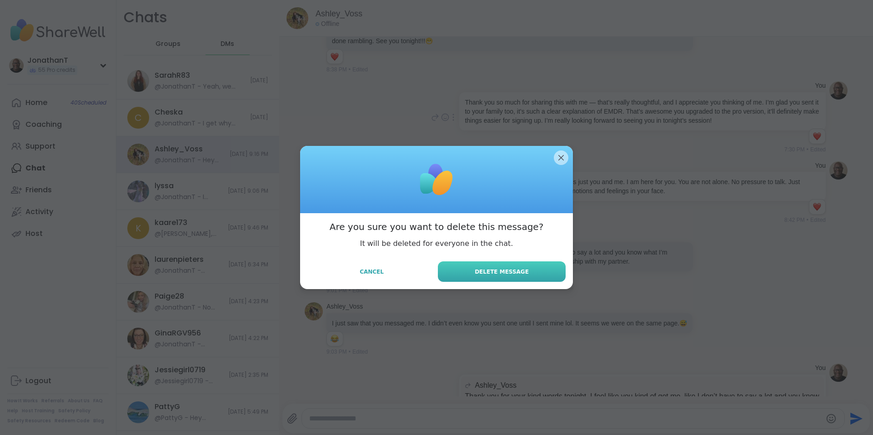
click at [535, 272] on button "Delete Message" at bounding box center [502, 271] width 128 height 20
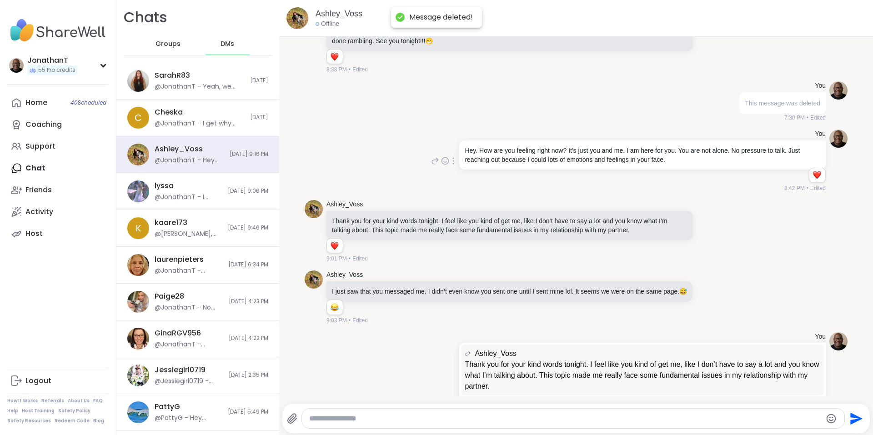
click at [452, 163] on icon at bounding box center [453, 160] width 2 height 7
click at [456, 173] on icon at bounding box center [459, 173] width 6 height 7
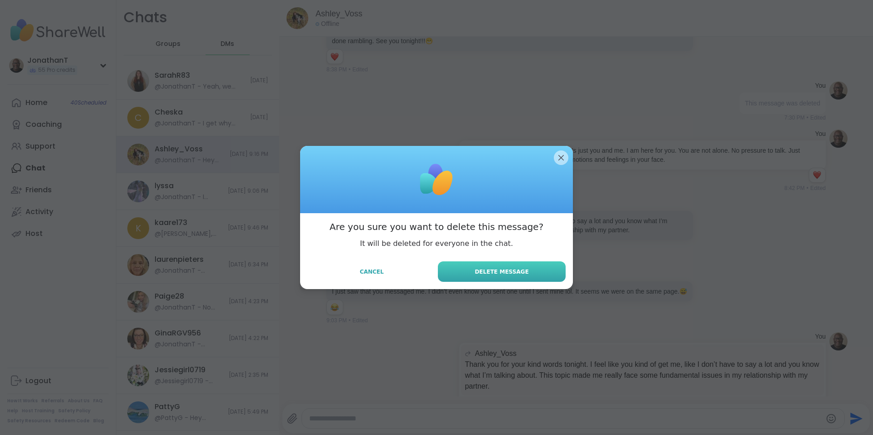
click at [475, 273] on button "Delete Message" at bounding box center [502, 271] width 128 height 20
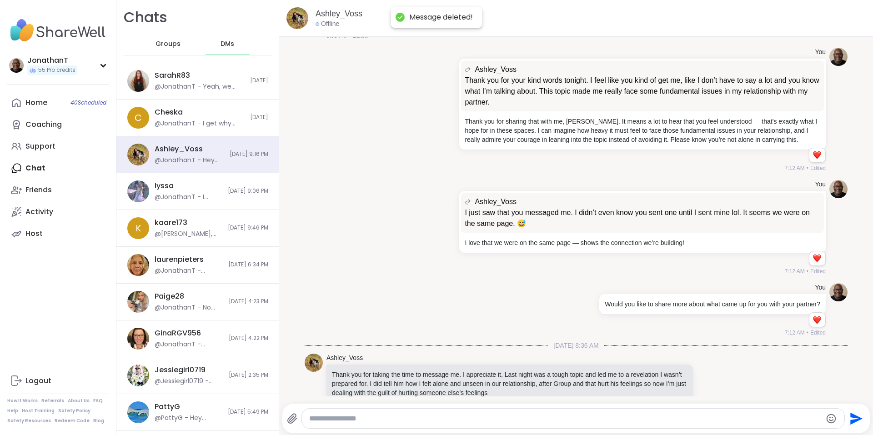
scroll to position [981, 0]
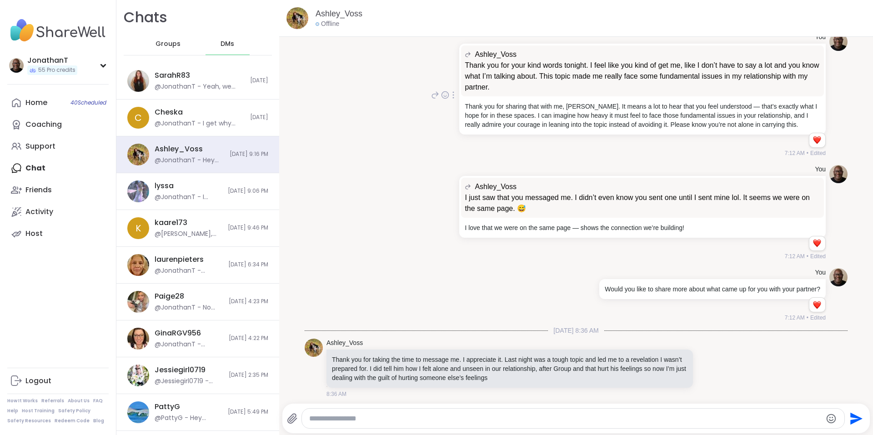
click at [452, 99] on icon at bounding box center [453, 94] width 2 height 7
click at [454, 113] on icon at bounding box center [458, 108] width 9 height 9
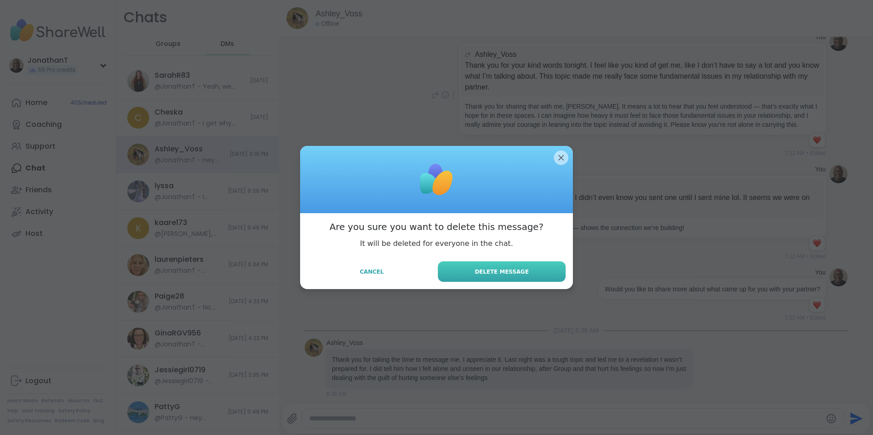
click at [474, 272] on button "Delete Message" at bounding box center [502, 271] width 128 height 20
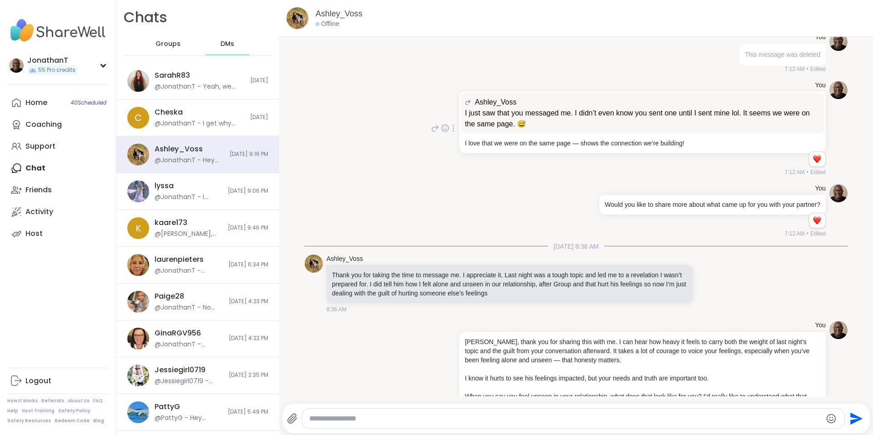
click at [452, 132] on icon at bounding box center [453, 128] width 2 height 7
click at [454, 146] on icon at bounding box center [458, 141] width 9 height 9
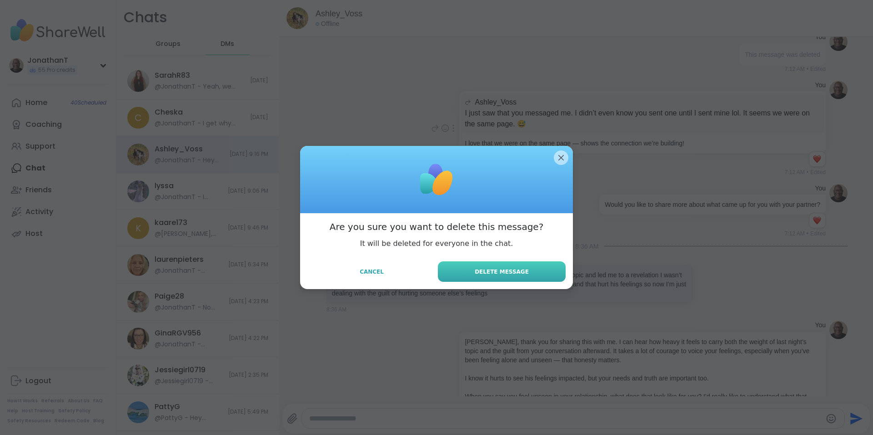
click at [477, 270] on span "Delete Message" at bounding box center [502, 272] width 54 height 8
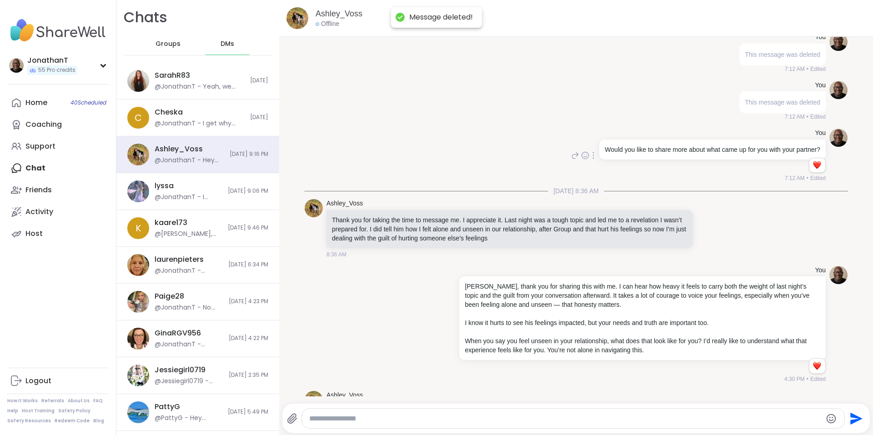
click at [592, 159] on icon at bounding box center [593, 155] width 2 height 7
click at [594, 173] on icon at bounding box center [598, 168] width 9 height 9
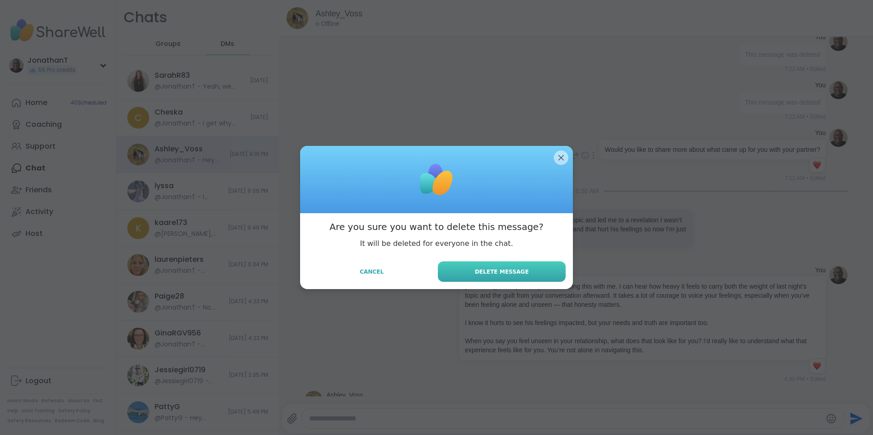
click at [487, 273] on span "Delete Message" at bounding box center [502, 272] width 54 height 8
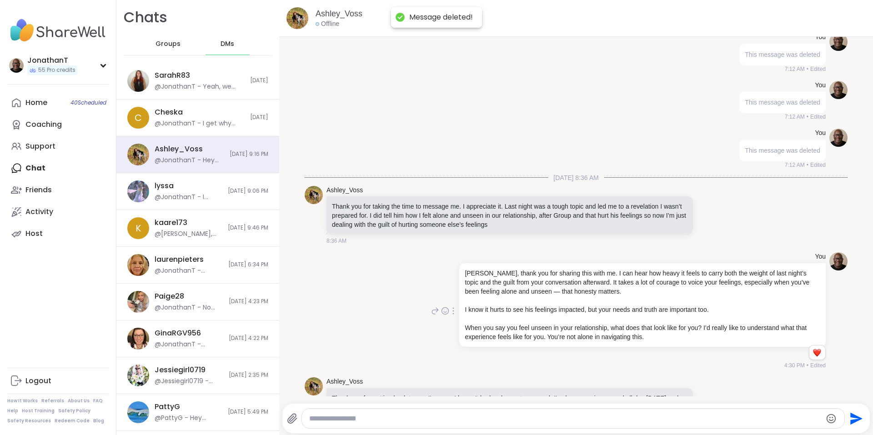
click at [452, 315] on icon at bounding box center [453, 310] width 2 height 7
click at [454, 329] on icon at bounding box center [458, 324] width 9 height 9
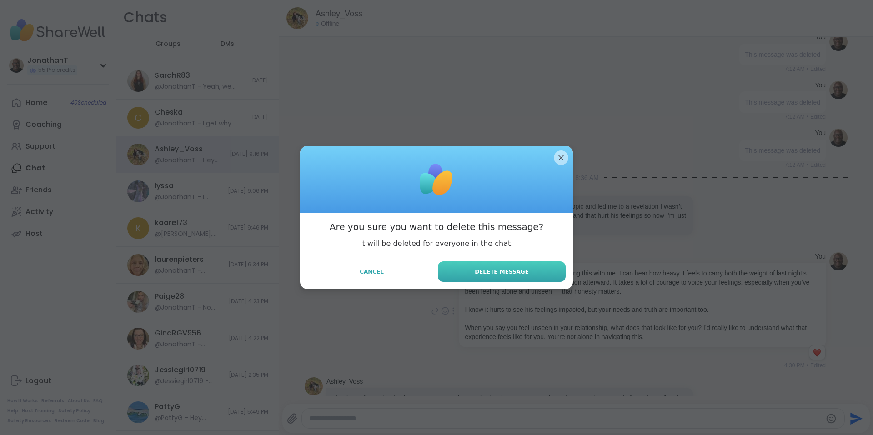
click at [475, 272] on button "Delete Message" at bounding box center [502, 271] width 128 height 20
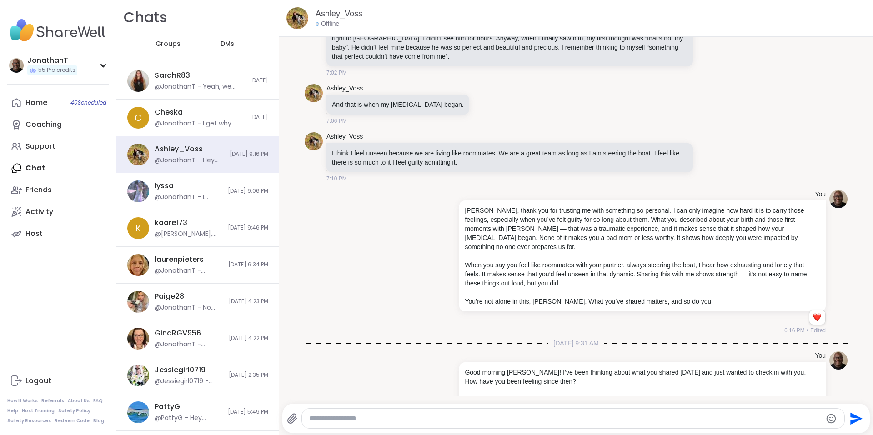
scroll to position [1469, 0]
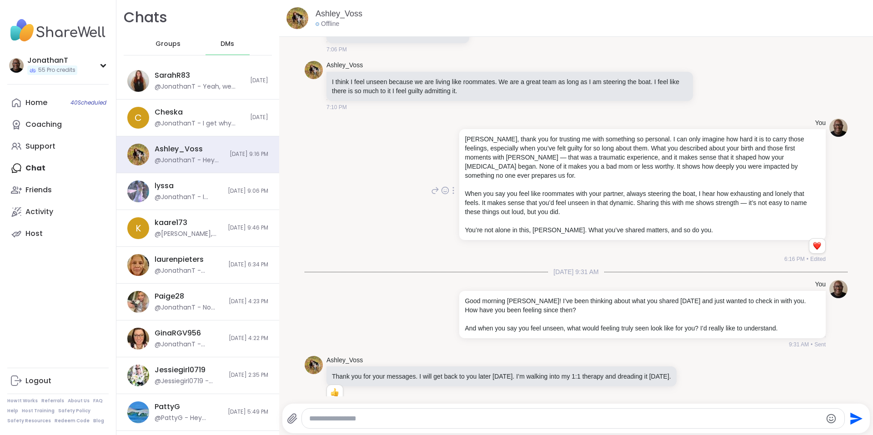
click at [449, 196] on div at bounding box center [453, 190] width 8 height 11
click at [454, 208] on icon at bounding box center [458, 203] width 9 height 9
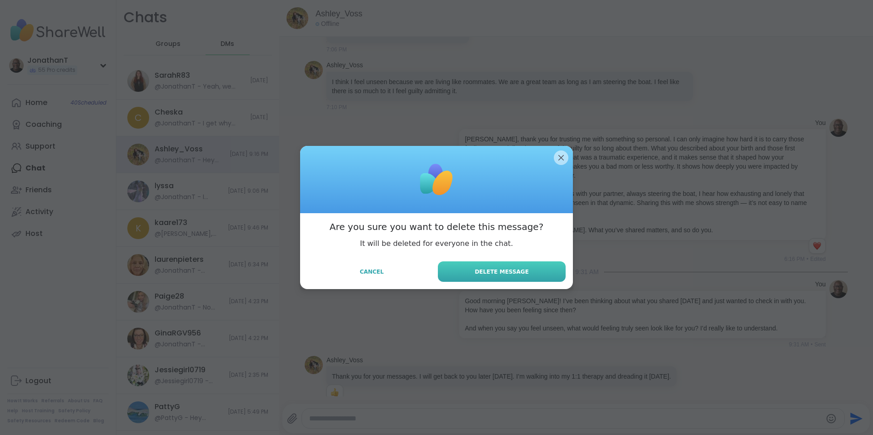
click at [491, 280] on button "Delete Message" at bounding box center [502, 271] width 128 height 20
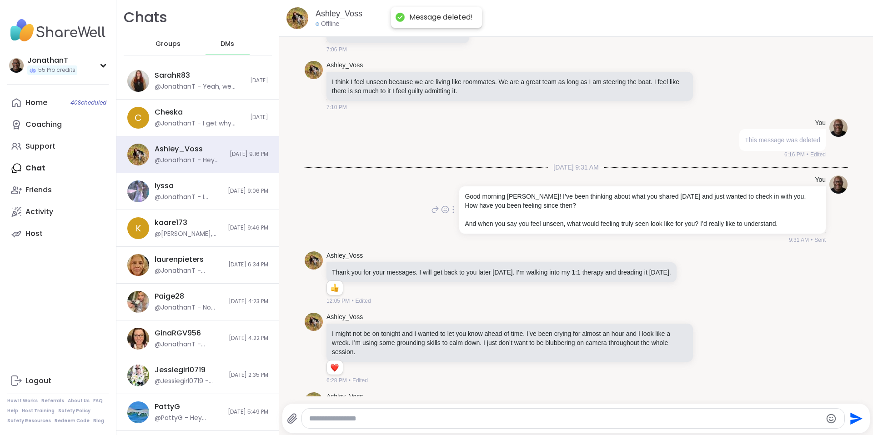
click at [443, 214] on icon at bounding box center [445, 209] width 8 height 9
click at [453, 213] on icon at bounding box center [453, 209] width 1 height 6
click at [454, 227] on icon at bounding box center [458, 222] width 9 height 9
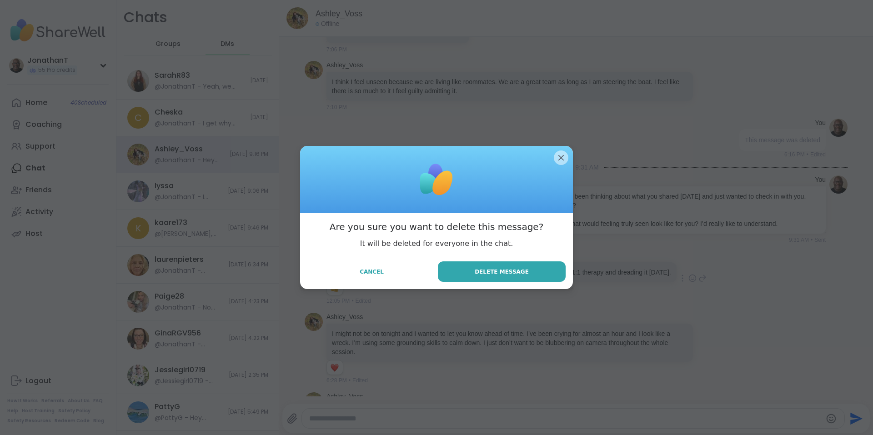
click at [459, 271] on button "Delete Message" at bounding box center [502, 271] width 128 height 20
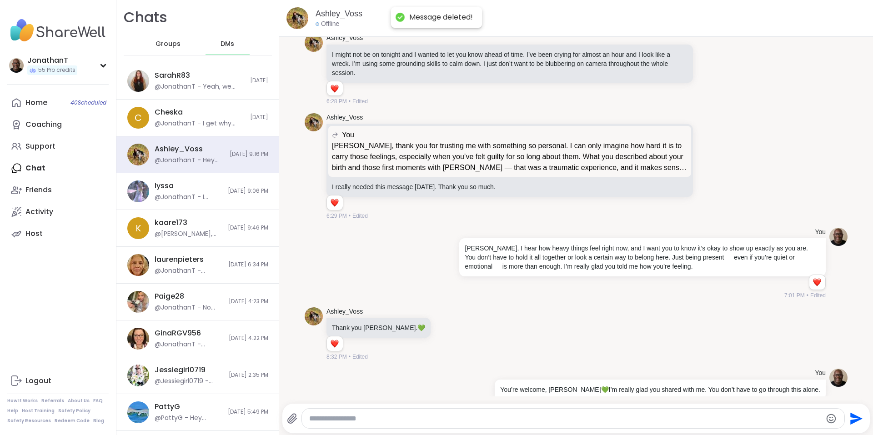
scroll to position [1771, 0]
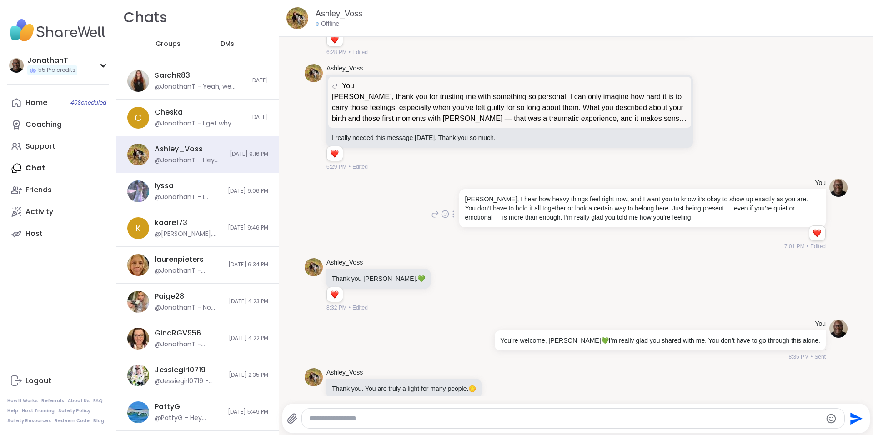
click at [452, 218] on icon at bounding box center [453, 213] width 2 height 7
click at [454, 232] on icon at bounding box center [458, 227] width 9 height 9
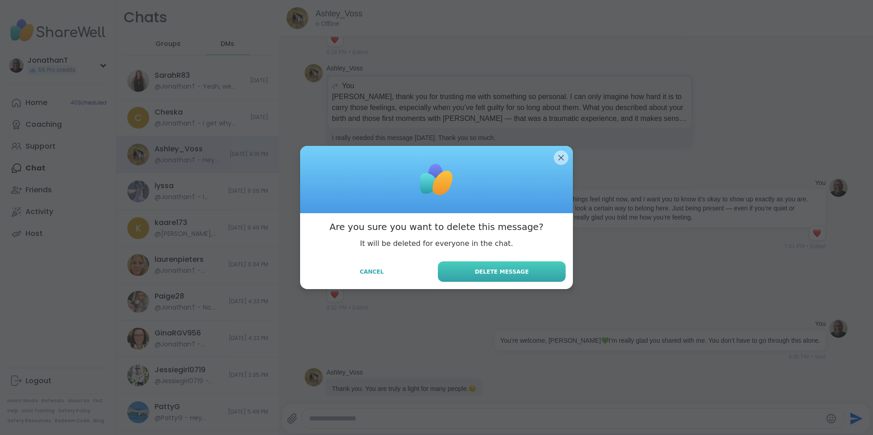
click at [484, 264] on button "Delete Message" at bounding box center [502, 271] width 128 height 20
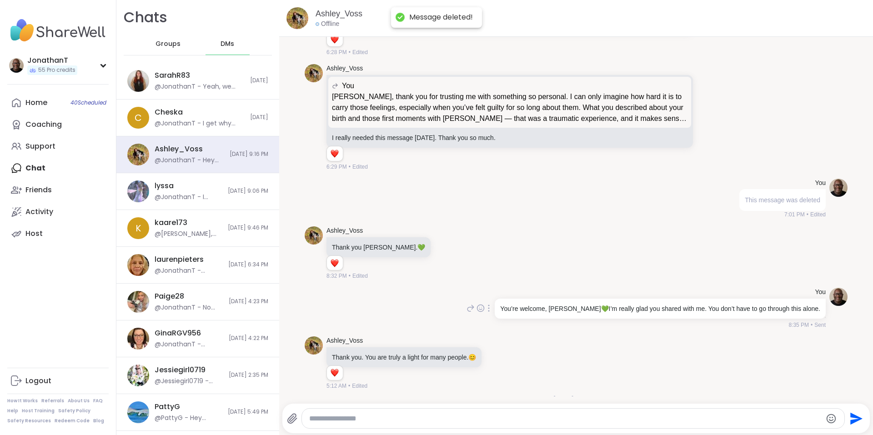
click at [493, 314] on div at bounding box center [489, 308] width 8 height 11
click at [499, 326] on icon at bounding box center [494, 321] width 9 height 9
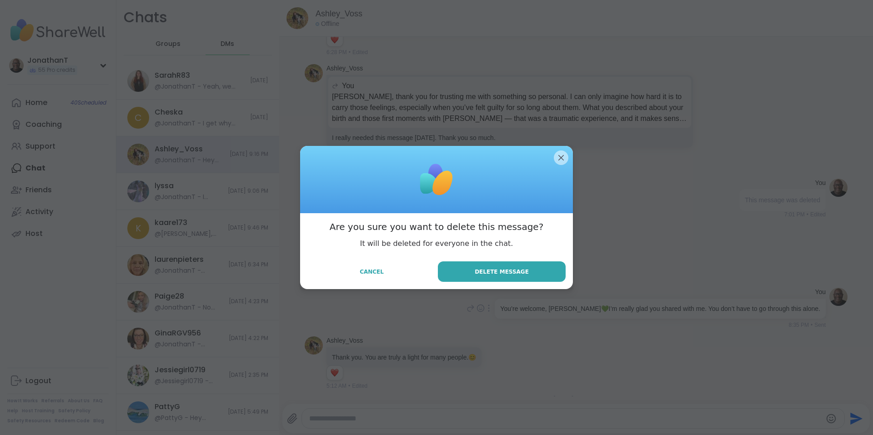
click at [511, 272] on span "Delete Message" at bounding box center [502, 272] width 54 height 8
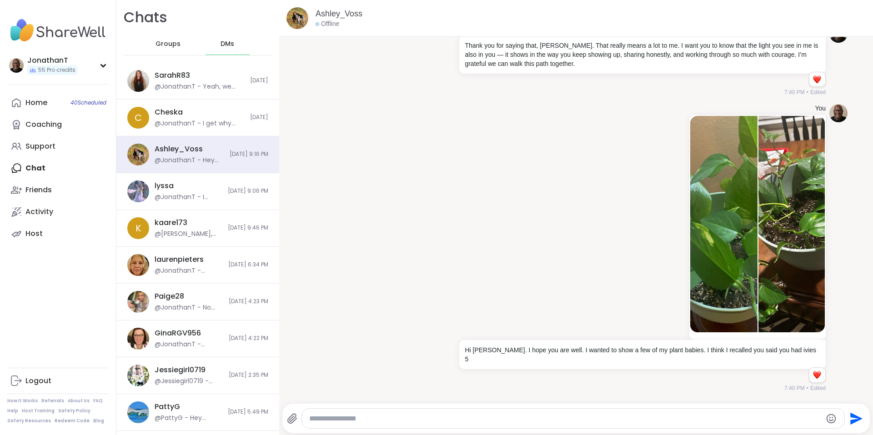
scroll to position [2098, 0]
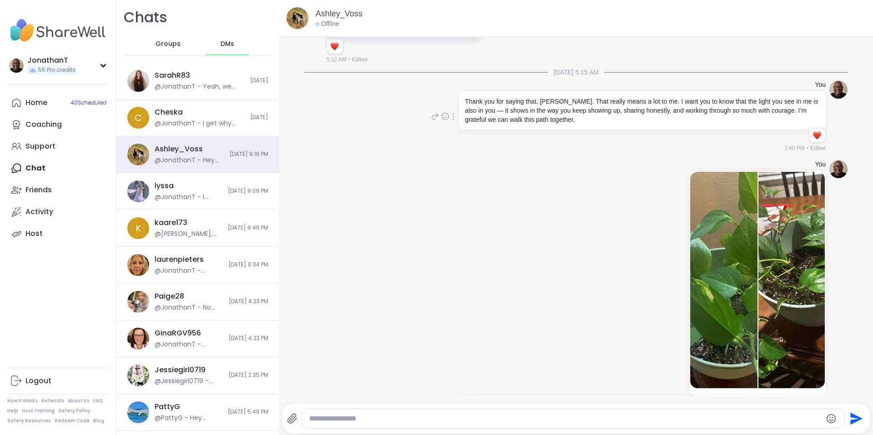
click at [452, 120] on icon at bounding box center [453, 116] width 2 height 7
click at [454, 134] on icon at bounding box center [458, 129] width 9 height 9
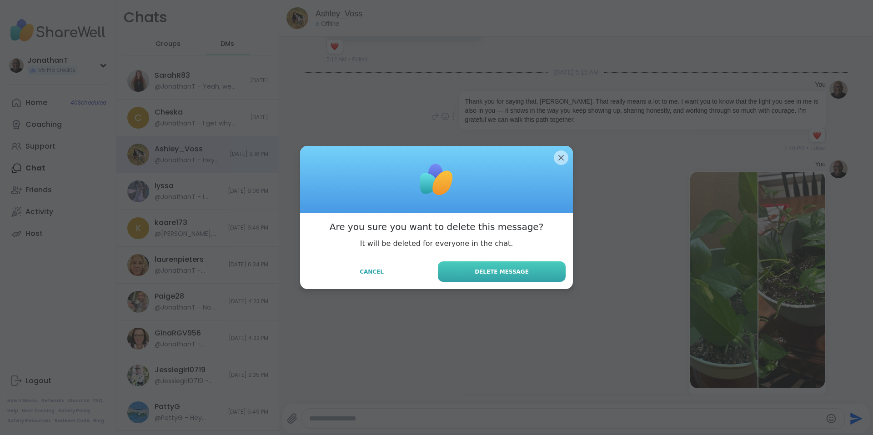
click at [520, 269] on span "Delete Message" at bounding box center [502, 272] width 54 height 8
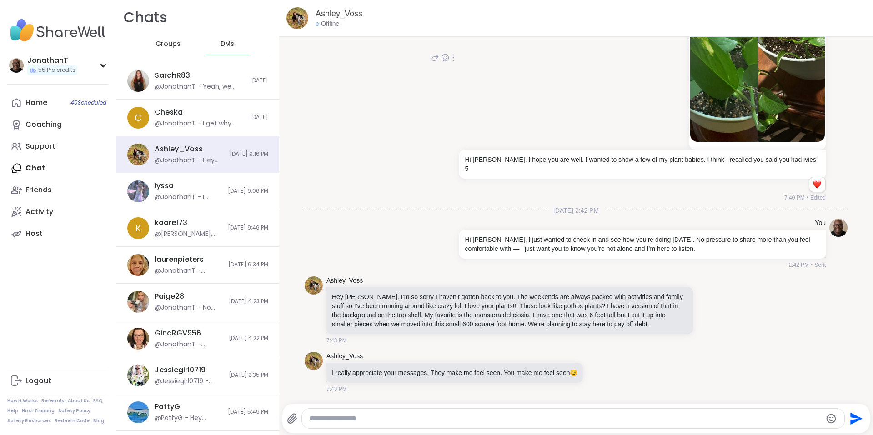
scroll to position [2286, 0]
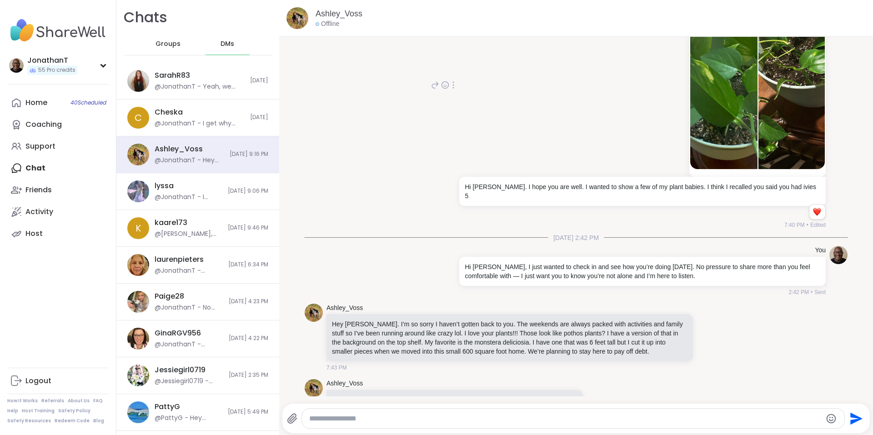
click at [457, 86] on div at bounding box center [453, 85] width 8 height 11
click at [463, 101] on icon at bounding box center [458, 98] width 9 height 9
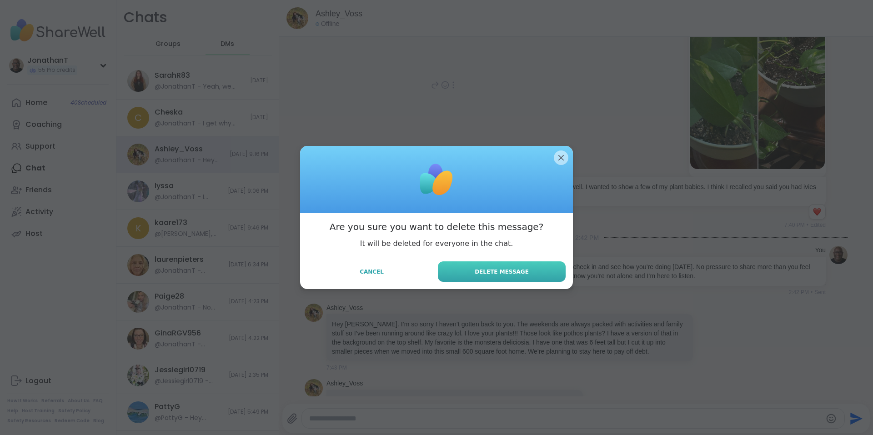
click at [485, 280] on button "Delete Message" at bounding box center [502, 271] width 128 height 20
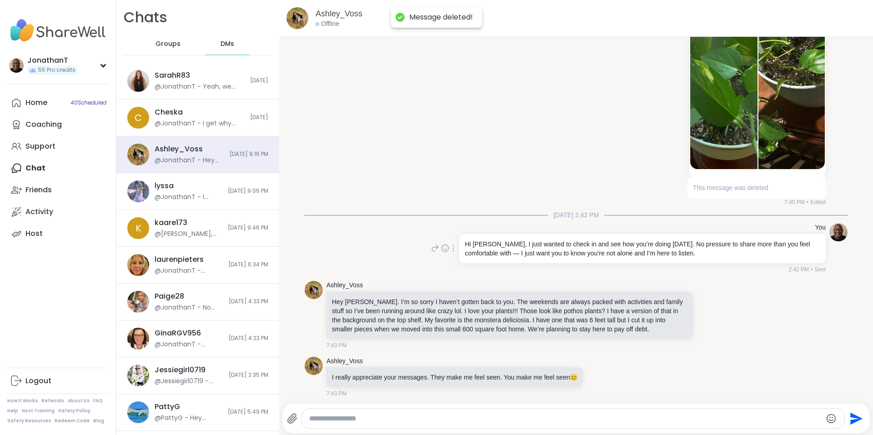
click at [452, 252] on icon at bounding box center [453, 248] width 2 height 7
click at [454, 266] on icon at bounding box center [458, 261] width 9 height 9
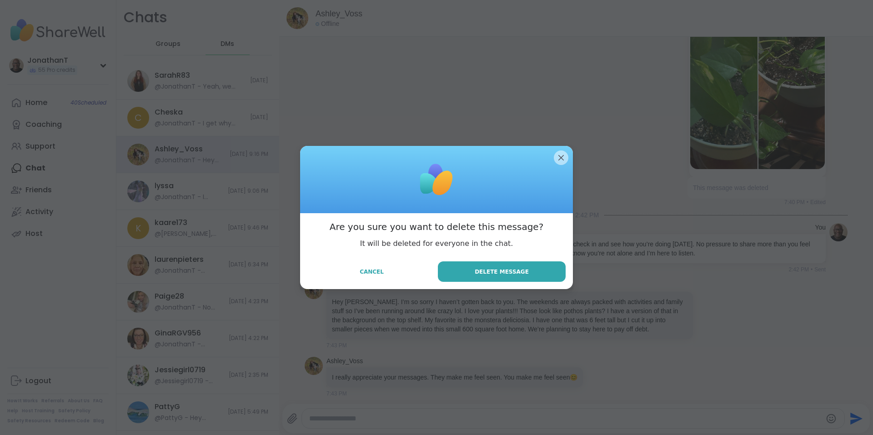
click at [489, 268] on span "Delete Message" at bounding box center [502, 272] width 54 height 8
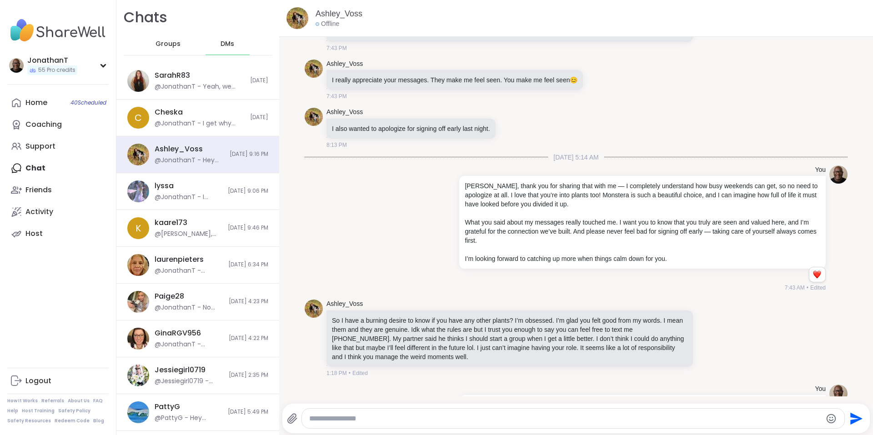
scroll to position [2602, 0]
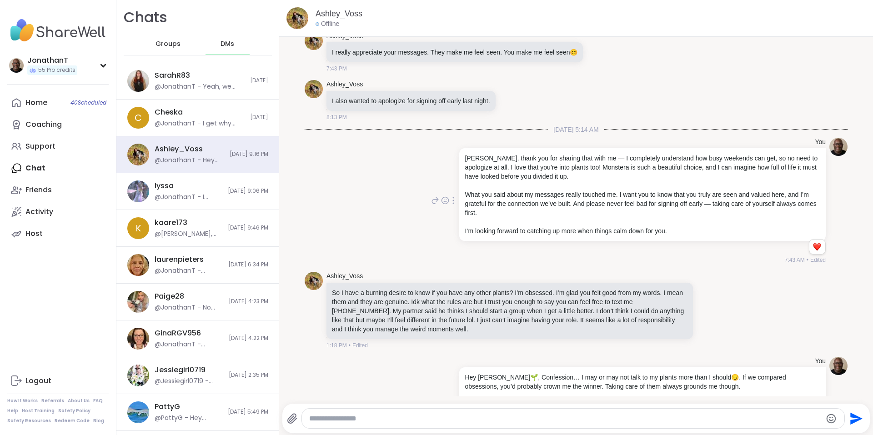
click at [453, 204] on icon at bounding box center [453, 201] width 1 height 6
click at [455, 218] on icon at bounding box center [458, 213] width 9 height 9
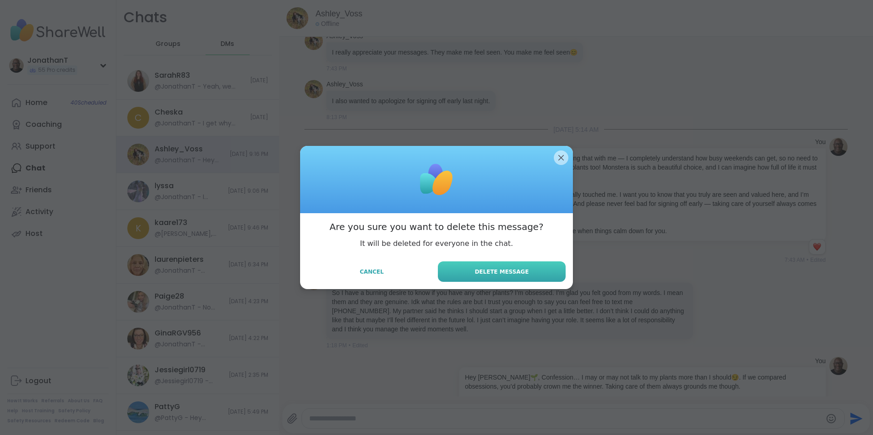
click at [507, 271] on span "Delete Message" at bounding box center [502, 272] width 54 height 8
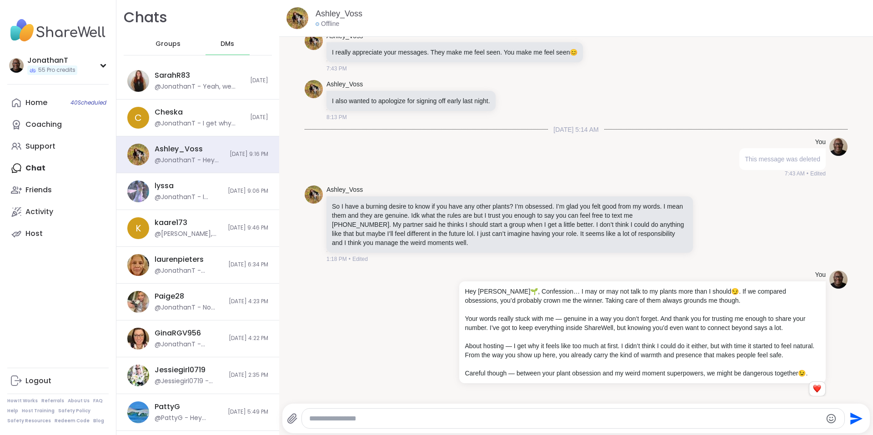
scroll to position [2752, 0]
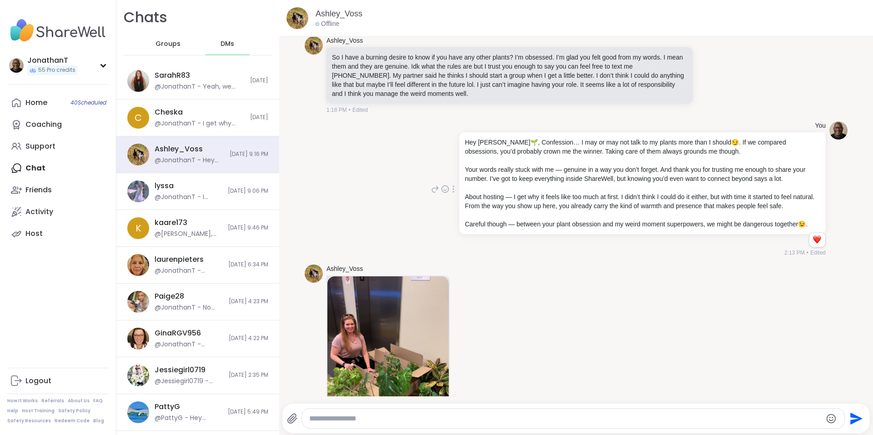
click at [453, 192] on icon at bounding box center [453, 189] width 1 height 6
click at [440, 210] on div at bounding box center [453, 202] width 27 height 16
click at [452, 193] on icon at bounding box center [453, 188] width 2 height 7
click at [457, 207] on icon at bounding box center [458, 202] width 9 height 9
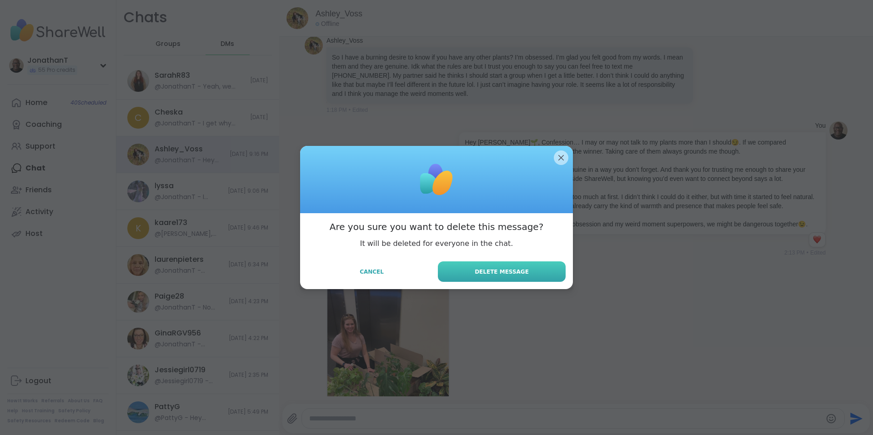
click at [495, 275] on span "Delete Message" at bounding box center [502, 272] width 54 height 8
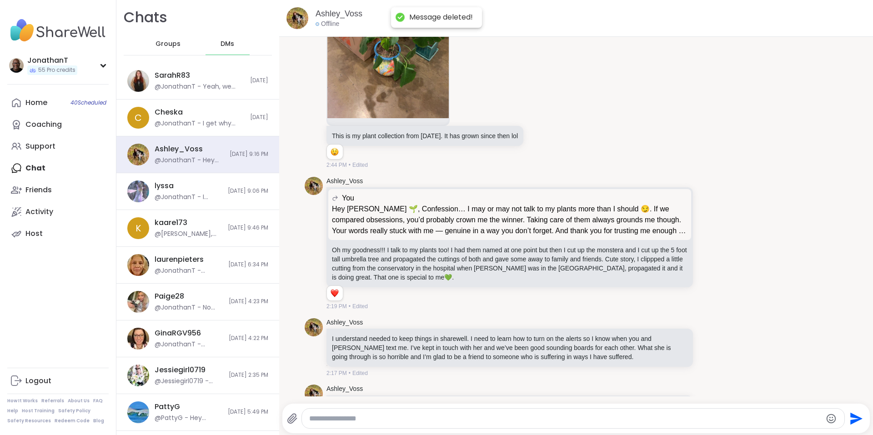
scroll to position [3037, 0]
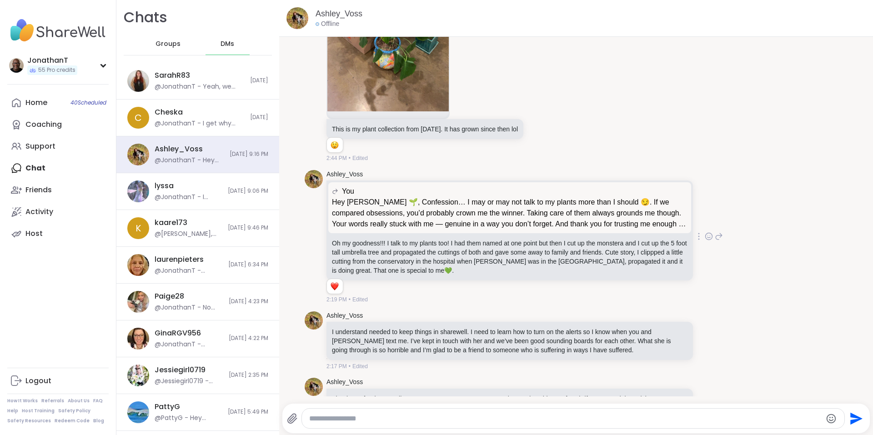
click at [698, 240] on icon at bounding box center [699, 236] width 2 height 7
drag, startPoint x: 812, startPoint y: 240, endPoint x: 823, endPoint y: 240, distance: 10.9
click at [823, 240] on div "[PERSON_NAME] You Hey [PERSON_NAME] 🌱, Confession… I may or may not talk to my …" at bounding box center [576, 236] width 543 height 141
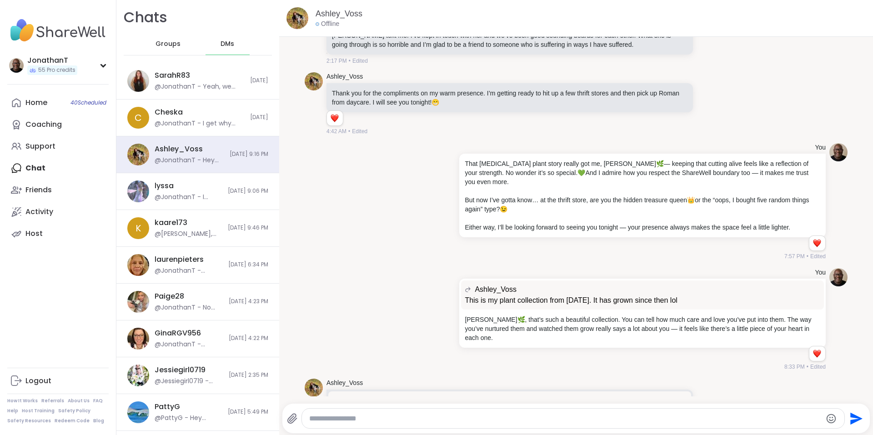
scroll to position [3363, 0]
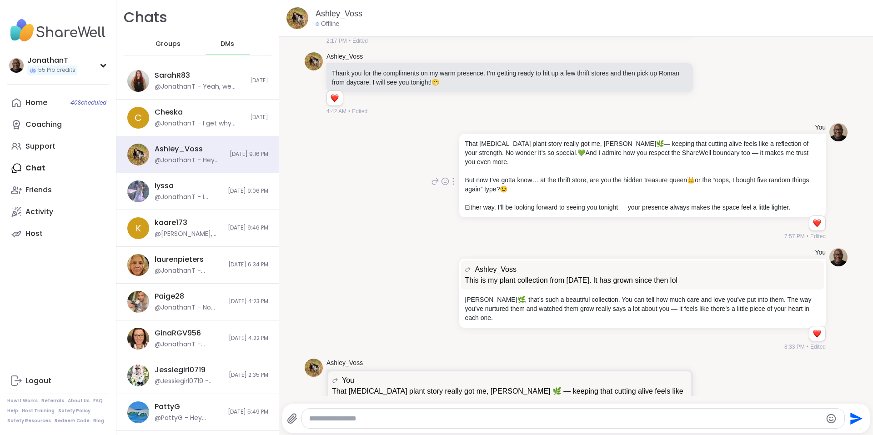
click at [452, 185] on icon at bounding box center [453, 181] width 2 height 7
click at [454, 199] on icon at bounding box center [458, 194] width 9 height 9
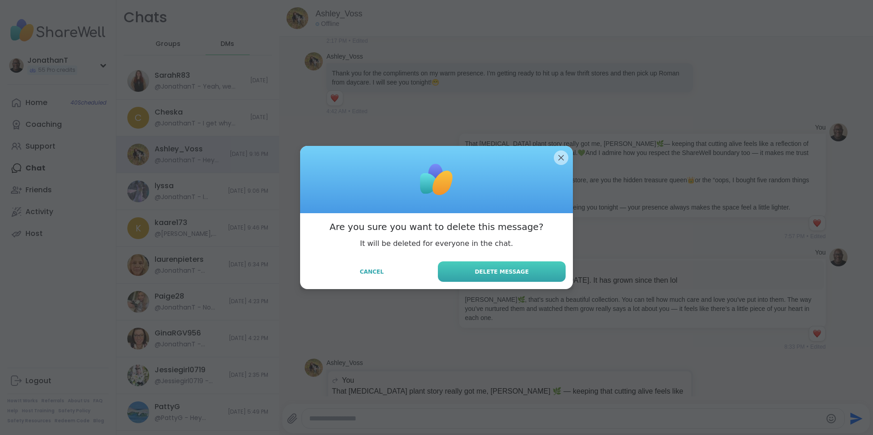
click at [461, 271] on button "Delete Message" at bounding box center [502, 271] width 128 height 20
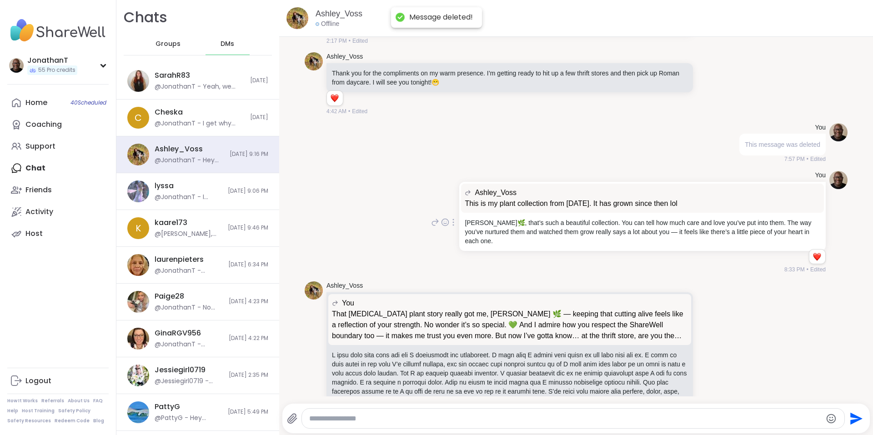
click at [449, 228] on div at bounding box center [453, 222] width 8 height 11
click at [454, 240] on icon at bounding box center [458, 235] width 9 height 9
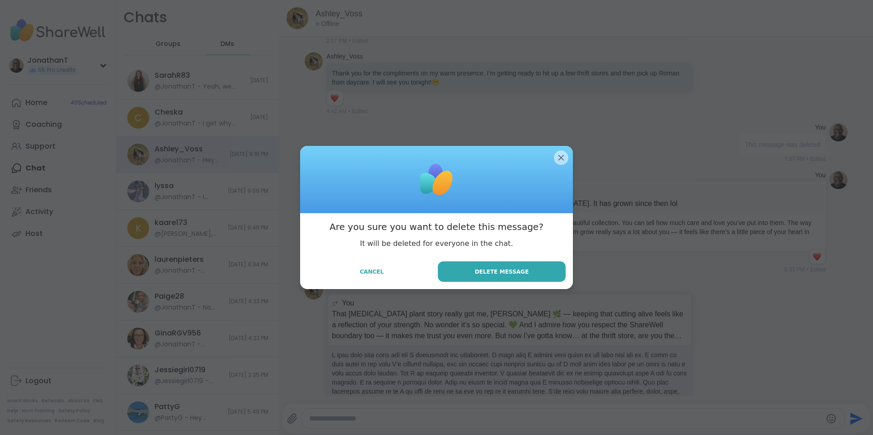
click at [464, 266] on button "Delete Message" at bounding box center [502, 271] width 128 height 20
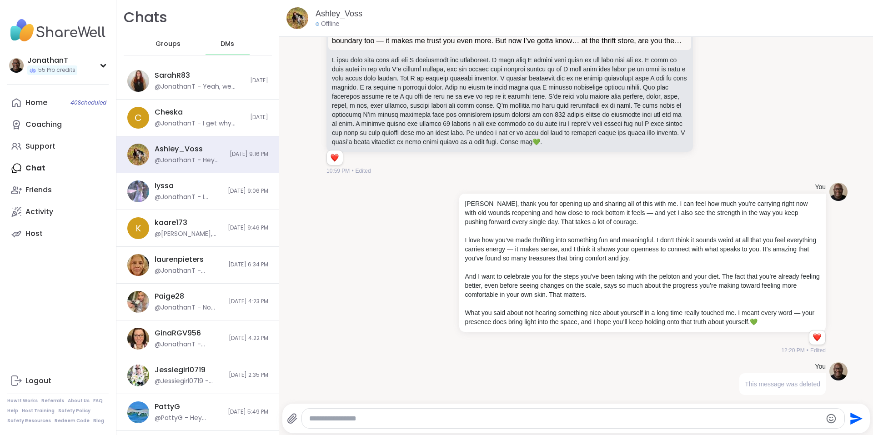
scroll to position [3667, 0]
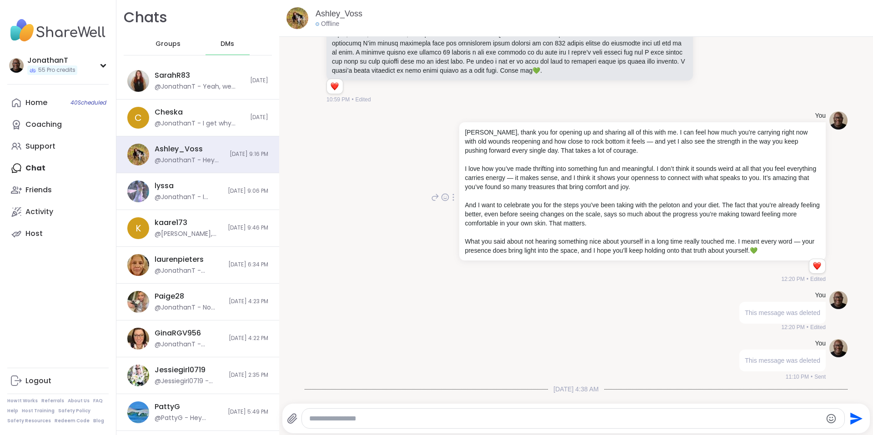
click at [453, 200] on icon at bounding box center [453, 197] width 1 height 6
click at [456, 214] on icon at bounding box center [459, 210] width 6 height 7
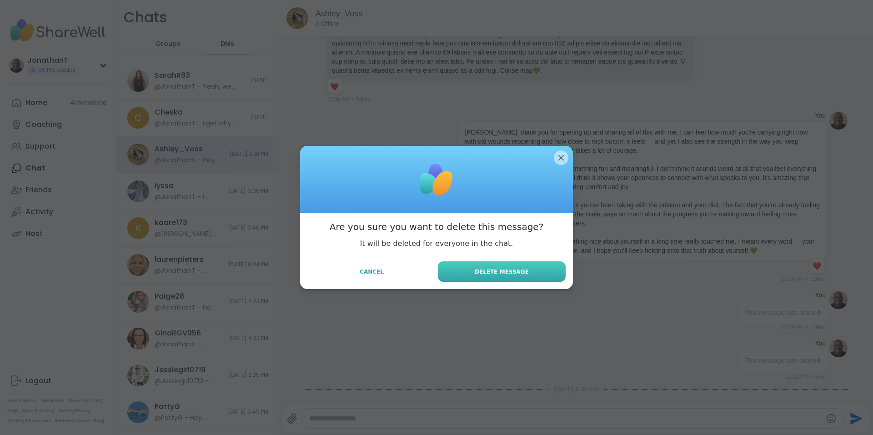
click at [467, 268] on button "Delete Message" at bounding box center [502, 271] width 128 height 20
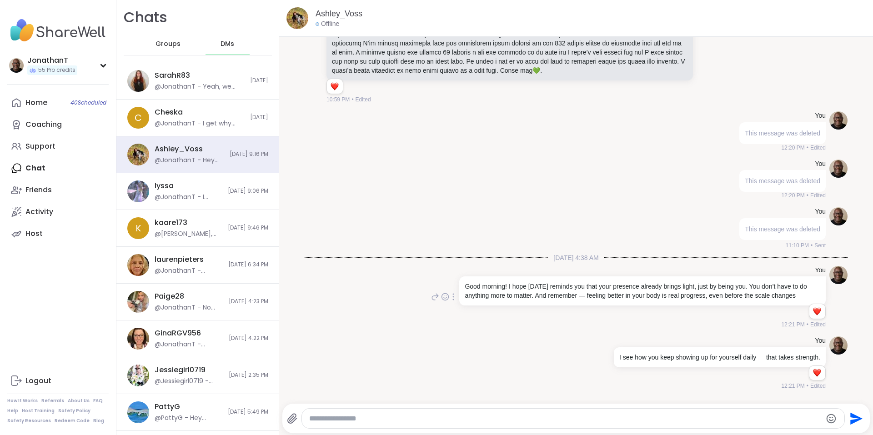
click at [452, 300] on icon at bounding box center [453, 296] width 2 height 7
click at [454, 315] on icon at bounding box center [458, 309] width 9 height 9
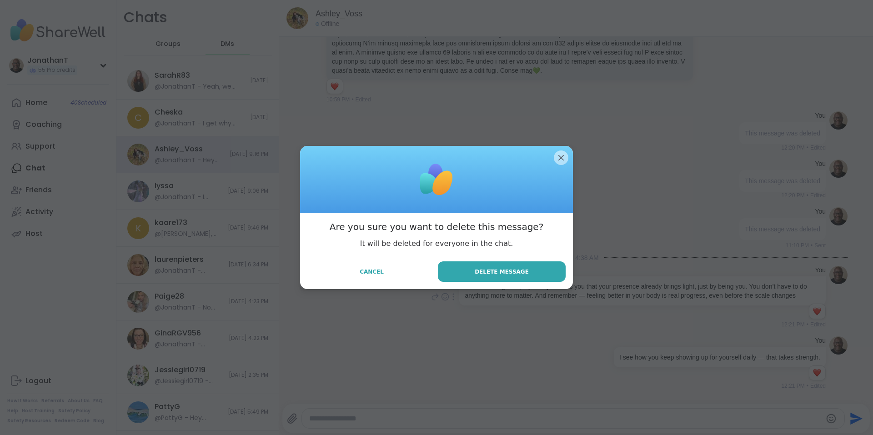
click at [501, 269] on span "Delete Message" at bounding box center [502, 272] width 54 height 8
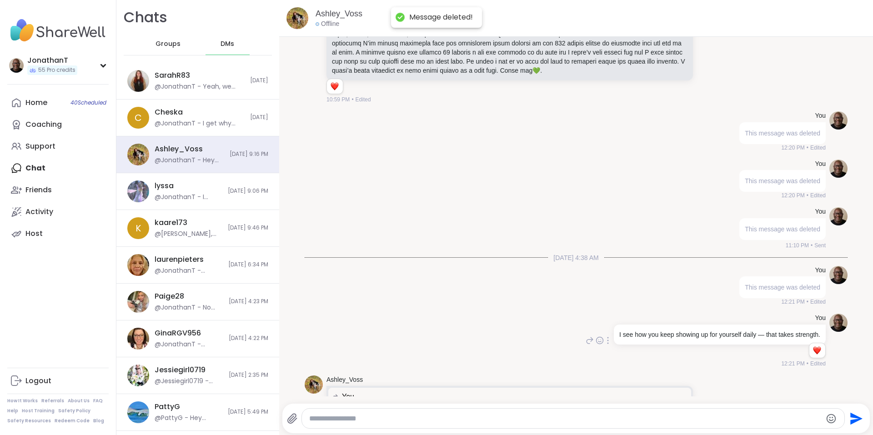
click at [604, 346] on div at bounding box center [608, 340] width 8 height 11
click at [609, 358] on icon at bounding box center [613, 353] width 9 height 9
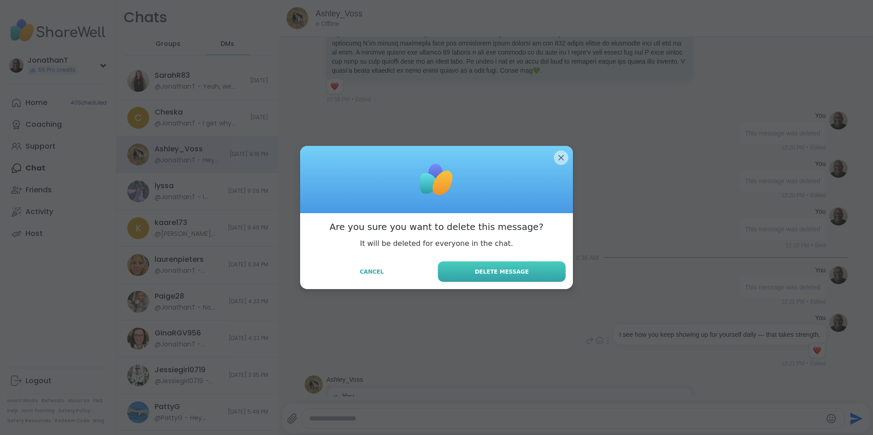
click at [501, 265] on button "Delete Message" at bounding box center [502, 271] width 128 height 20
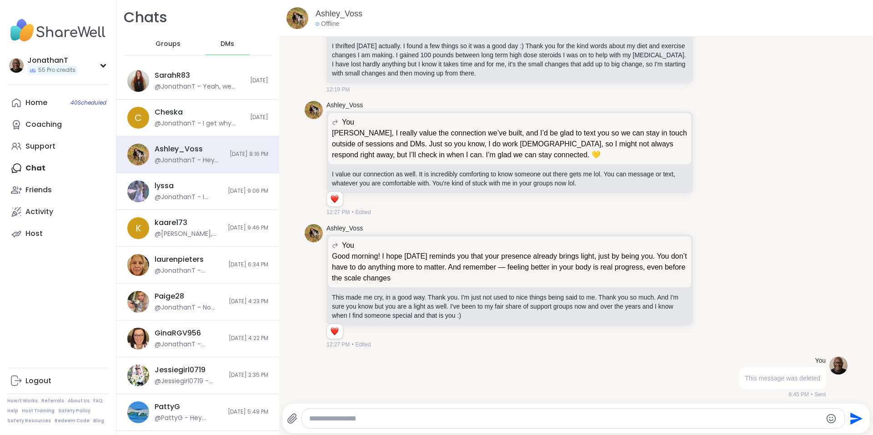
scroll to position [4216, 0]
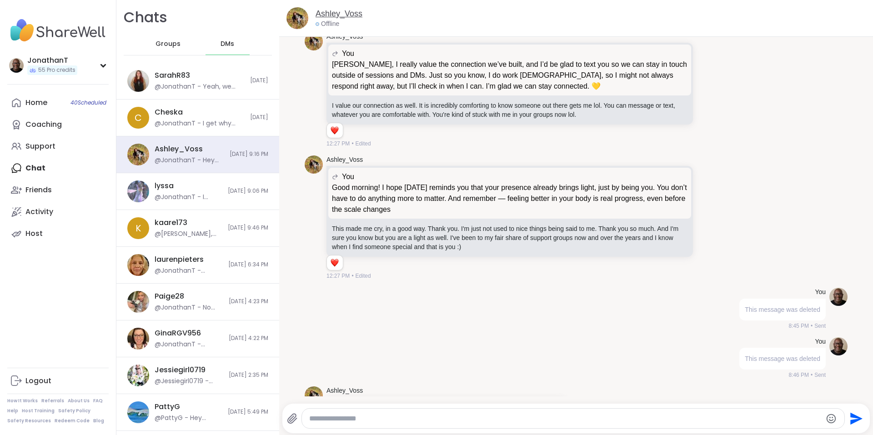
click at [343, 12] on link "Ashley_Voss" at bounding box center [338, 13] width 47 height 11
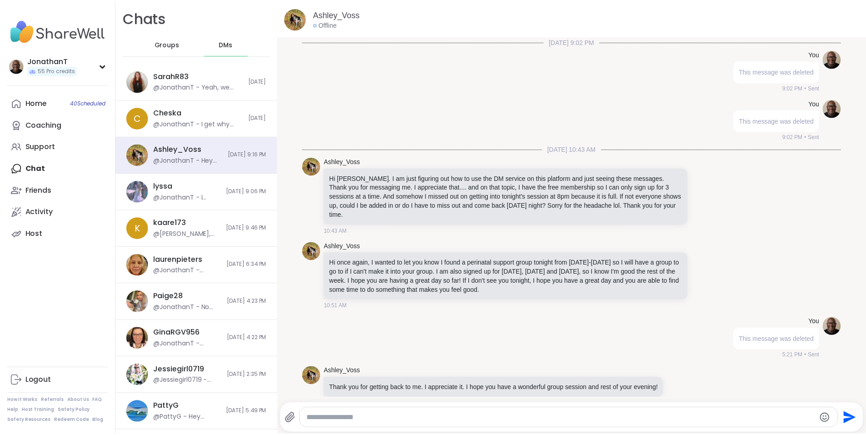
scroll to position [4376, 0]
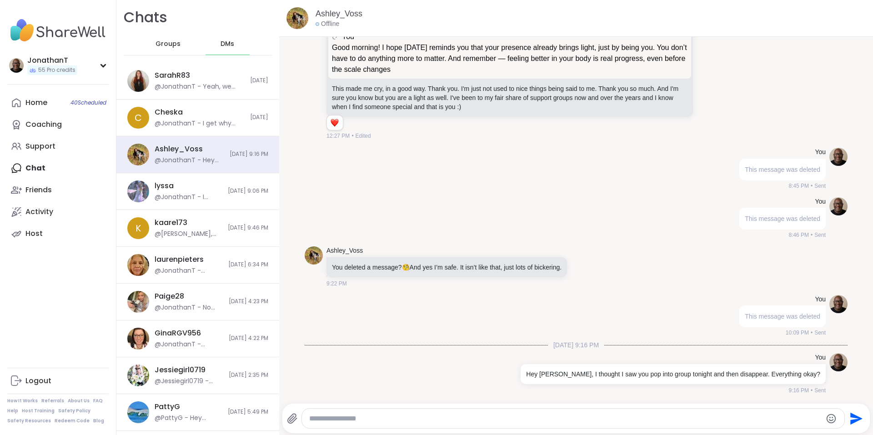
click at [32, 191] on div "Friends" at bounding box center [38, 190] width 26 height 10
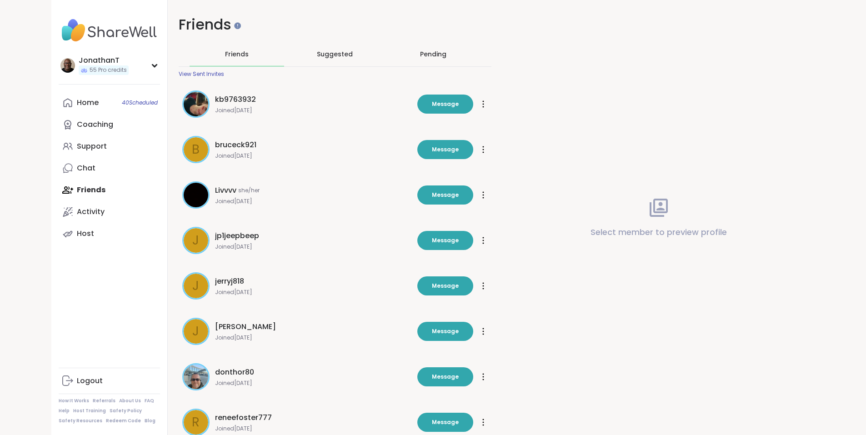
click at [639, 100] on div "Select member to preview profile" at bounding box center [658, 217] width 313 height 435
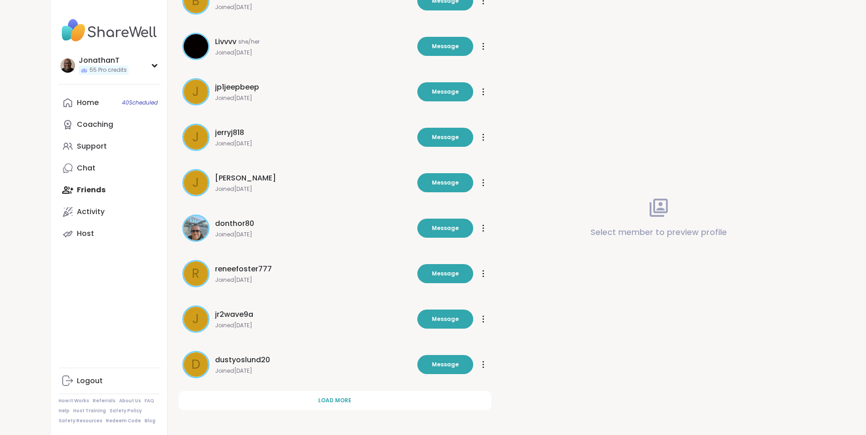
scroll to position [149, 0]
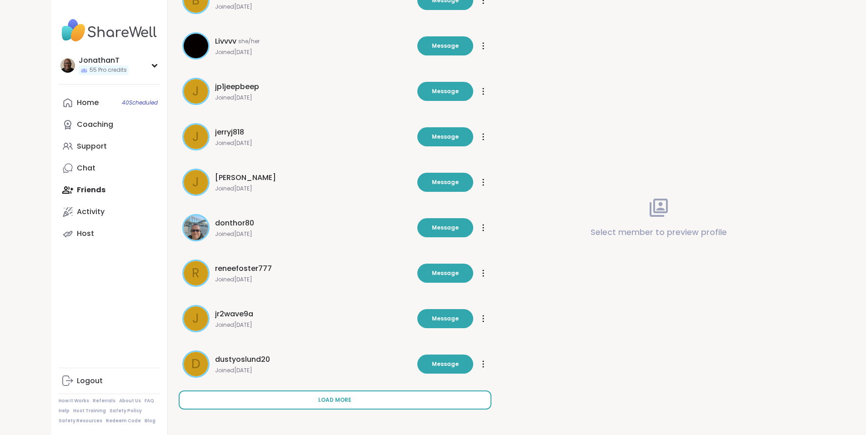
click at [289, 393] on button "Load more" at bounding box center [335, 399] width 313 height 19
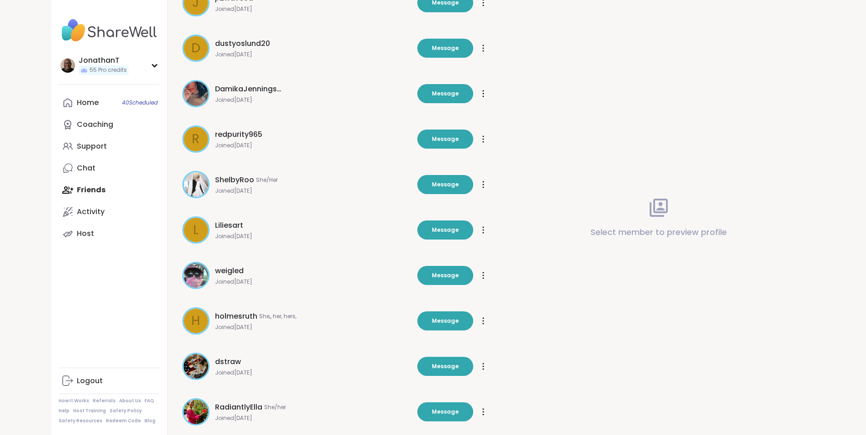
scroll to position [604, 0]
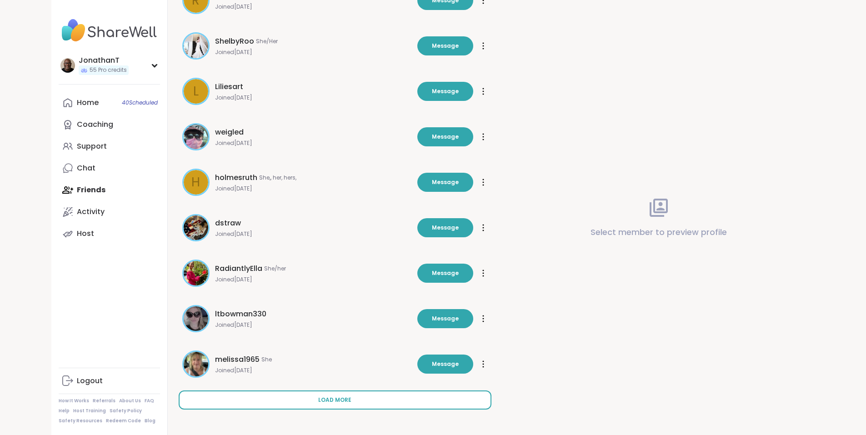
click at [395, 400] on button "Load more" at bounding box center [335, 399] width 313 height 19
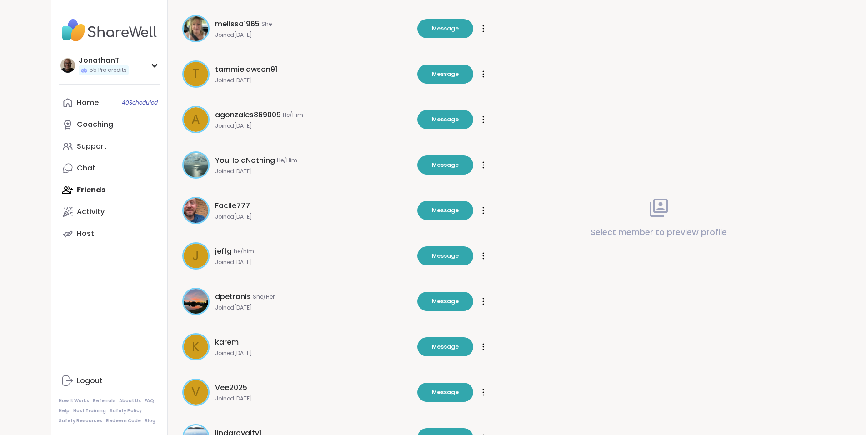
scroll to position [1058, 0]
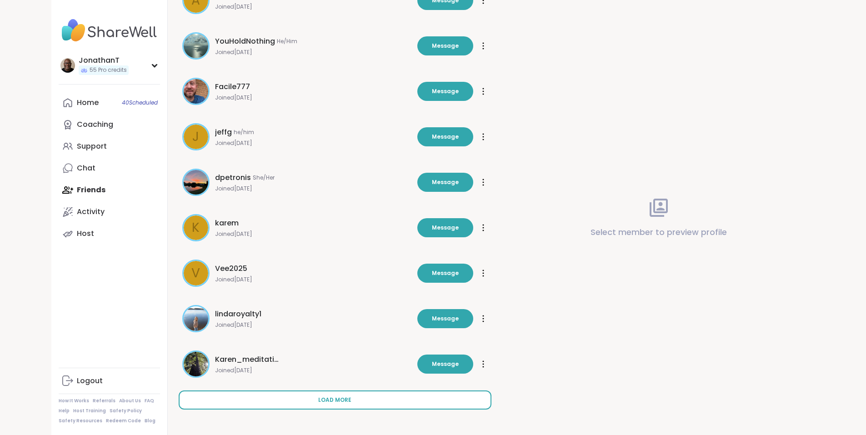
click at [432, 403] on button "Load more" at bounding box center [335, 399] width 313 height 19
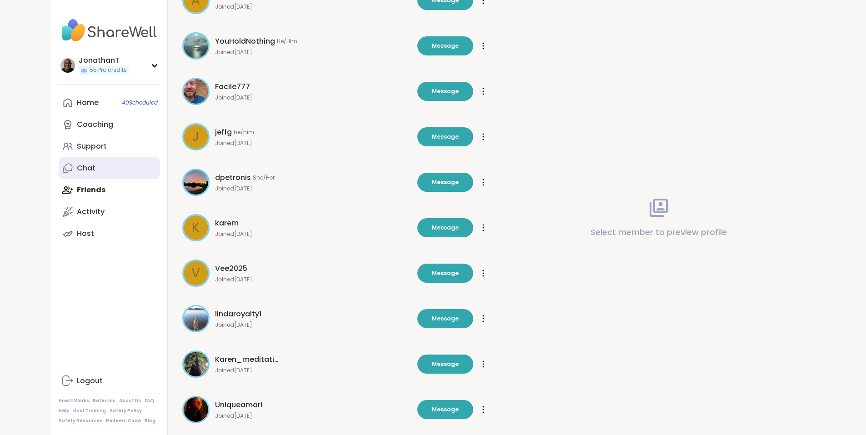
click at [77, 168] on div "Chat" at bounding box center [86, 168] width 19 height 10
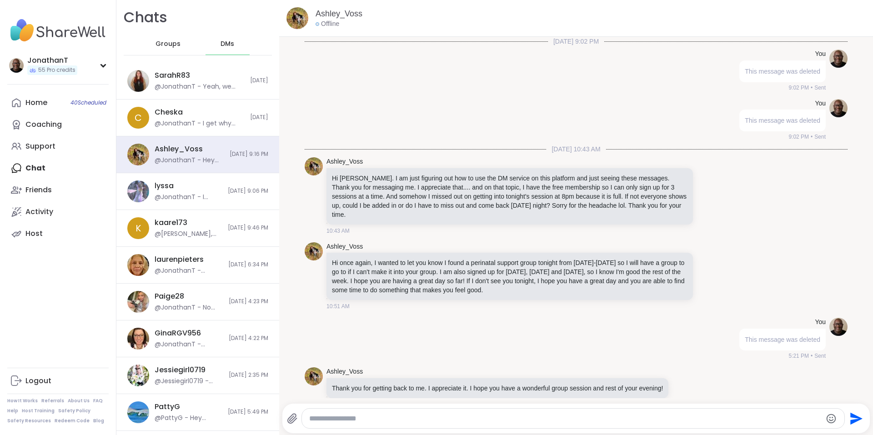
scroll to position [4267, 0]
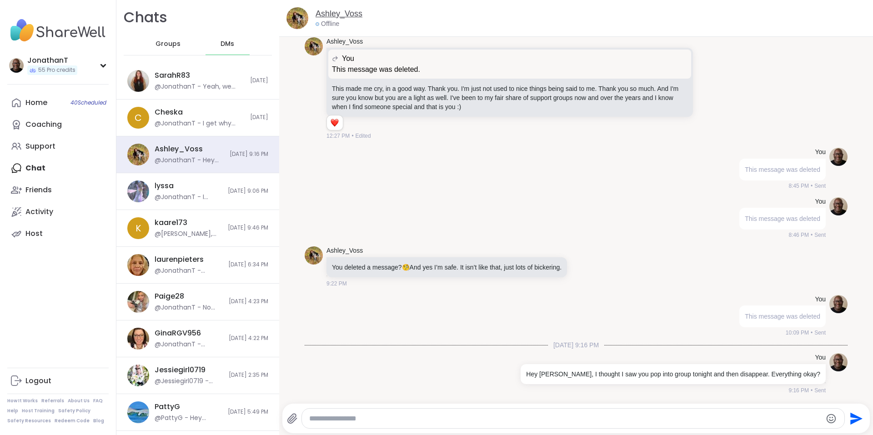
click at [348, 13] on link "Ashley_Voss" at bounding box center [338, 13] width 47 height 11
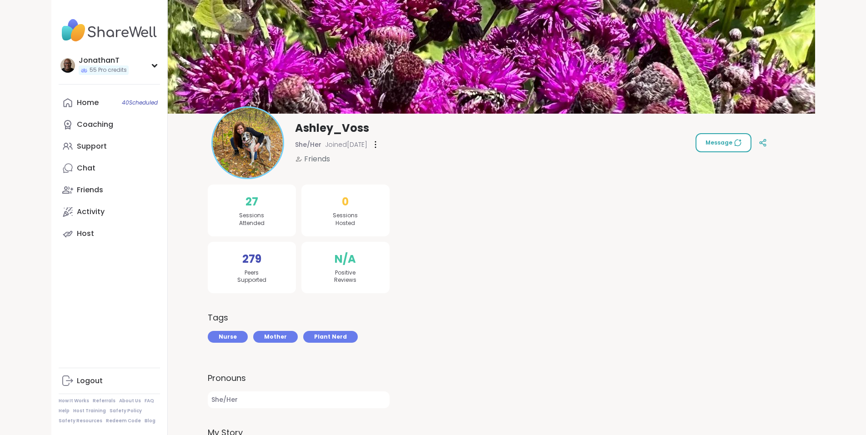
click at [751, 145] on button "Message" at bounding box center [724, 142] width 56 height 19
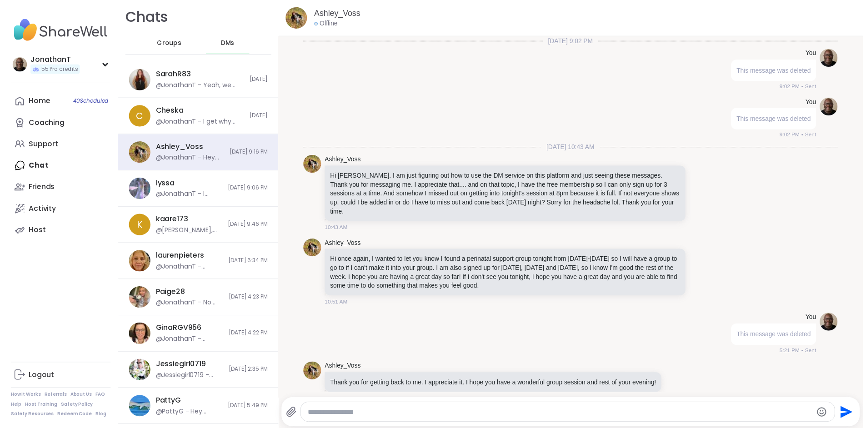
scroll to position [4267, 0]
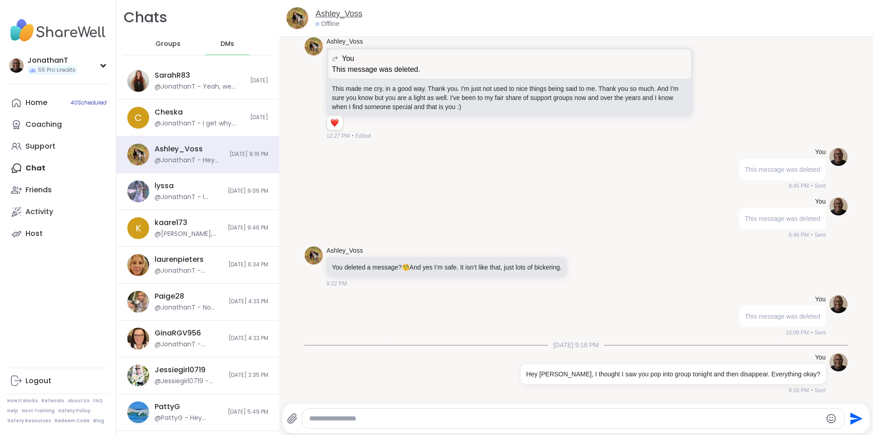
click at [343, 13] on link "Ashley_Voss" at bounding box center [338, 13] width 47 height 11
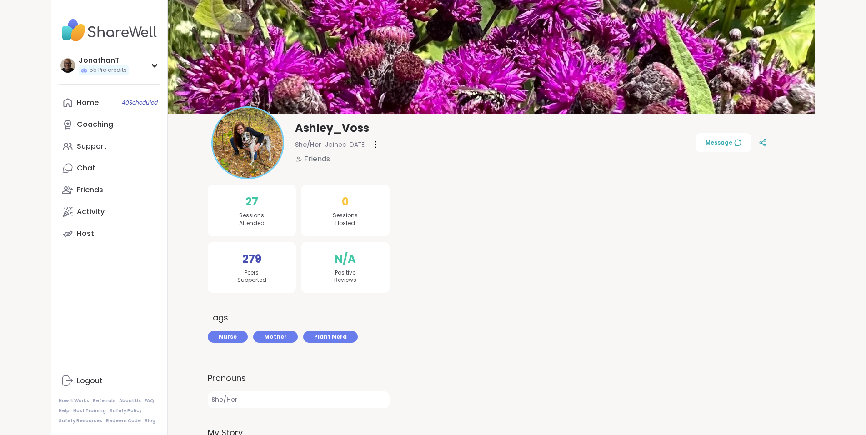
drag, startPoint x: 754, startPoint y: 142, endPoint x: 747, endPoint y: 142, distance: 7.3
click at [747, 142] on div "[PERSON_NAME] She/Her Joined [DATE] Friends Message" at bounding box center [491, 142] width 560 height 73
click at [375, 144] on icon at bounding box center [376, 144] width 2 height 7
click at [375, 207] on div "Unfriend" at bounding box center [426, 208] width 102 height 20
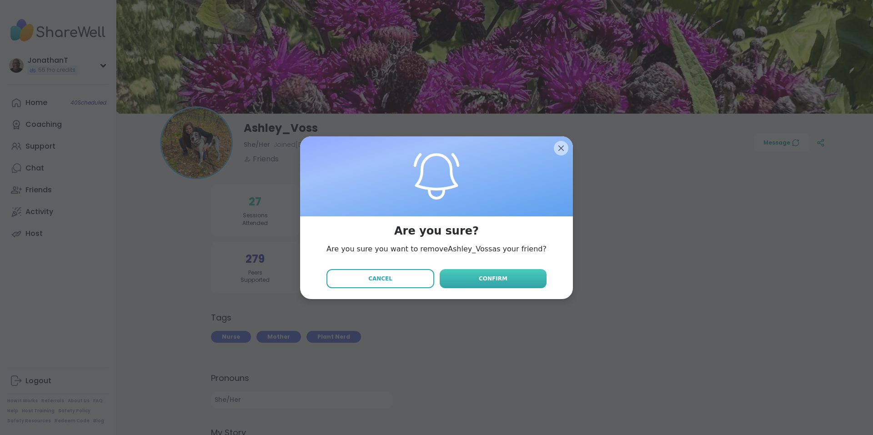
click at [479, 276] on span "Confirm" at bounding box center [493, 279] width 29 height 8
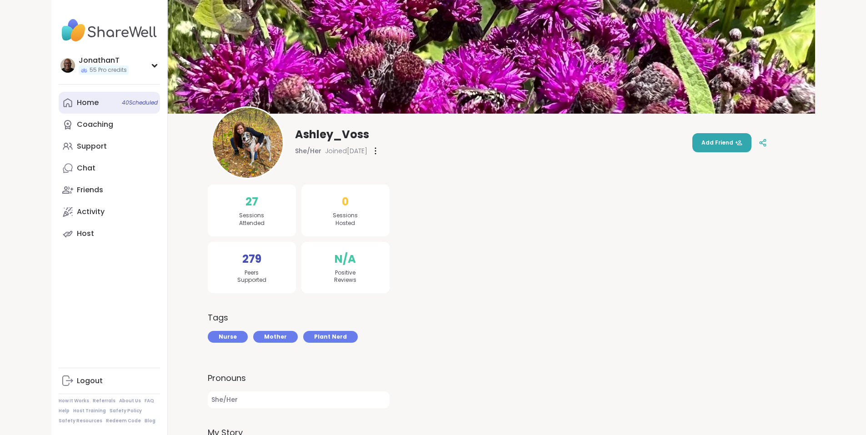
click at [77, 99] on div "Home 40 Scheduled" at bounding box center [88, 103] width 22 height 10
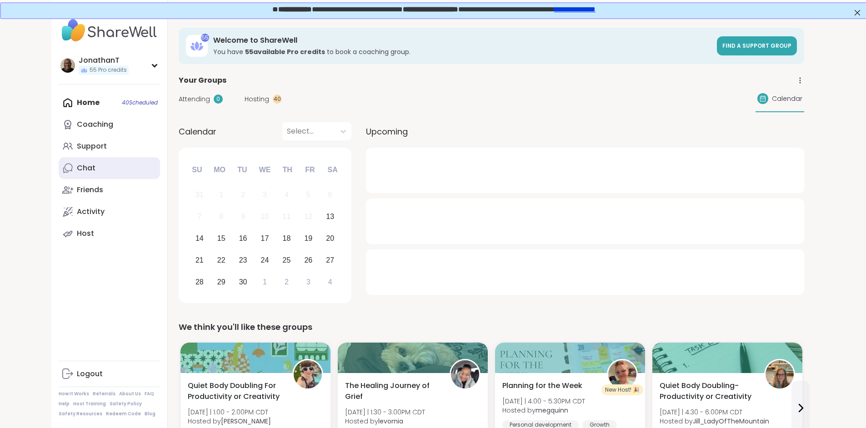
click at [59, 169] on link "Chat" at bounding box center [109, 168] width 101 height 22
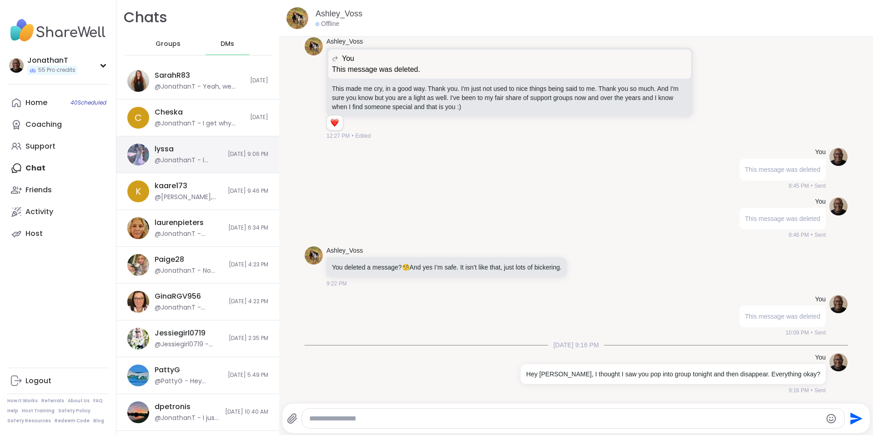
click at [213, 147] on div "lyssa @JonathanT - I respect that some peers come just to have a safe space to …" at bounding box center [197, 154] width 163 height 37
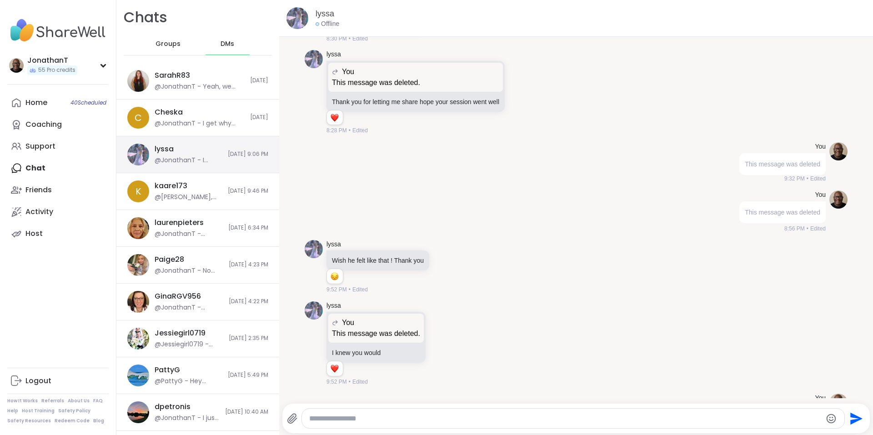
scroll to position [8032, 0]
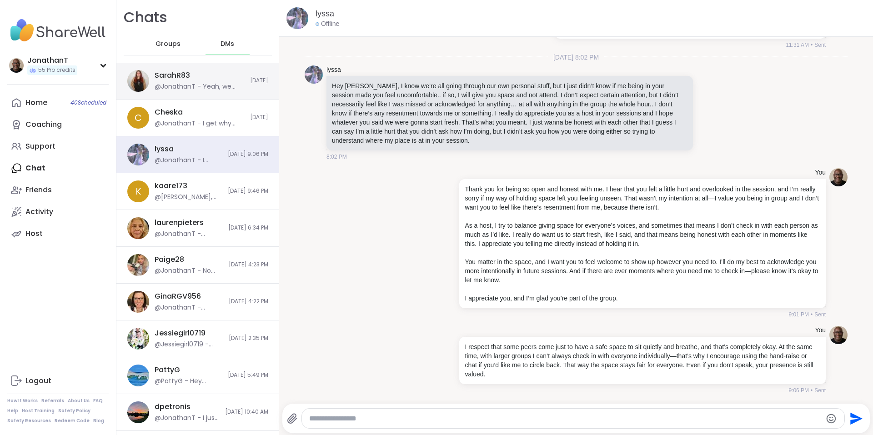
click at [171, 66] on div "SarahR83 @[PERSON_NAME], we can. Thank you for bringing it up directly. I’m her…" at bounding box center [197, 81] width 163 height 37
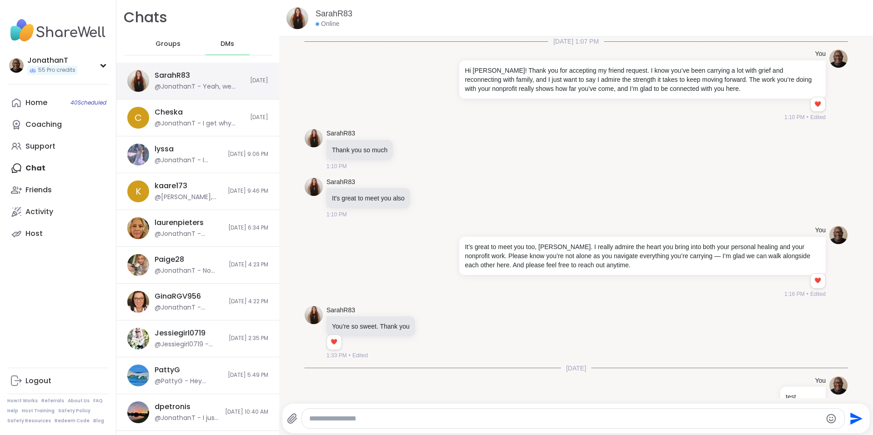
scroll to position [168, 0]
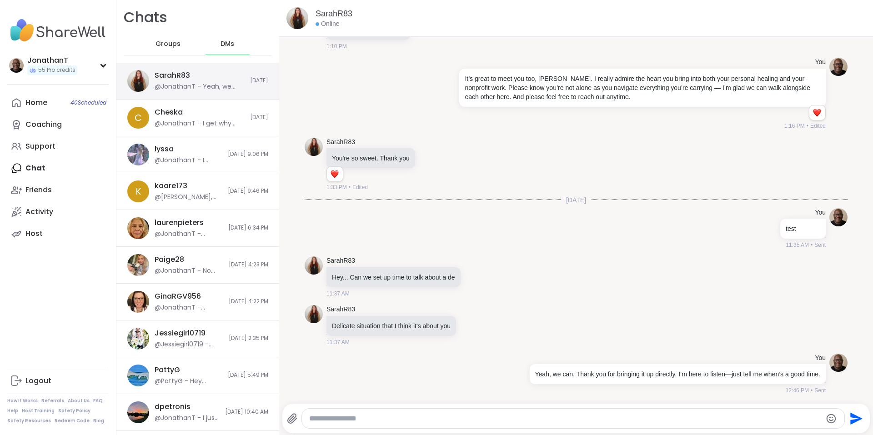
click at [189, 83] on div "@JonathanT - Yeah, we can. Thank you for bringing it up directly. I’m here to l…" at bounding box center [200, 86] width 90 height 9
click at [419, 418] on textarea "Type your message" at bounding box center [565, 418] width 513 height 9
type textarea "*"
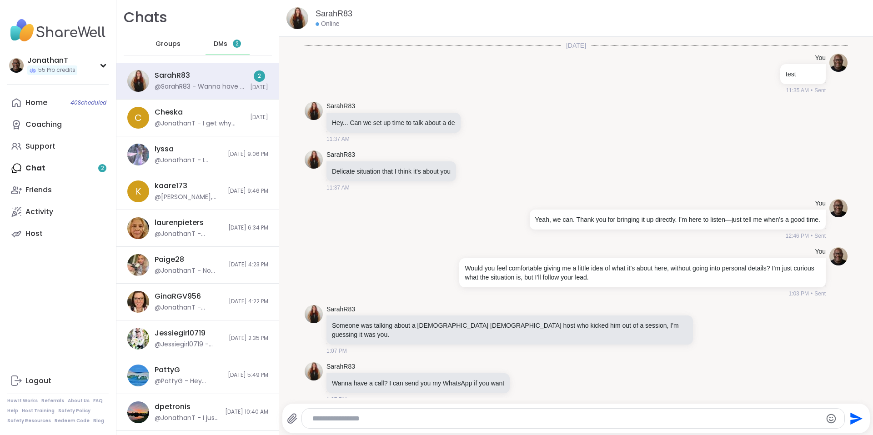
scroll to position [323, 0]
click at [185, 72] on div "SarahR83" at bounding box center [172, 75] width 35 height 10
click at [372, 422] on textarea "Type your message" at bounding box center [565, 418] width 506 height 9
type textarea "*"
type textarea "**********"
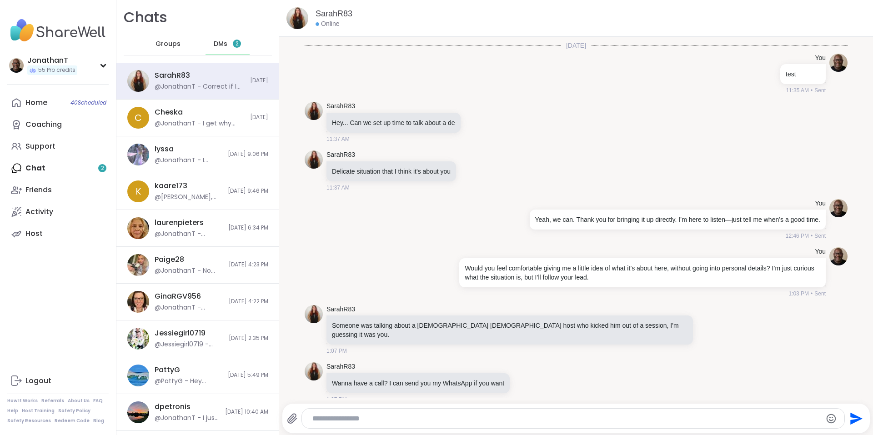
scroll to position [371, 0]
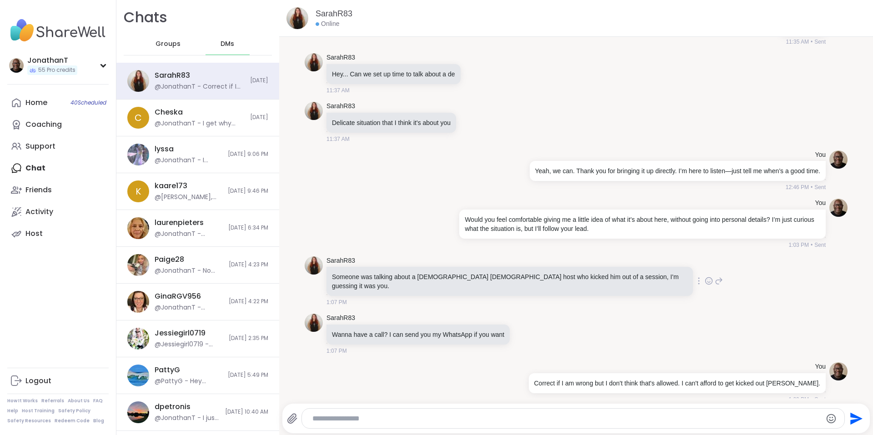
click at [715, 276] on icon at bounding box center [719, 280] width 8 height 11
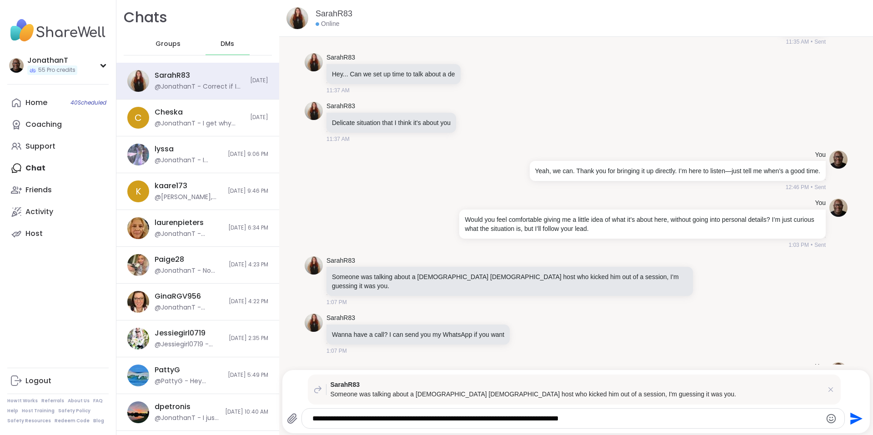
type textarea "**********"
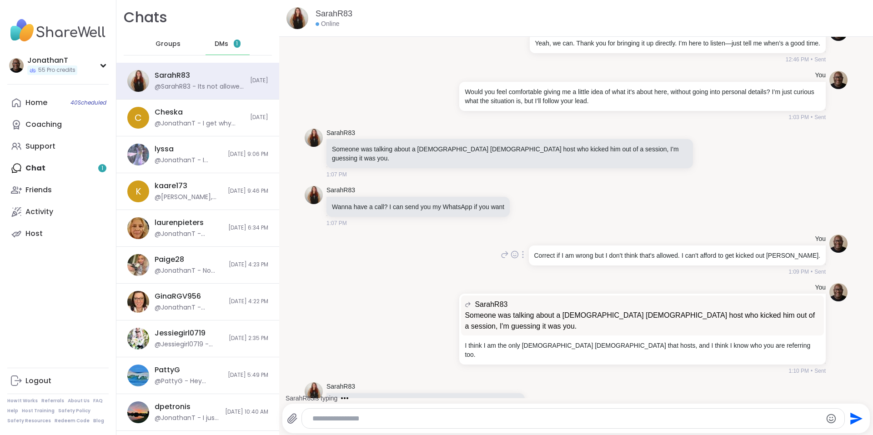
scroll to position [547, 0]
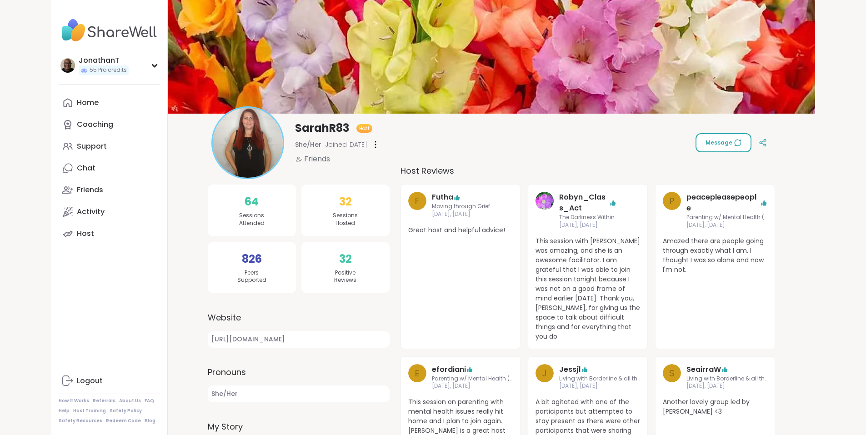
click at [751, 149] on button "Message" at bounding box center [724, 142] width 56 height 19
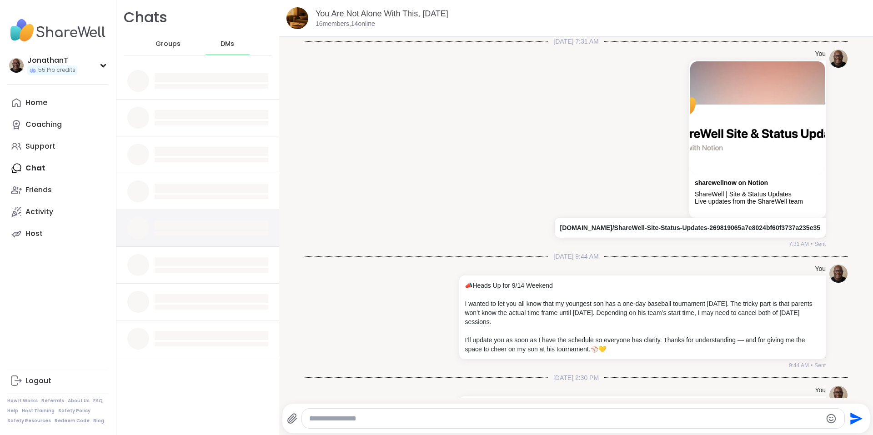
scroll to position [640, 0]
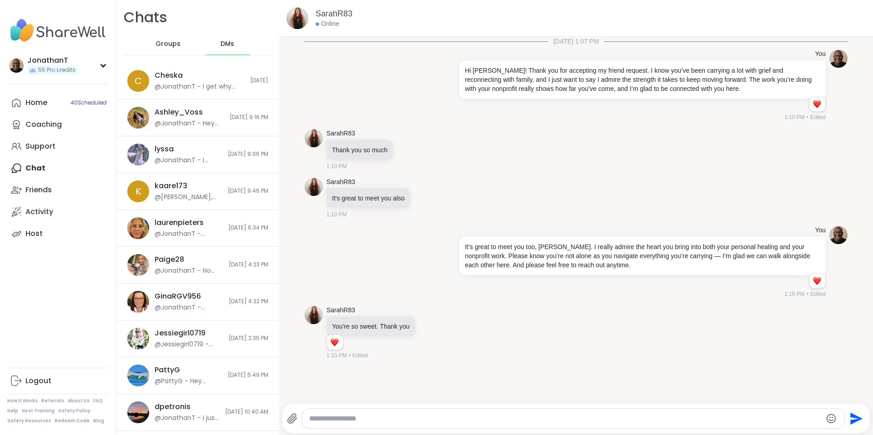
click at [371, 423] on textarea "Type your message" at bounding box center [565, 418] width 513 height 9
type textarea "****"
click at [850, 414] on icon "Send" at bounding box center [855, 418] width 15 height 15
